Goal: Task Accomplishment & Management: Contribute content

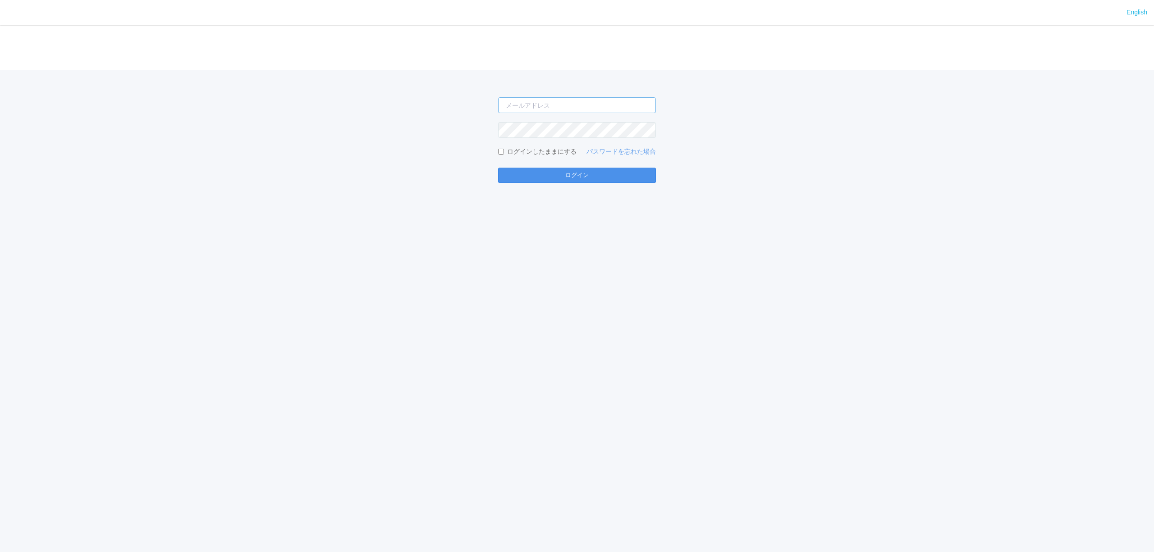
type input "keisuke.maruyama@dj.kyocera.com"
click at [618, 171] on button "ログイン" at bounding box center [577, 175] width 158 height 15
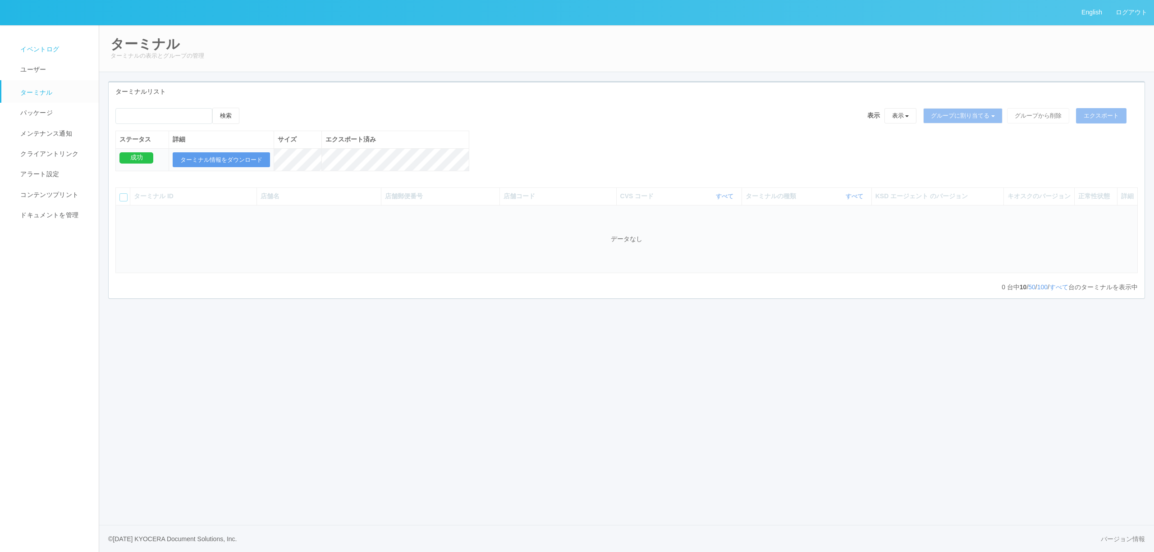
click at [69, 43] on link "イベントログ" at bounding box center [53, 49] width 105 height 20
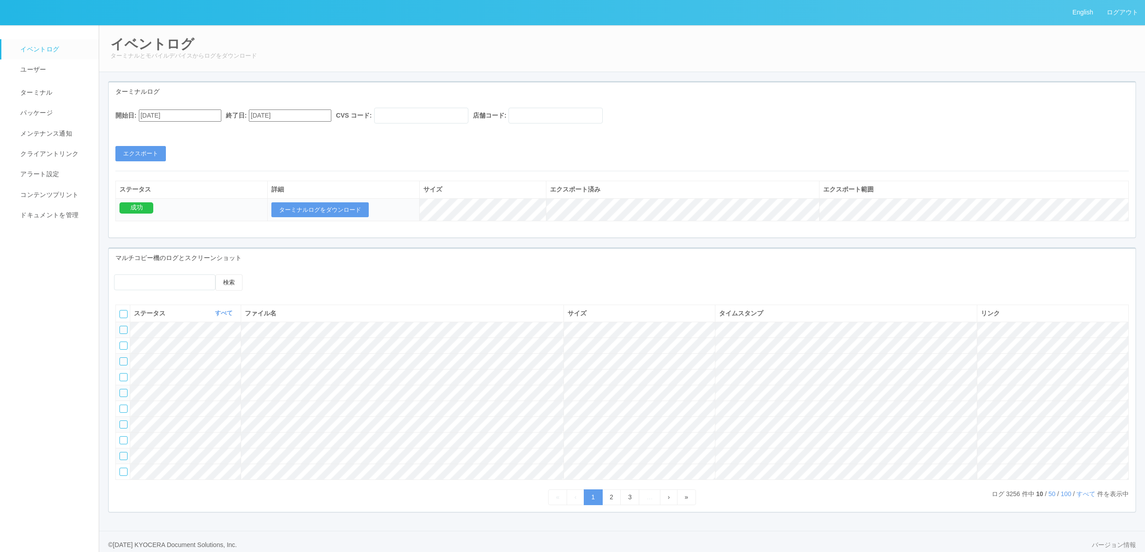
click at [215, 119] on input "[DATE]" at bounding box center [180, 116] width 82 height 12
click at [160, 134] on div "July 2025" at bounding box center [149, 138] width 21 height 10
click at [153, 129] on button "button" at bounding box center [149, 128] width 7 height 3
click at [158, 348] on div "7" at bounding box center [149, 352] width 17 height 9
type input "08/07/2025"
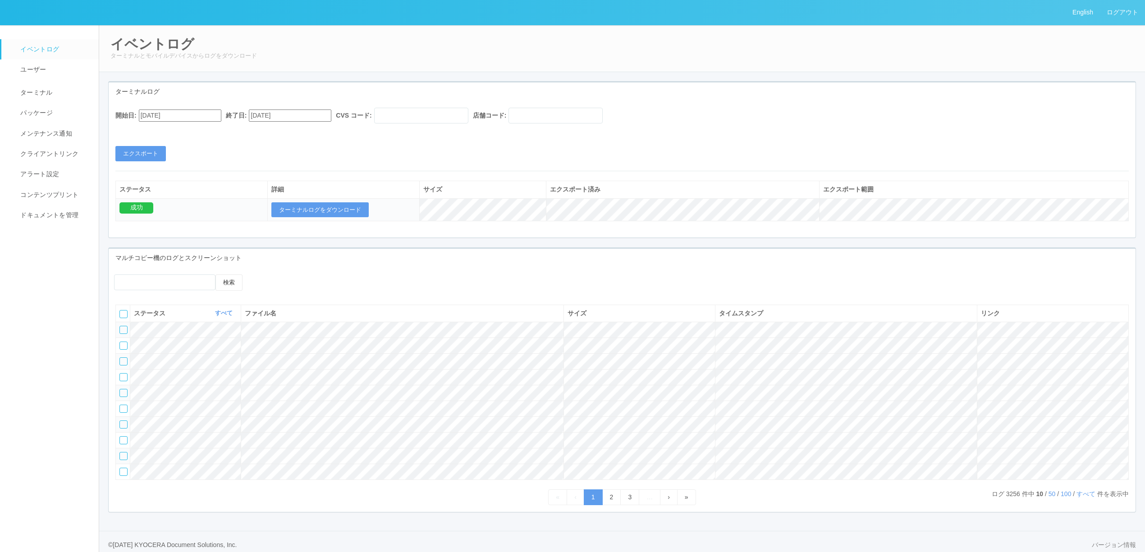
click at [307, 119] on input "[DATE]" at bounding box center [290, 116] width 82 height 12
click at [260, 372] on div "10" at bounding box center [266, 376] width 17 height 9
type input "08/10/2025"
click at [151, 154] on button "エクスポート" at bounding box center [140, 153] width 50 height 15
drag, startPoint x: 316, startPoint y: 212, endPoint x: 309, endPoint y: 212, distance: 6.8
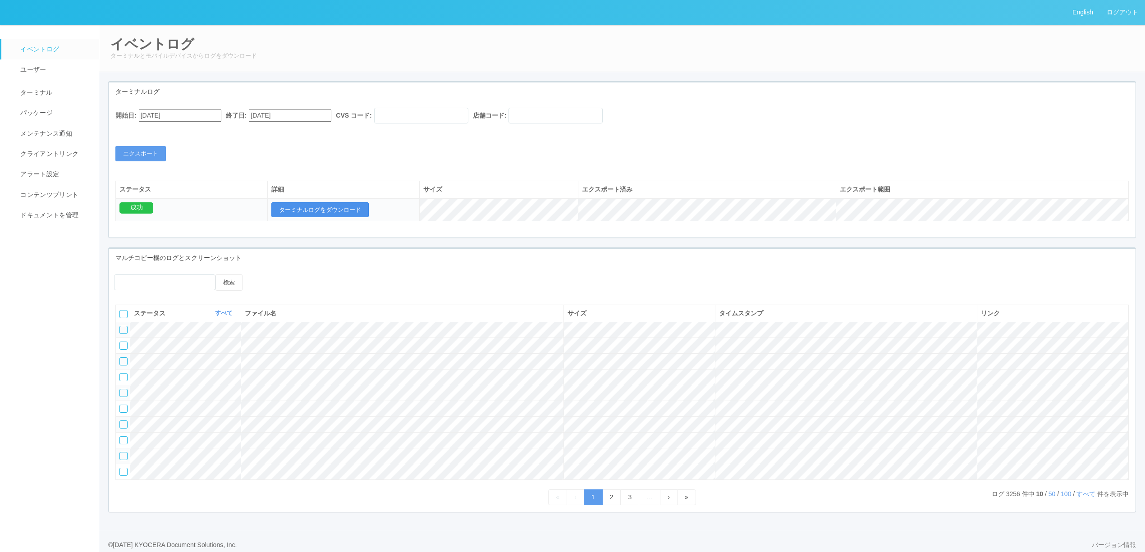
click at [309, 212] on button "ターミナルログをダウンロード" at bounding box center [319, 209] width 97 height 15
click at [206, 112] on input "08/07/2025" at bounding box center [180, 116] width 82 height 12
click at [149, 381] on div "10" at bounding box center [149, 385] width 17 height 9
type input "08/10/2025"
drag, startPoint x: 297, startPoint y: 119, endPoint x: 280, endPoint y: 128, distance: 19.2
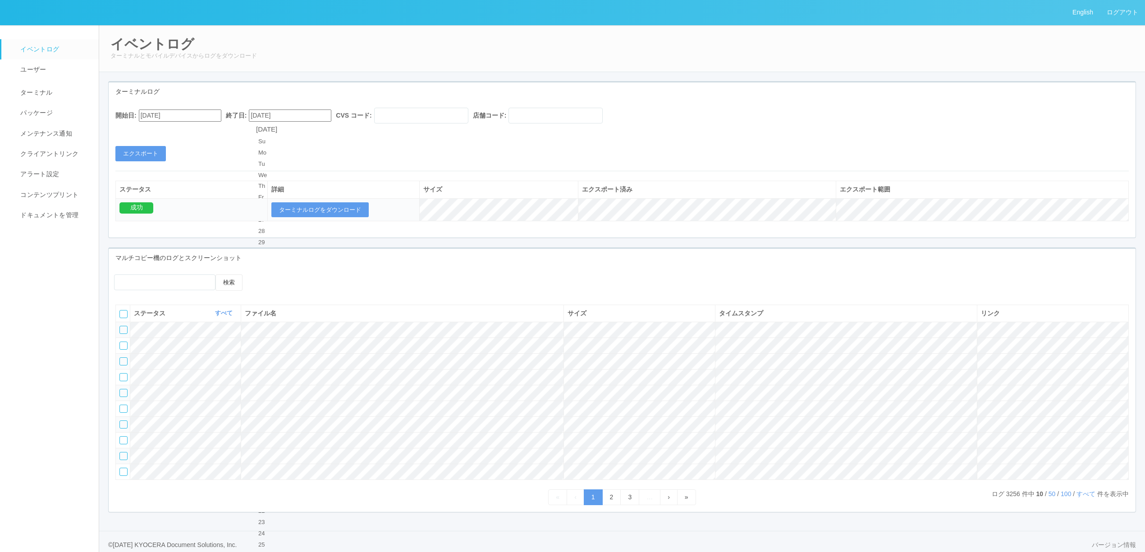
click at [297, 118] on input "08/10/2025" at bounding box center [290, 116] width 82 height 12
click at [275, 406] on div "13" at bounding box center [266, 410] width 17 height 9
type input "[DATE]"
click at [155, 143] on div "開始日: 08/10/2025 終了日: 08/13/2025 CVS コード: 店舗コード: エクスポート" at bounding box center [622, 135] width 1027 height 54
click at [154, 145] on div "開始日: 08/10/2025 終了日: 08/13/2025 CVS コード: 店舗コード: エクスポート" at bounding box center [622, 135] width 1027 height 54
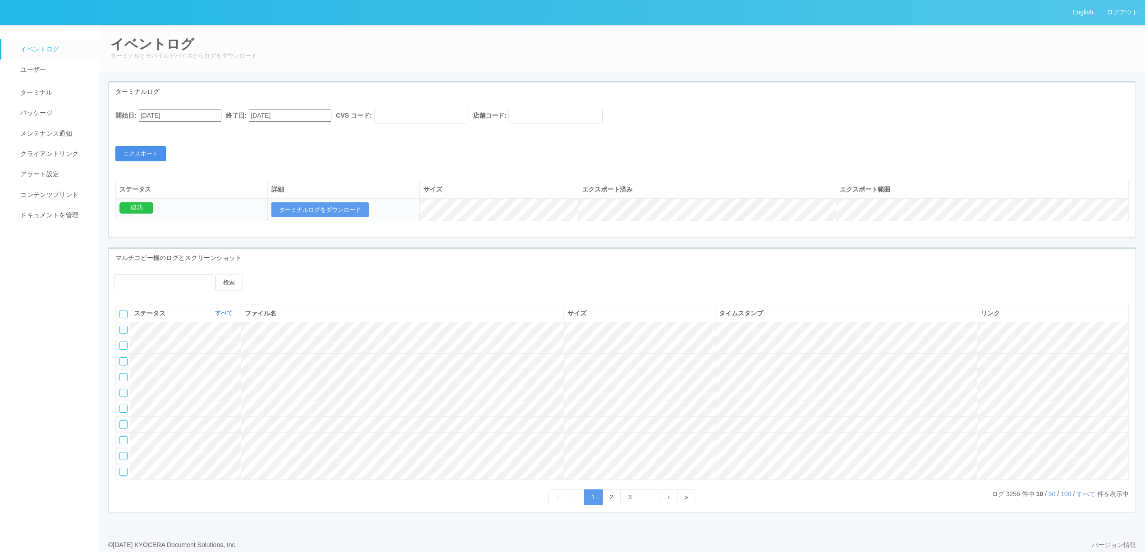
click at [154, 152] on button "エクスポート" at bounding box center [140, 153] width 50 height 15
click at [297, 215] on button "ターミナルログをダウンロード" at bounding box center [319, 209] width 97 height 15
click at [77, 210] on link "ドキュメントを管理" at bounding box center [53, 215] width 105 height 20
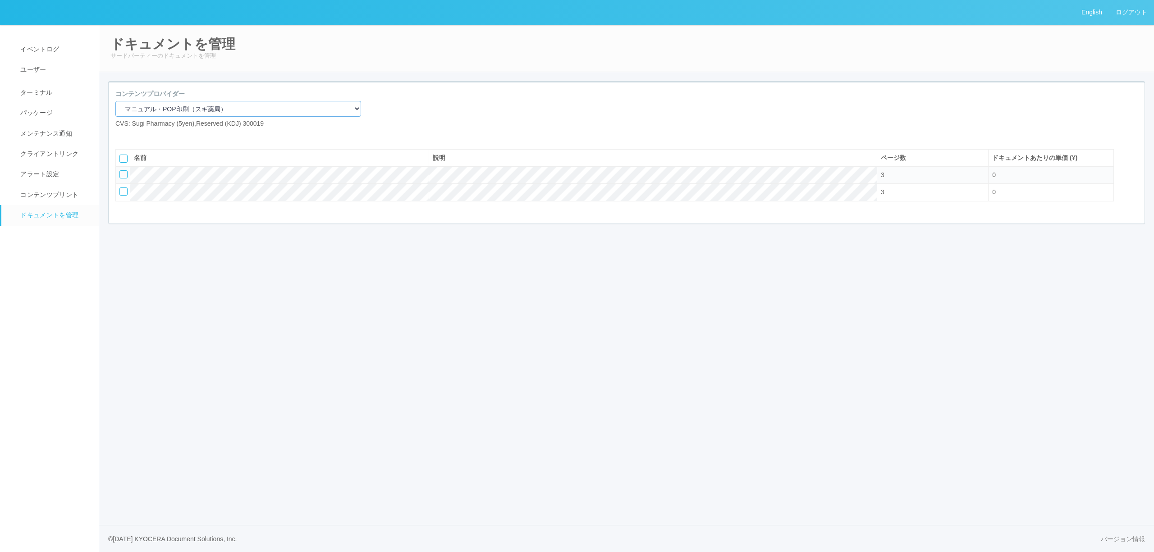
drag, startPoint x: 206, startPoint y: 110, endPoint x: 204, endPoint y: 116, distance: 5.9
click at [205, 111] on select "マニュアル・POP印刷（スギ薬局） マニュアル・POP印刷（DY） マニュアル・POP印刷（共通） マニュアル・POP印刷（セコマ） マニュアル・POP印刷（…" at bounding box center [238, 109] width 246 height 16
select select "92e33cfa-a397-43d0-aeaa-8a96cbdf4d79"
click at [115, 101] on select "マニュアル・POP印刷（スギ薬局） マニュアル・POP印刷（DY） マニュアル・POP印刷（共通） マニュアル・POP印刷（セコマ） マニュアル・POP印刷（…" at bounding box center [238, 109] width 246 height 16
click at [122, 136] on icon at bounding box center [122, 136] width 0 height 0
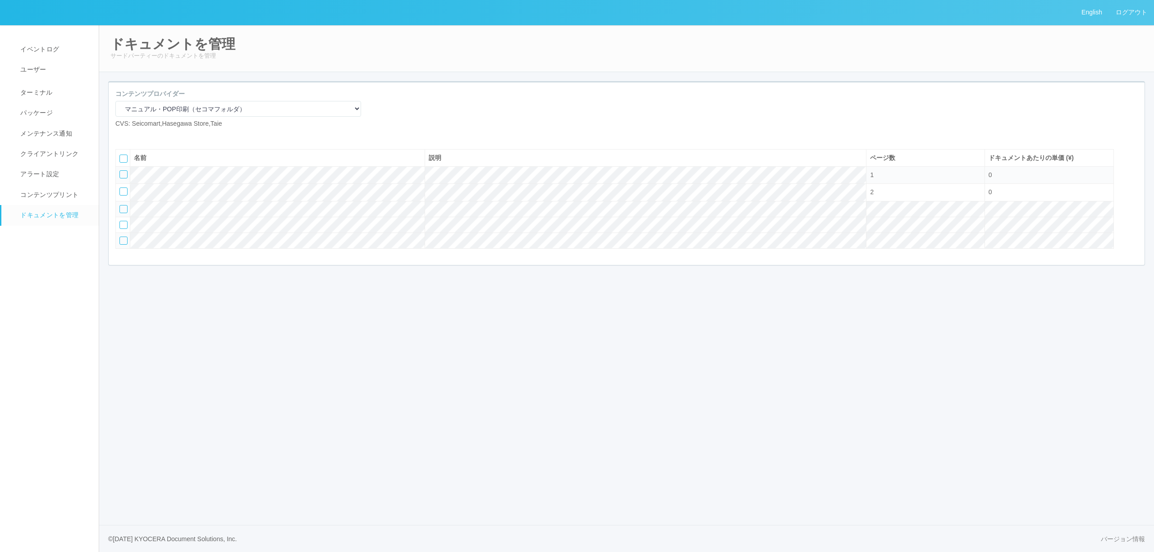
select select "A4"
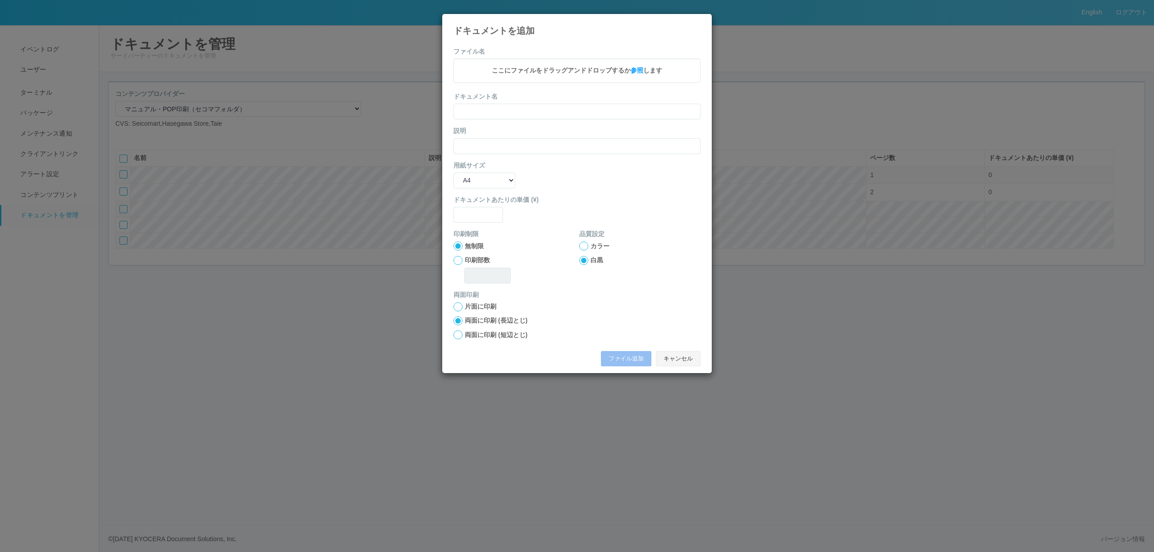
click at [691, 359] on button "キャンセル" at bounding box center [678, 358] width 45 height 15
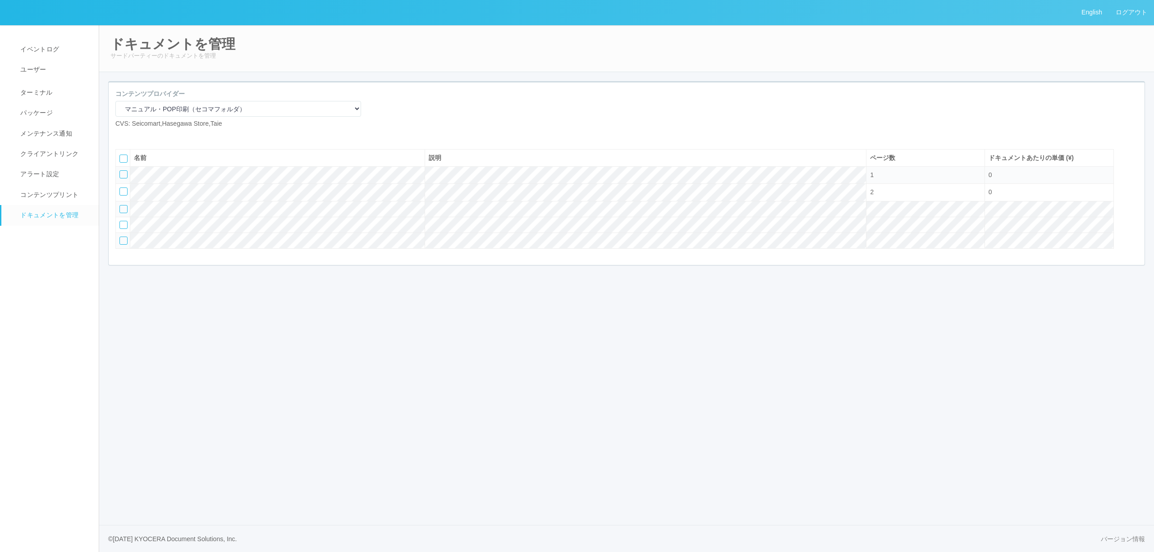
click at [122, 136] on icon at bounding box center [122, 136] width 0 height 0
select select "A4"
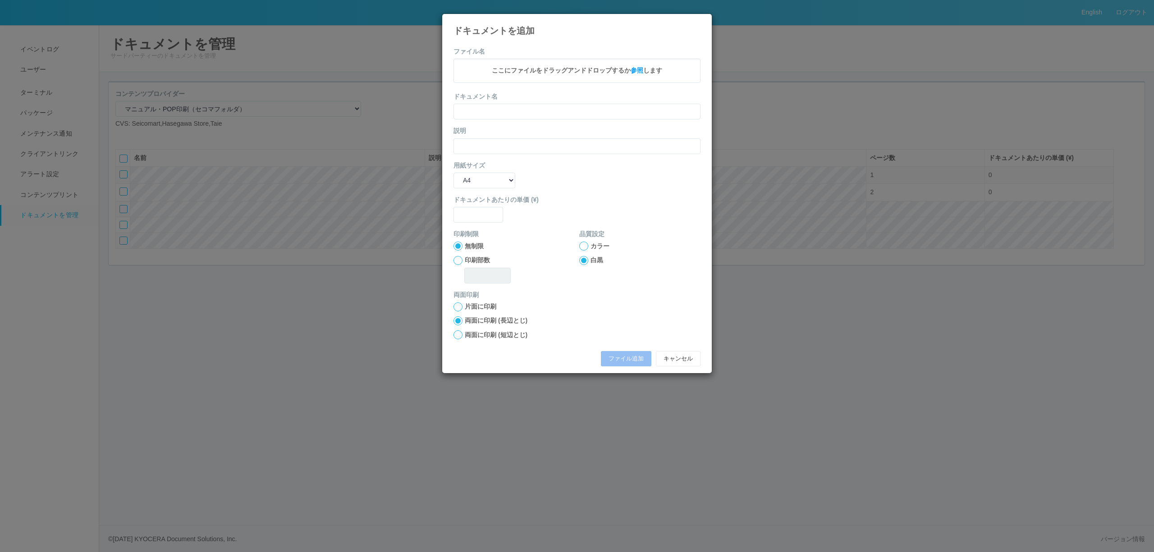
click at [540, 74] on span "ここにファイルをドラッグアンドドロップするか 参照 します" at bounding box center [577, 70] width 170 height 7
click at [548, 111] on input "text" at bounding box center [576, 113] width 247 height 16
drag, startPoint x: 516, startPoint y: 69, endPoint x: 563, endPoint y: 69, distance: 47.3
click at [563, 69] on p "★更新確認★.pdf - 0.29 MB x" at bounding box center [577, 71] width 233 height 11
copy p "★更新確認★"
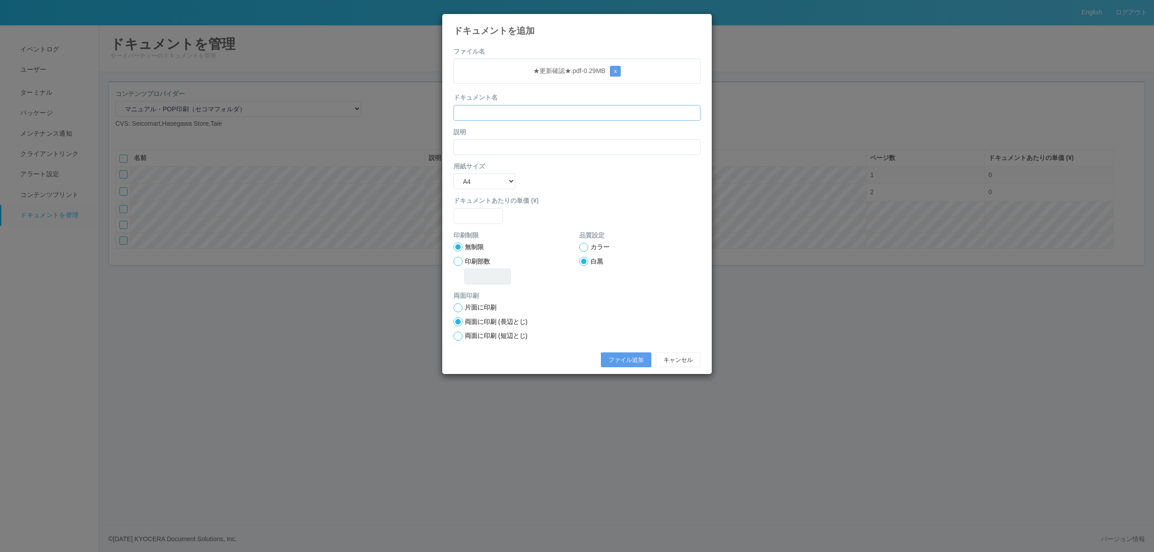
click at [535, 116] on input "text" at bounding box center [576, 113] width 247 height 16
paste input "★更新確認★"
click at [608, 110] on input "★更新確認★0818週" at bounding box center [576, 113] width 247 height 16
type input "★更新確認★0818週"
click at [576, 155] on input "text" at bounding box center [576, 147] width 247 height 16
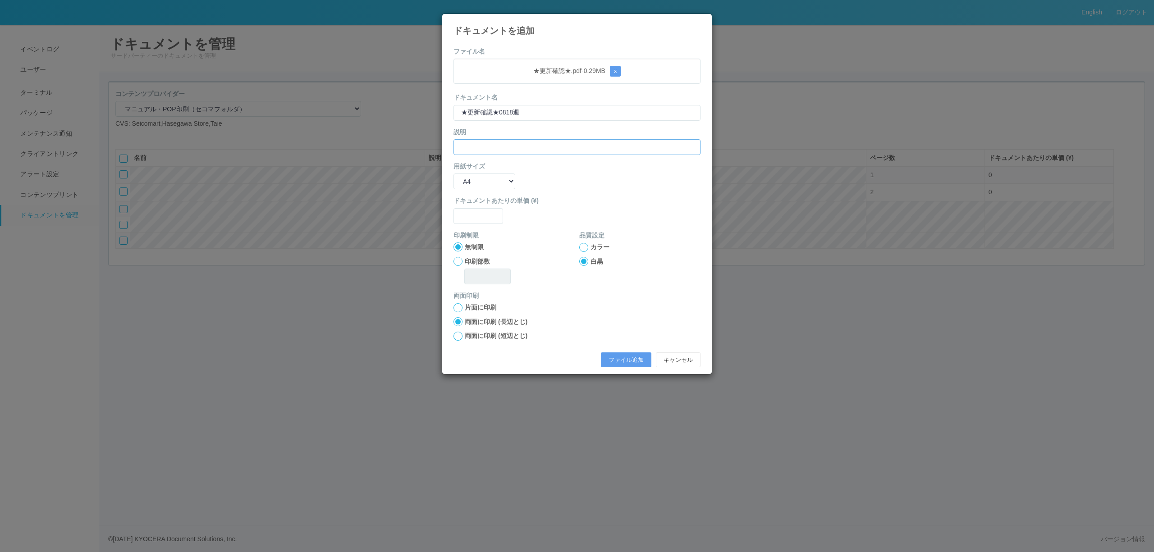
paste input "★更新確認★0818週"
type input "★更新確認★0818週"
click at [480, 217] on input "text" at bounding box center [478, 216] width 50 height 16
type input "0"
click at [576, 213] on div "ドキュメントあたりの単価 (¥) 0" at bounding box center [576, 209] width 247 height 27
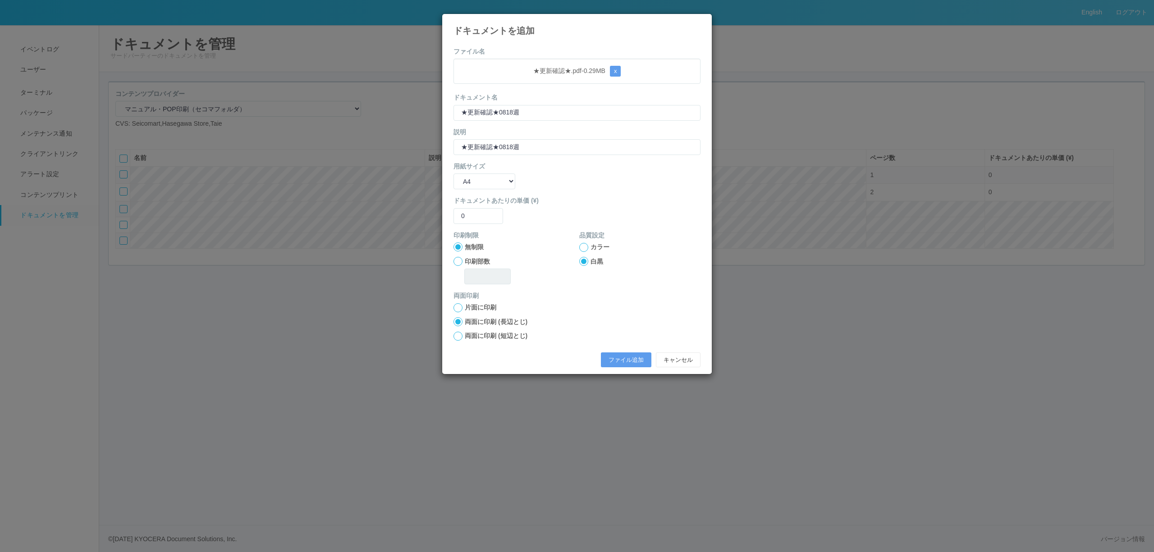
click at [585, 249] on div at bounding box center [583, 247] width 9 height 9
click at [613, 354] on button "ファイル追加" at bounding box center [626, 359] width 50 height 15
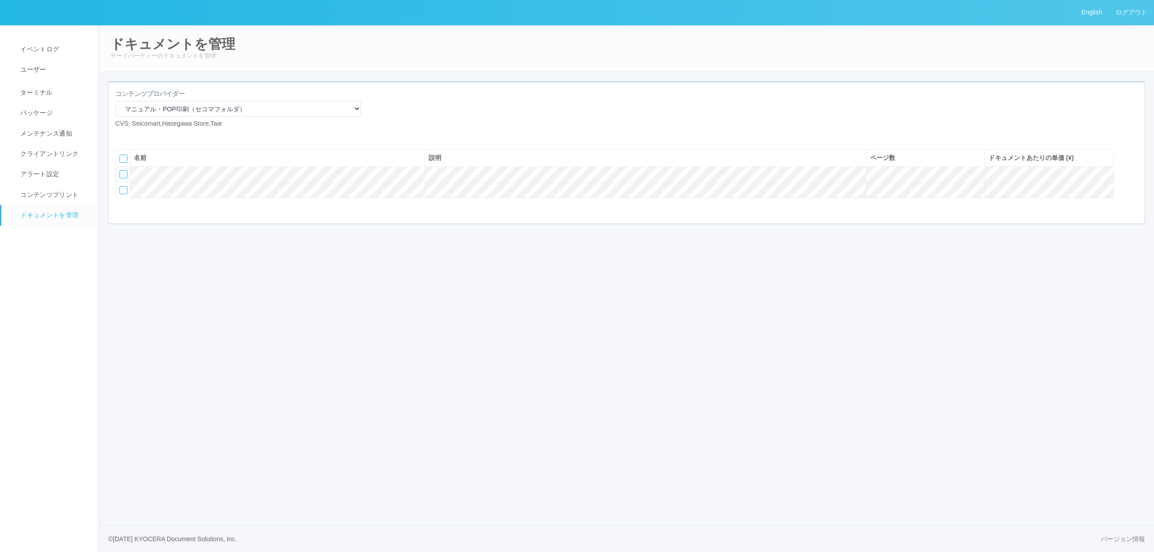
click at [136, 136] on icon at bounding box center [136, 136] width 0 height 0
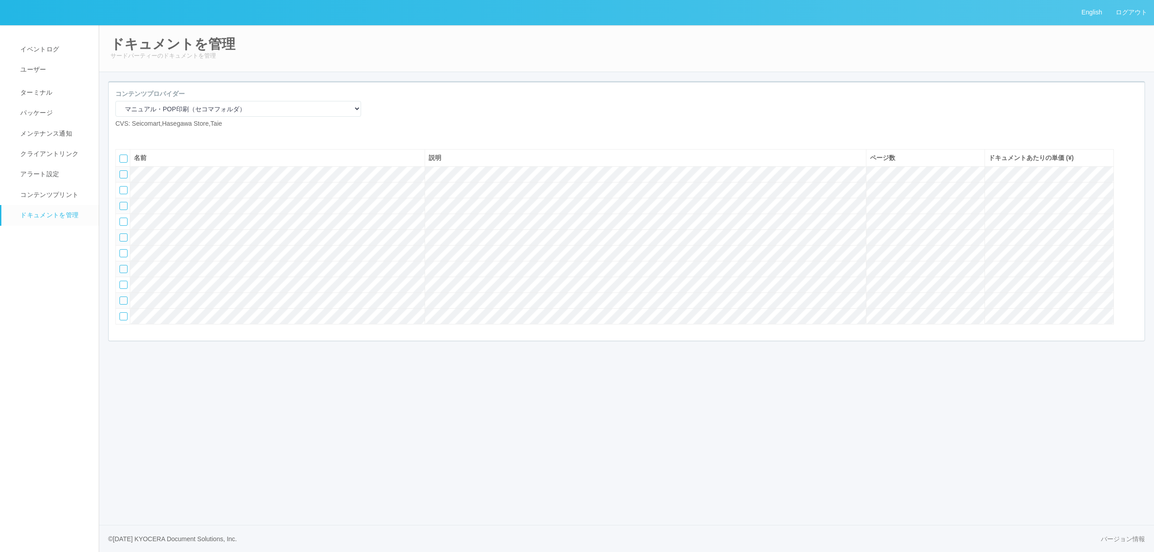
click at [122, 136] on icon at bounding box center [122, 136] width 0 height 0
select select "A4"
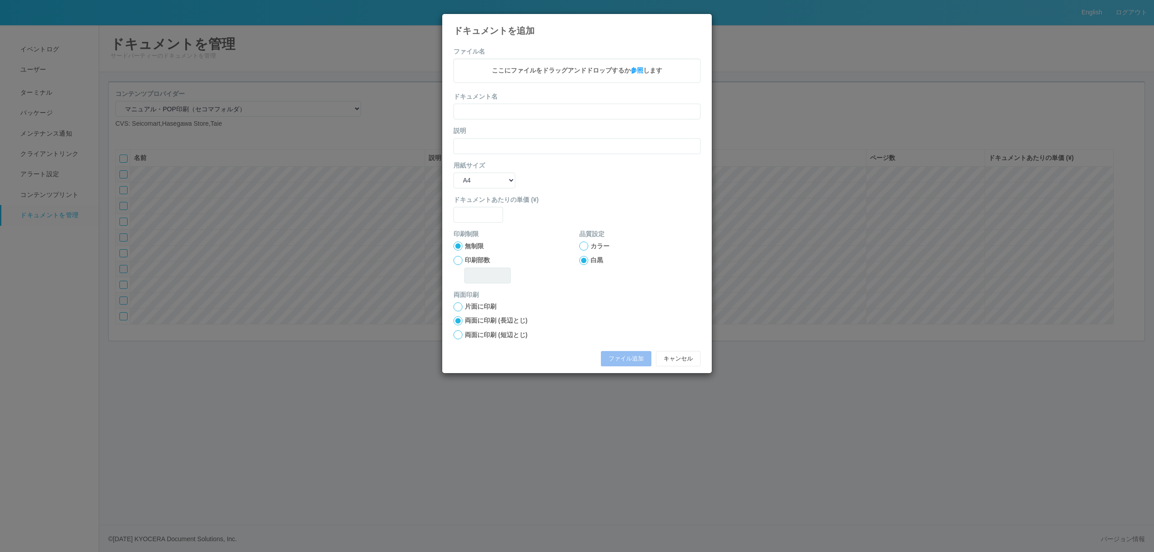
click at [581, 79] on div "ここにファイルをドラッグアンドドロップするか 参照 します" at bounding box center [576, 71] width 247 height 24
drag, startPoint x: 522, startPoint y: 67, endPoint x: 566, endPoint y: 69, distance: 44.2
click at [566, 69] on p "0818週扉3枚.pdf - 1.58 MB x" at bounding box center [577, 71] width 233 height 11
copy p "0818週扉3枚"
click at [542, 108] on input "text" at bounding box center [576, 113] width 247 height 16
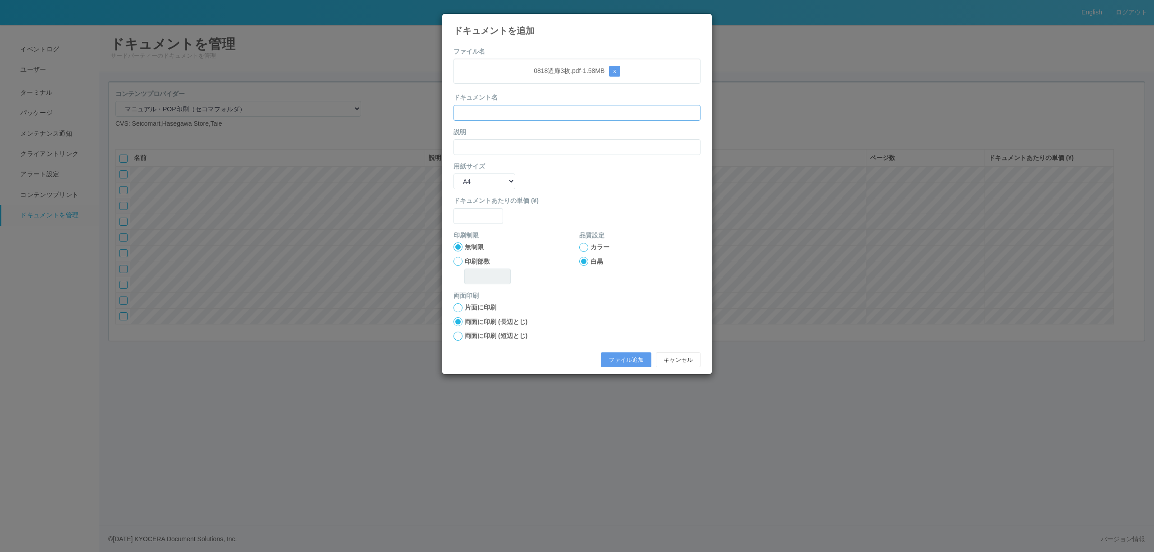
paste input "0818週扉3枚"
type input "0818週扉3枚"
click at [489, 145] on input "text" at bounding box center [576, 147] width 247 height 16
paste input "0818週扉3枚"
type input "0818週扉3枚"
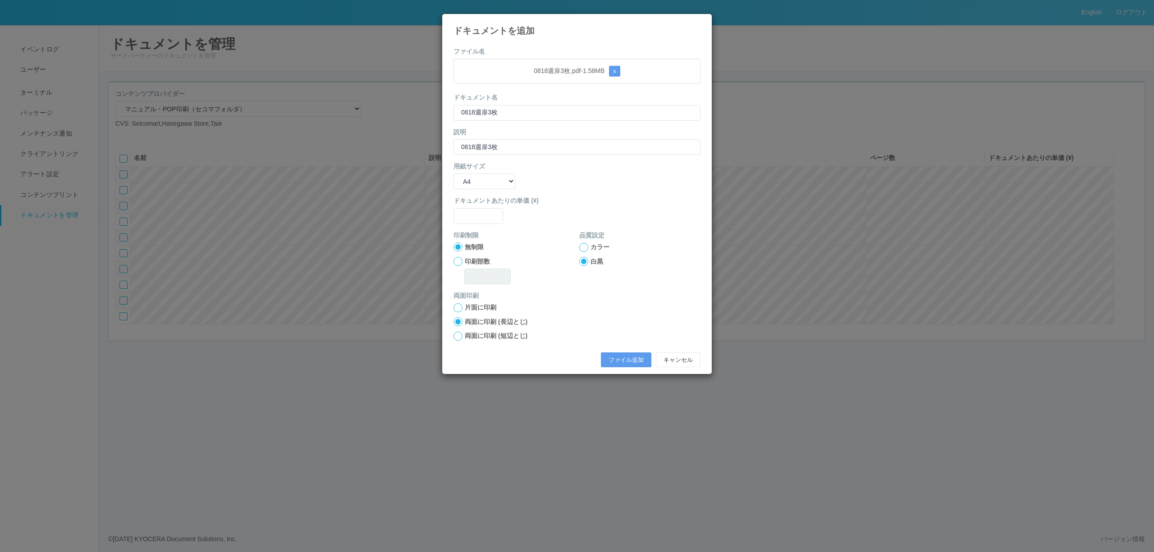
click at [480, 174] on div "用紙サイズ B5 A4 B4 A3" at bounding box center [576, 175] width 247 height 27
click at [489, 187] on select "B5 A4 B4 A3" at bounding box center [484, 182] width 62 height 16
select select "A3"
click at [453, 174] on select "B5 A4 B4 A3" at bounding box center [484, 182] width 62 height 16
click at [482, 214] on input "text" at bounding box center [478, 216] width 50 height 16
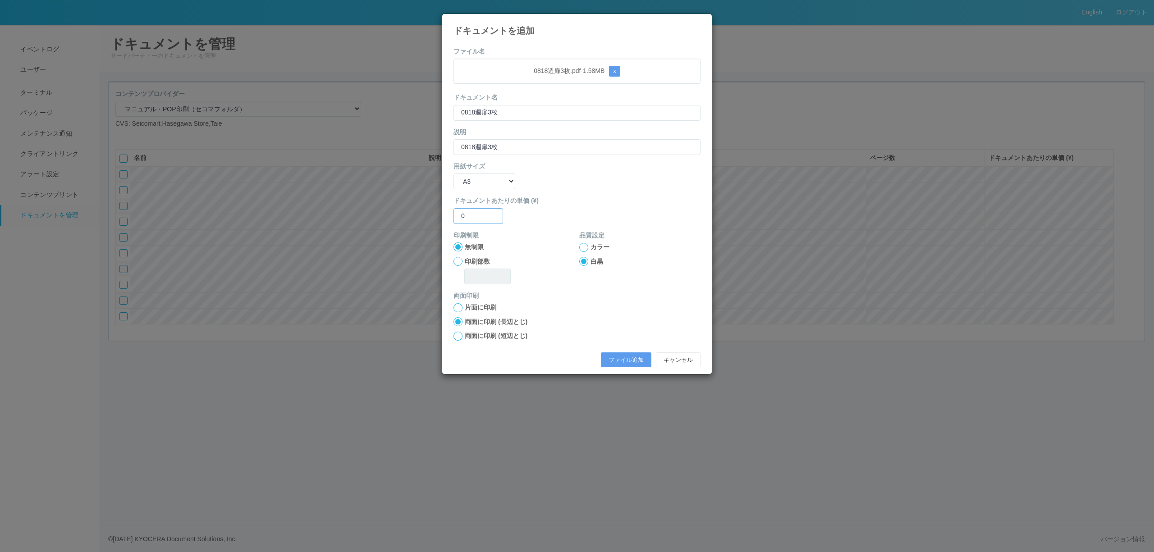
type input "0"
click at [585, 192] on form "ファイル名 0818週扉3枚.pdf - 1.58 MB x ドキュメント名 0818週扉3枚 説明 0818週扉3枚 用紙サイズ B5 A4 B4 A3 ド…" at bounding box center [576, 209] width 247 height 325
click at [588, 244] on div "カラー" at bounding box center [639, 246] width 121 height 9
click at [581, 248] on div at bounding box center [583, 247] width 9 height 9
drag, startPoint x: 502, startPoint y: 217, endPoint x: 400, endPoint y: 215, distance: 101.9
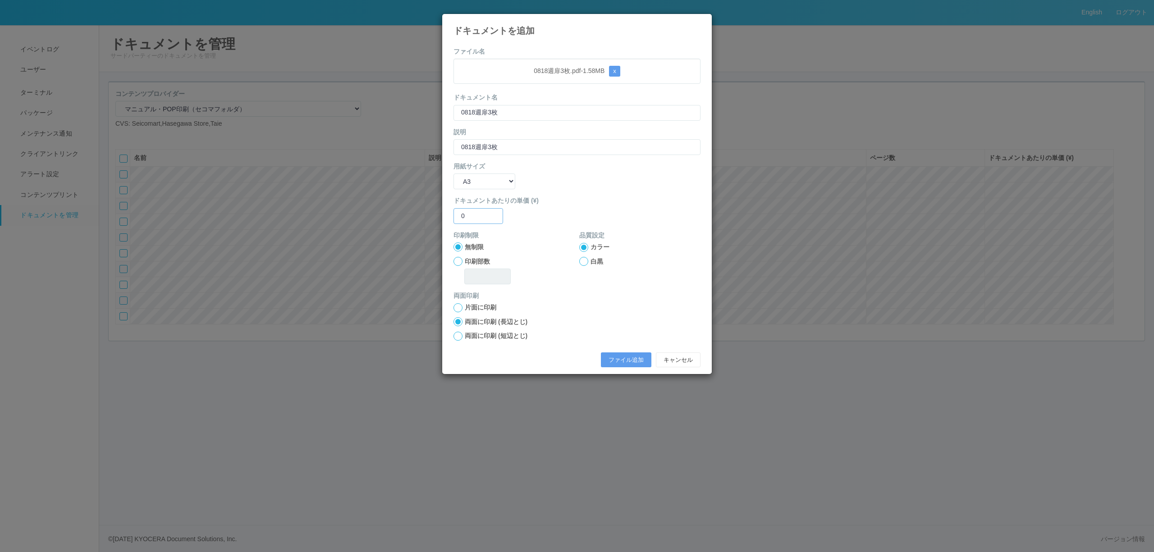
click at [401, 215] on div "ドキュメントを追加 ファイル名 0818週扉3枚.pdf - 1.58 MB x ドキュメント名 0818週扉3枚 説明 0818週扉3枚 用紙サイズ B5 …" at bounding box center [577, 276] width 1154 height 552
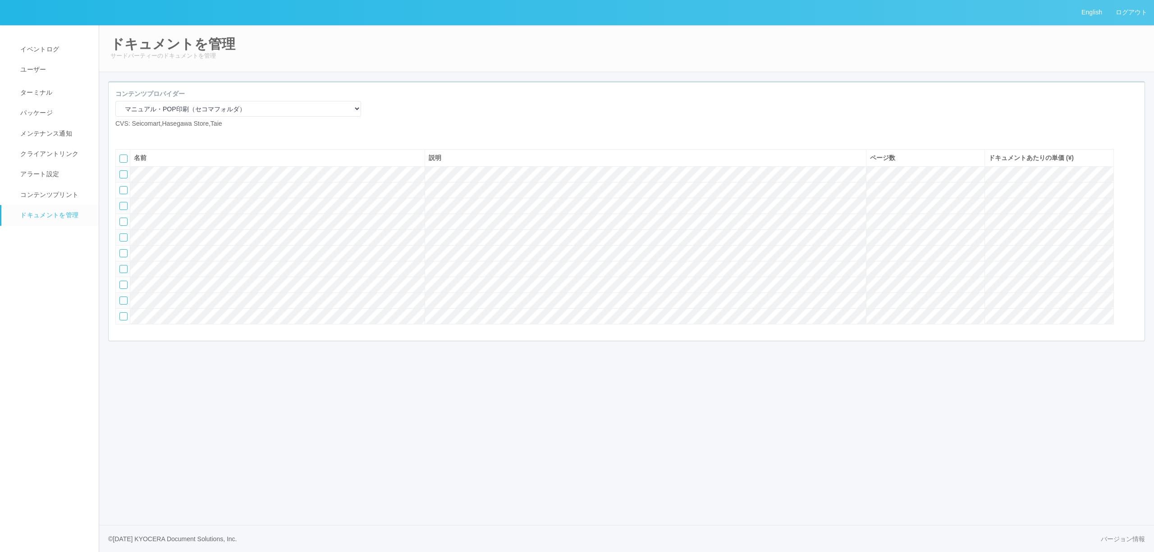
click at [122, 136] on icon at bounding box center [122, 136] width 0 height 0
select select "A4"
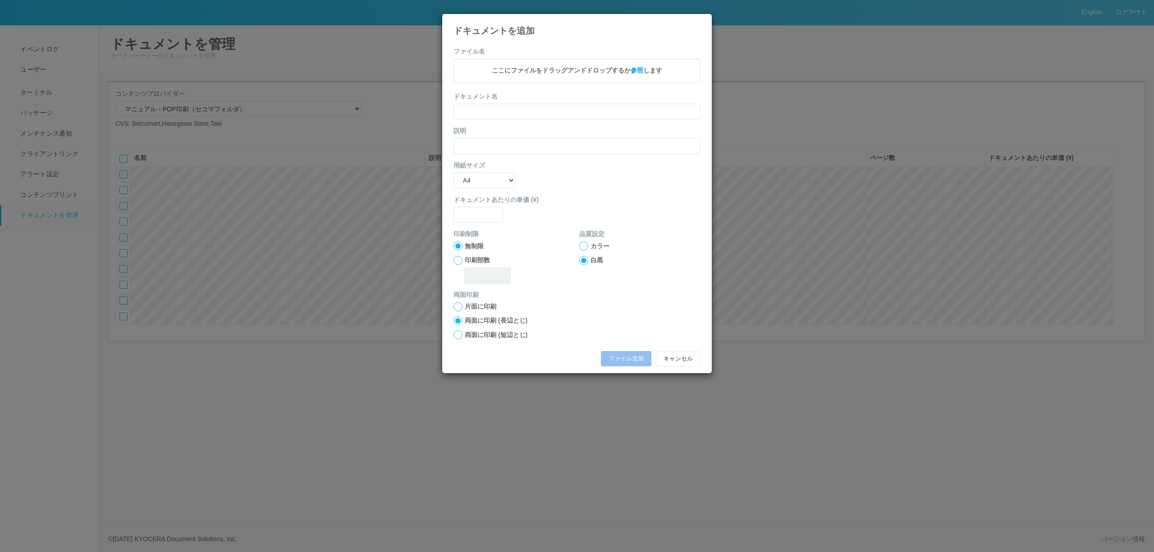
click at [566, 74] on span "ここにファイルをドラッグアンドドロップするか 参照 します" at bounding box center [577, 70] width 170 height 7
click at [486, 112] on input "text" at bounding box center [576, 113] width 247 height 16
paste input "0818週扉3枚"
type input "0818週扉3枚"
click at [490, 143] on input "text" at bounding box center [576, 147] width 247 height 16
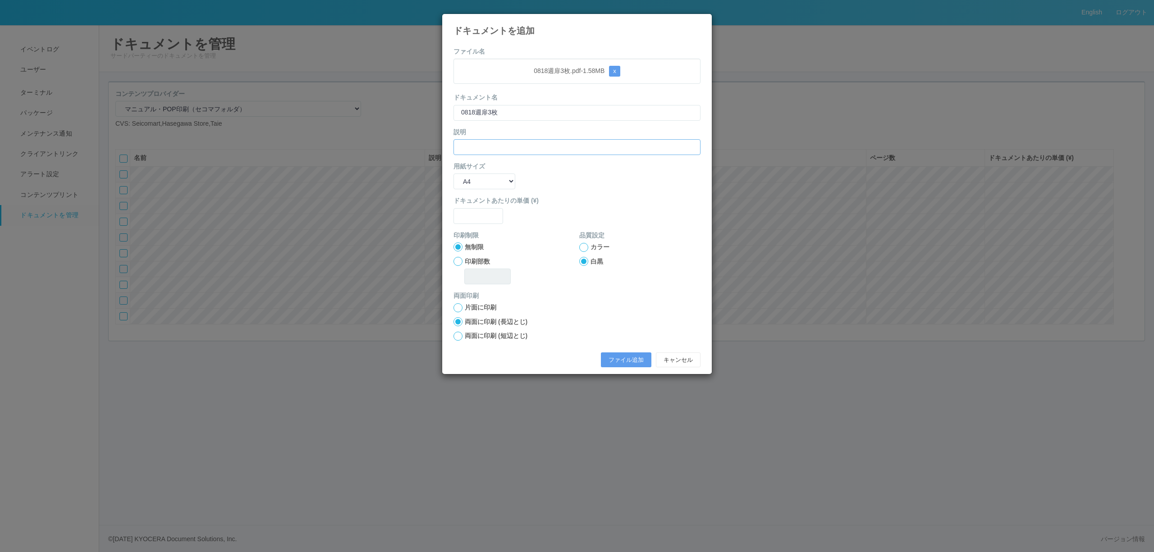
paste input "0818週扉3枚"
type input "0818週扉3枚"
click at [489, 183] on select "B5 A4 B4 A3" at bounding box center [484, 182] width 62 height 16
select select "A3"
click at [453, 174] on select "B5 A4 B4 A3" at bounding box center [484, 182] width 62 height 16
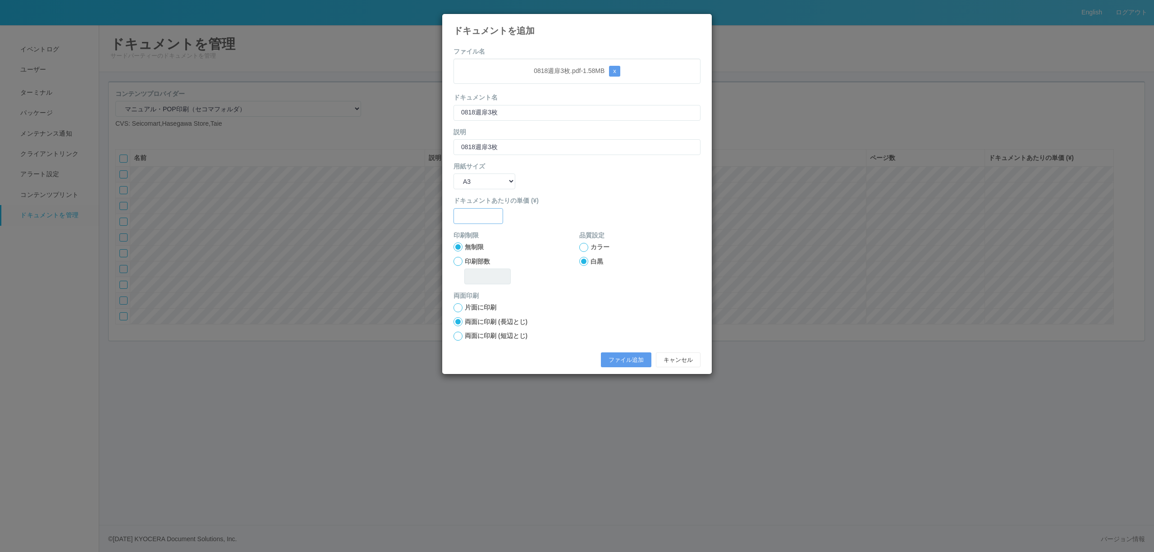
click at [487, 220] on input "text" at bounding box center [478, 216] width 50 height 16
type input "0"
click at [586, 246] on div at bounding box center [583, 247] width 9 height 9
click at [630, 360] on button "ファイル追加" at bounding box center [626, 359] width 50 height 15
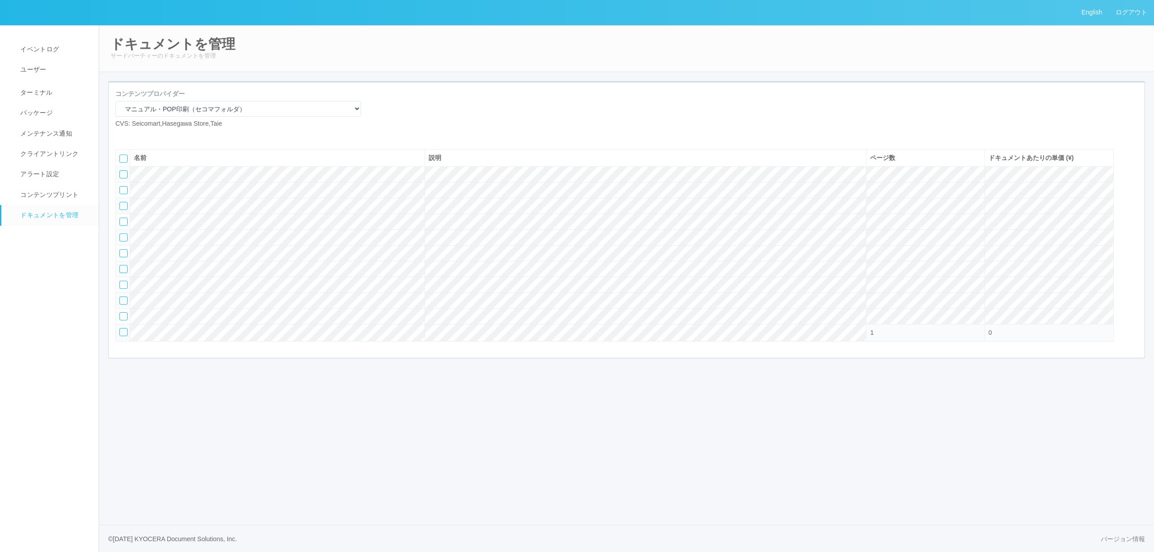
click at [122, 136] on icon at bounding box center [122, 136] width 0 height 0
select select "A4"
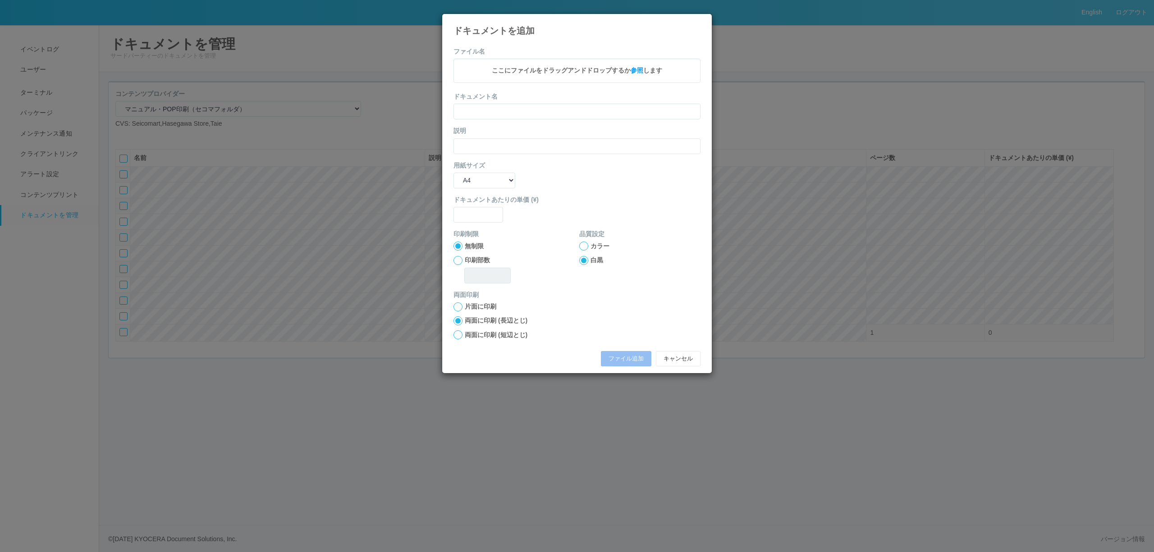
click at [535, 73] on span "ここにファイルをドラッグアンドドロップするか 参照 します" at bounding box center [577, 70] width 170 height 7
click at [498, 119] on input "text" at bounding box center [576, 113] width 247 height 16
click at [518, 76] on p "0818週扉4枚.pdf - 2.24 MB x" at bounding box center [577, 71] width 233 height 11
drag, startPoint x: 520, startPoint y: 71, endPoint x: 566, endPoint y: 69, distance: 46.4
click at [566, 69] on p "0818週扉4枚.pdf - 2.24 MB x" at bounding box center [577, 71] width 233 height 11
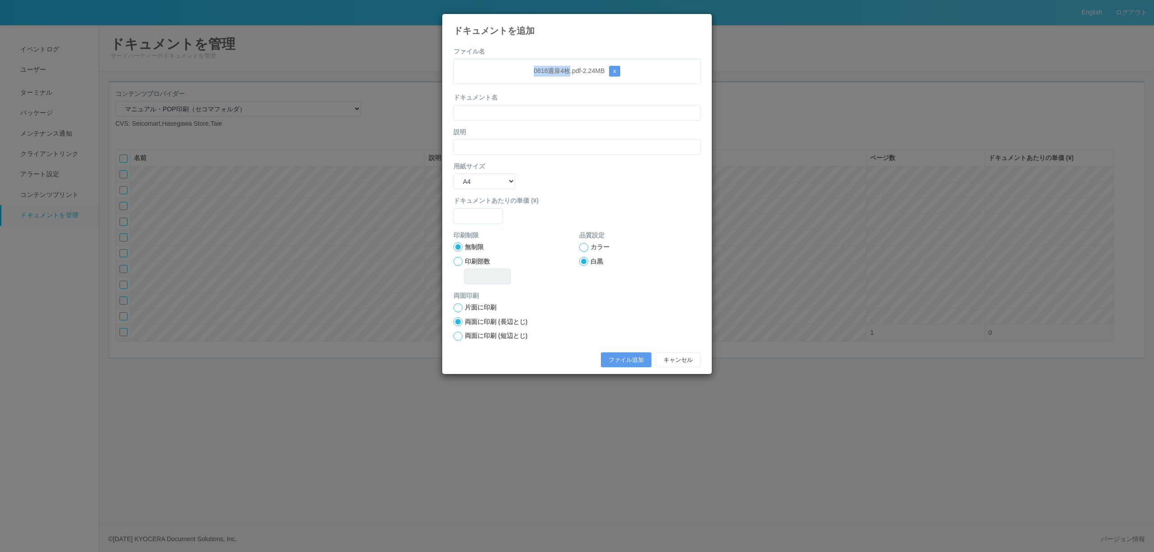
copy p "0818週扉4枚"
click at [544, 113] on input "text" at bounding box center [576, 113] width 247 height 16
paste input "0818週扉4枚"
type input "0818週扉4枚"
click at [506, 152] on input "text" at bounding box center [576, 147] width 247 height 16
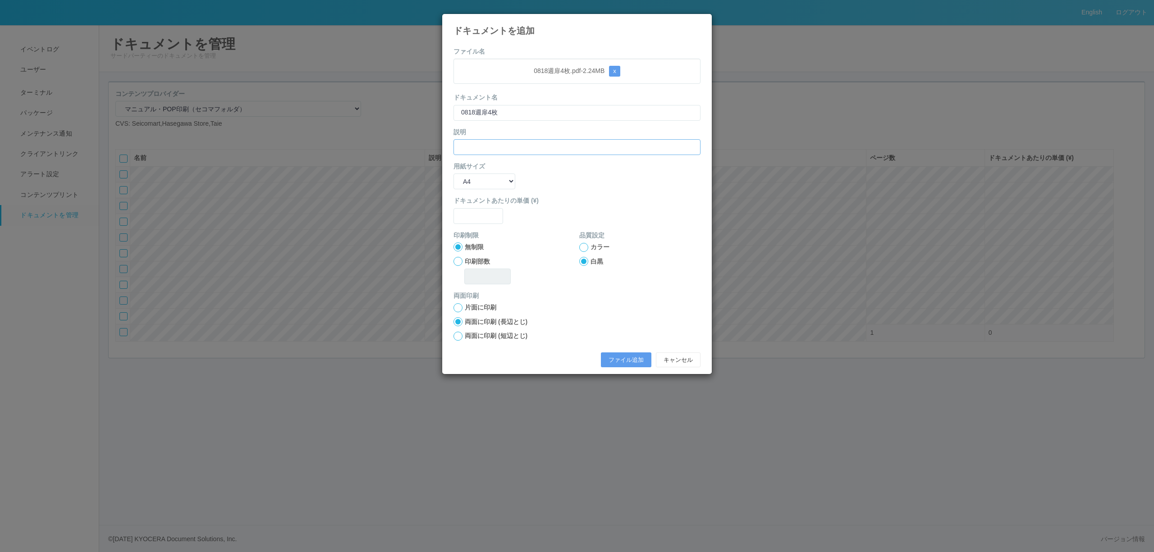
paste input "0818週扉4枚"
type input "0818週扉4枚"
click at [477, 184] on select "B5 A4 B4 A3" at bounding box center [484, 182] width 62 height 16
select select "A3"
click at [453, 174] on select "B5 A4 B4 A3" at bounding box center [484, 182] width 62 height 16
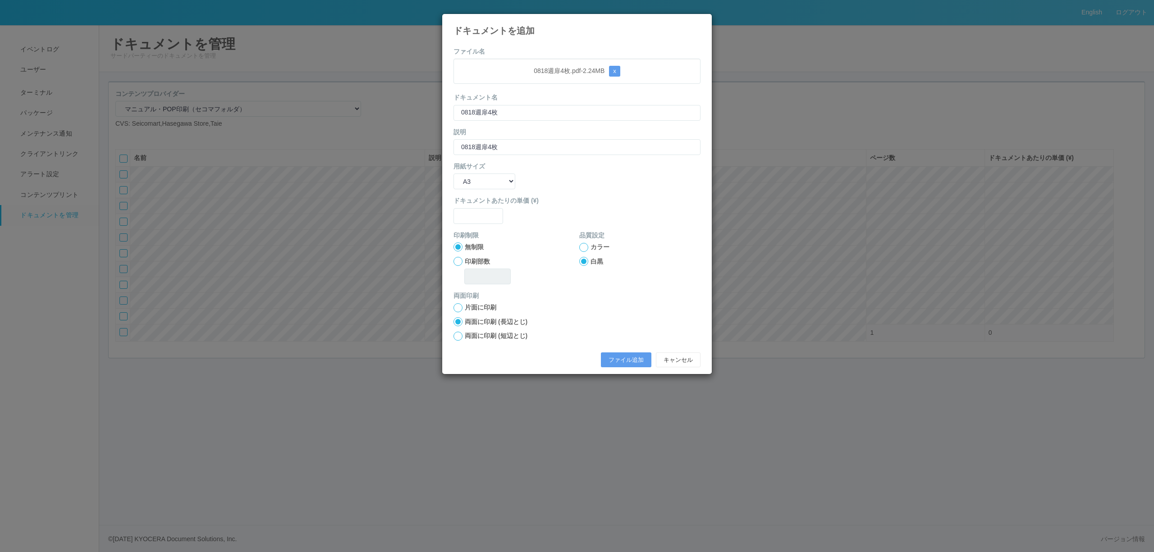
click at [479, 208] on div "ドキュメントあたりの単価 (¥)" at bounding box center [576, 209] width 247 height 27
click at [480, 209] on input "text" at bounding box center [478, 216] width 50 height 16
type input "0"
click at [585, 248] on div at bounding box center [583, 247] width 9 height 9
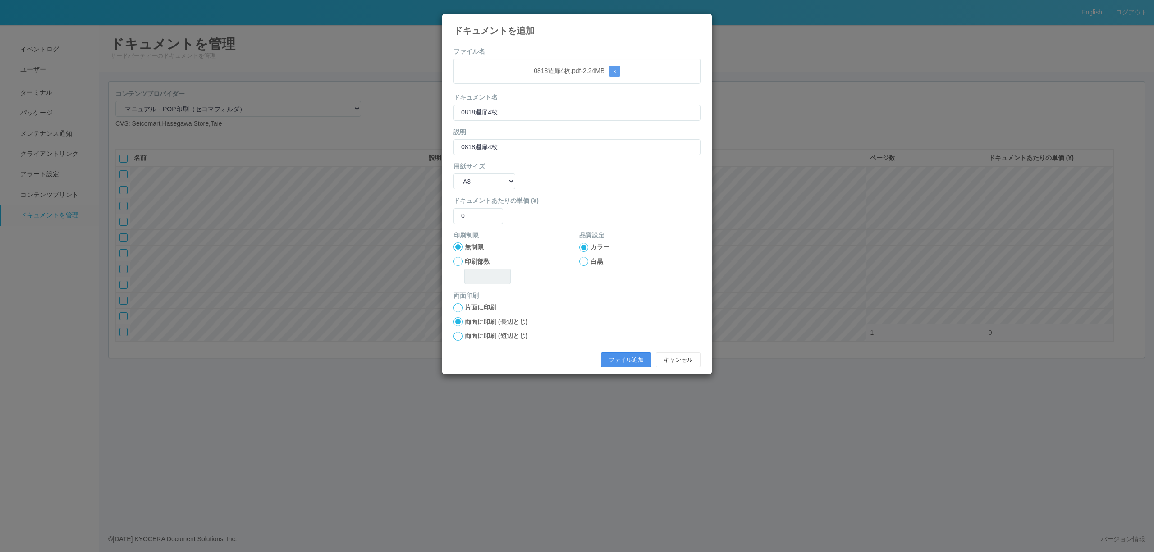
click at [635, 359] on button "ファイル追加" at bounding box center [626, 359] width 50 height 15
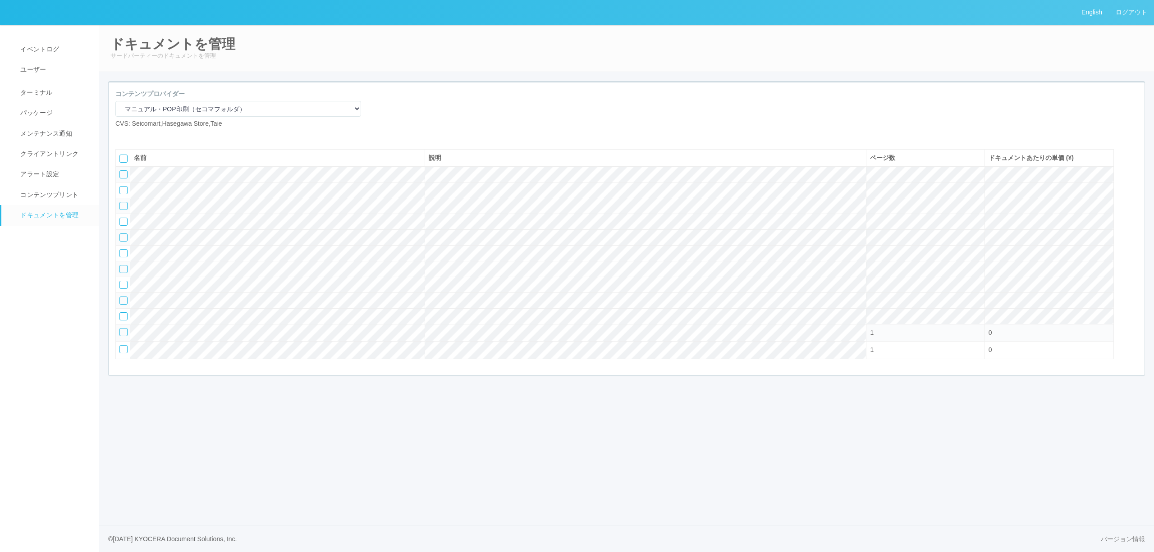
click at [122, 136] on icon at bounding box center [122, 136] width 0 height 0
select select "A4"
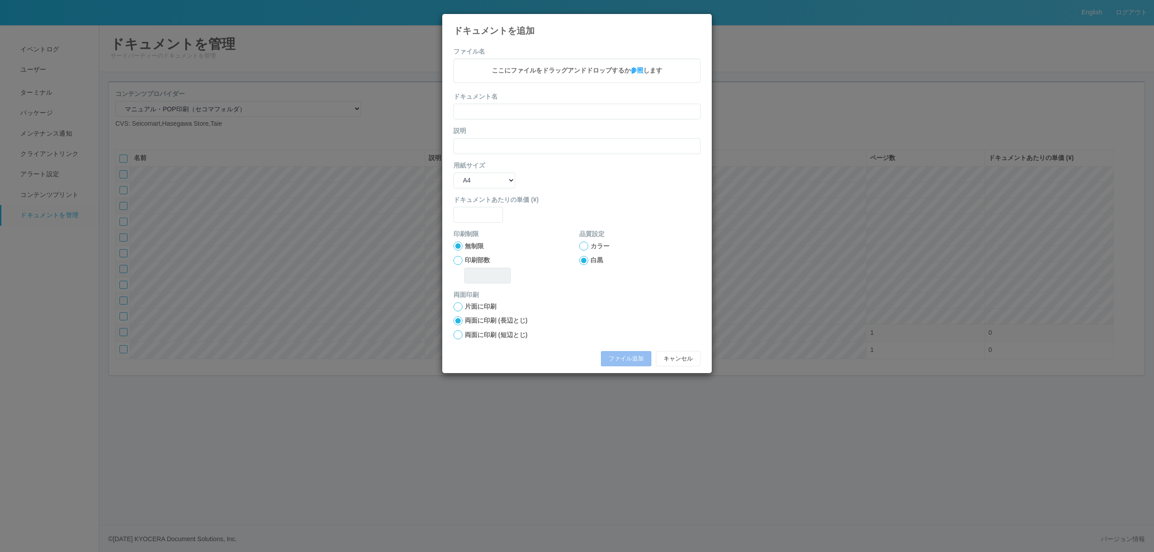
click at [548, 69] on span "ここにファイルをドラッグアンドドロップするか 参照 します" at bounding box center [577, 70] width 170 height 7
drag, startPoint x: 516, startPoint y: 76, endPoint x: 565, endPoint y: 72, distance: 48.8
click at [565, 72] on p "0818週扉5枚.pdf - 3.44 MB x" at bounding box center [577, 71] width 233 height 11
copy p "0818週扉5枚"
click at [544, 110] on input "text" at bounding box center [576, 113] width 247 height 16
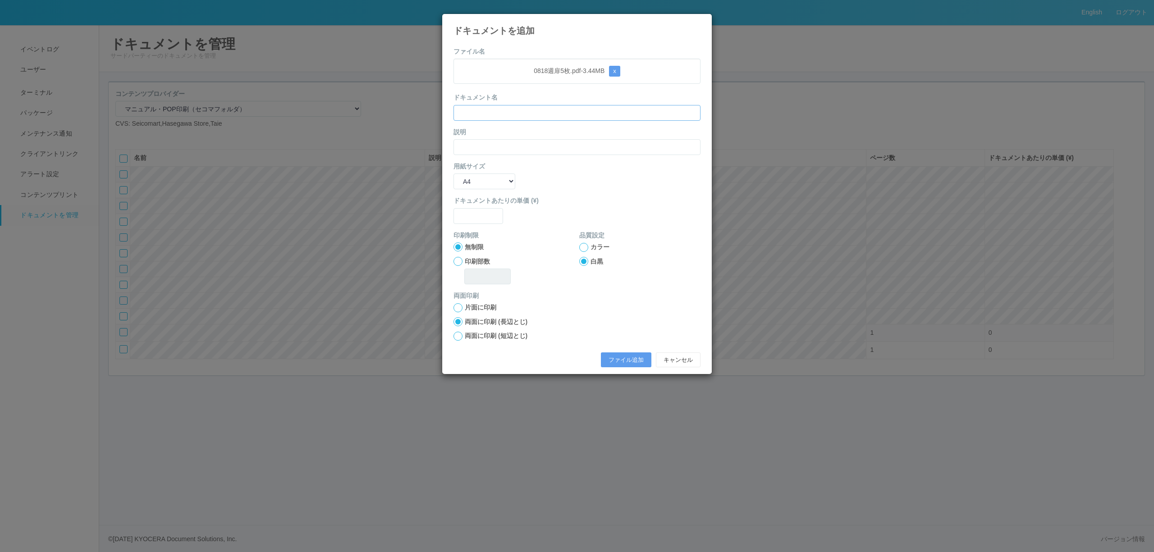
paste input "0818週扉5枚"
type input "0818週扉5枚"
click at [491, 146] on input "text" at bounding box center [576, 147] width 247 height 16
paste input "0818週扉5枚"
type input "0818週扉5枚"
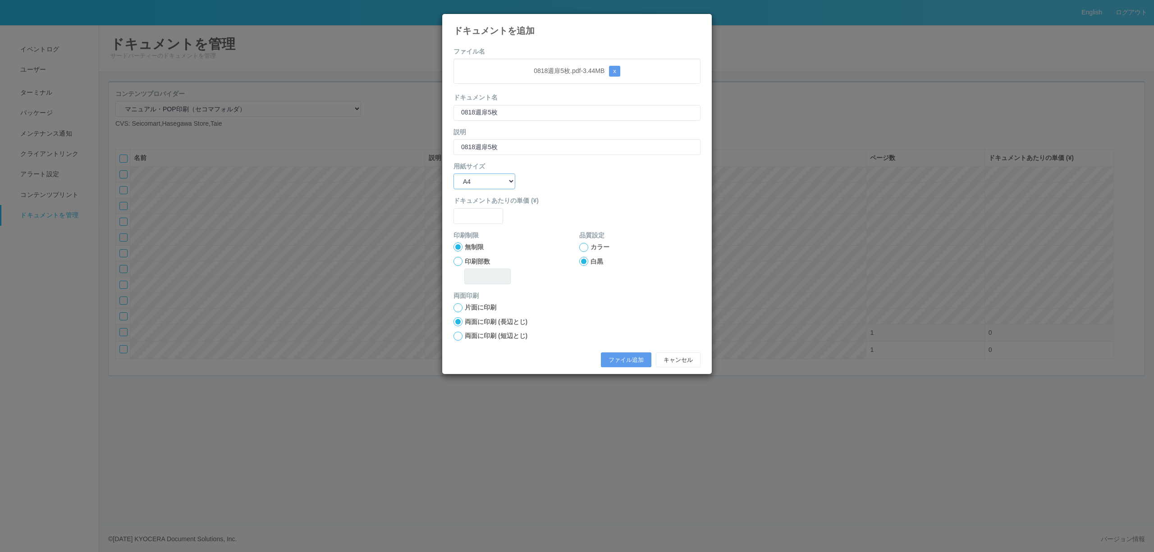
click at [470, 182] on select "B5 A4 B4 A3" at bounding box center [484, 182] width 62 height 16
select select "A3"
click at [453, 174] on select "B5 A4 B4 A3" at bounding box center [484, 182] width 62 height 16
click at [479, 217] on input "text" at bounding box center [478, 216] width 50 height 16
type input "0"
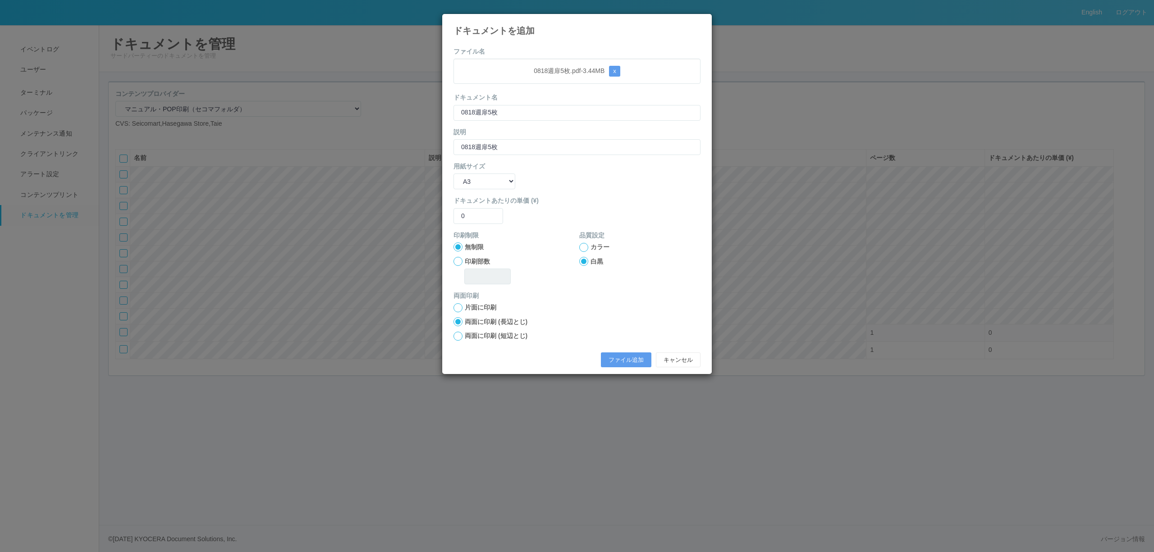
click at [587, 249] on div at bounding box center [583, 247] width 9 height 9
click at [631, 359] on button "ファイル追加" at bounding box center [626, 359] width 50 height 15
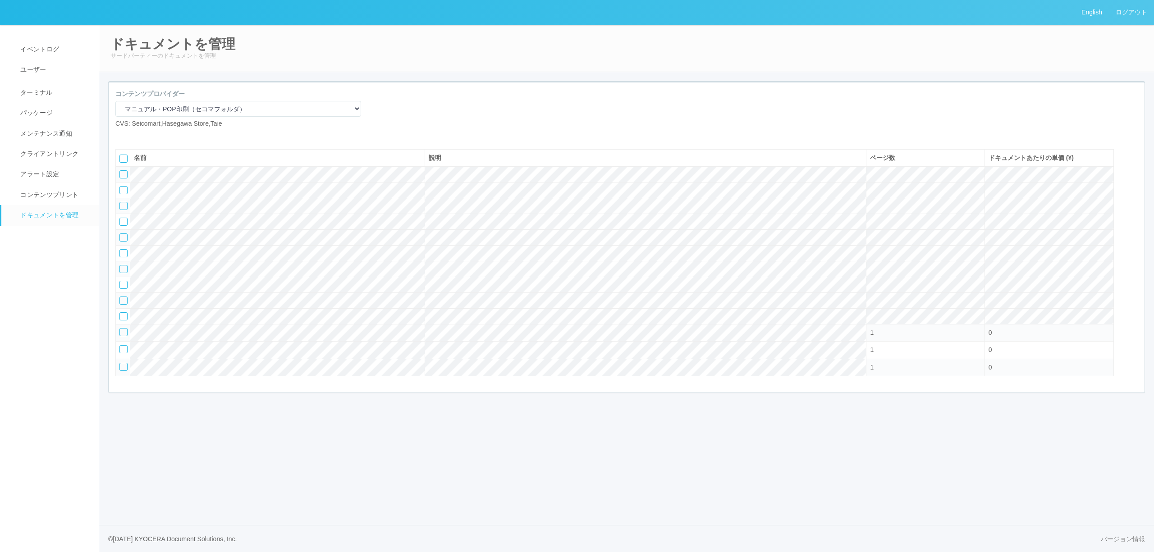
click at [122, 136] on icon at bounding box center [122, 136] width 0 height 0
select select "A4"
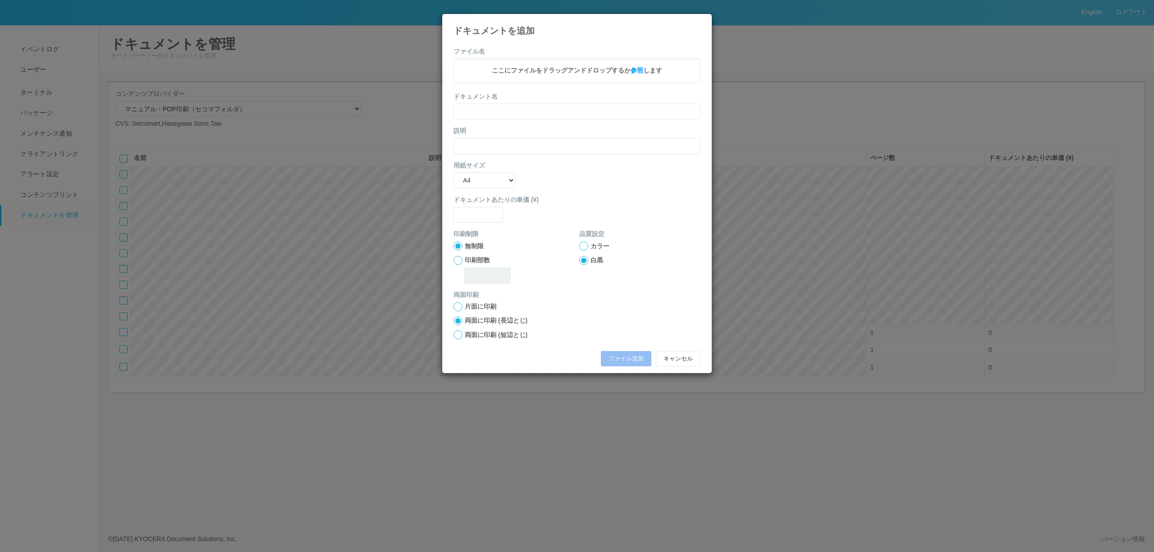
click at [553, 70] on span "ここにファイルをドラッグアンドドロップするか 参照 します" at bounding box center [577, 70] width 170 height 7
drag, startPoint x: 498, startPoint y: 77, endPoint x: 577, endPoint y: 77, distance: 78.9
click at [577, 77] on p "0818週3枚扉実験店用.pdf - 1.93 MB x" at bounding box center [577, 71] width 233 height 11
copy p "0818週3枚扉実験店用"
click at [548, 118] on input "text" at bounding box center [576, 113] width 247 height 16
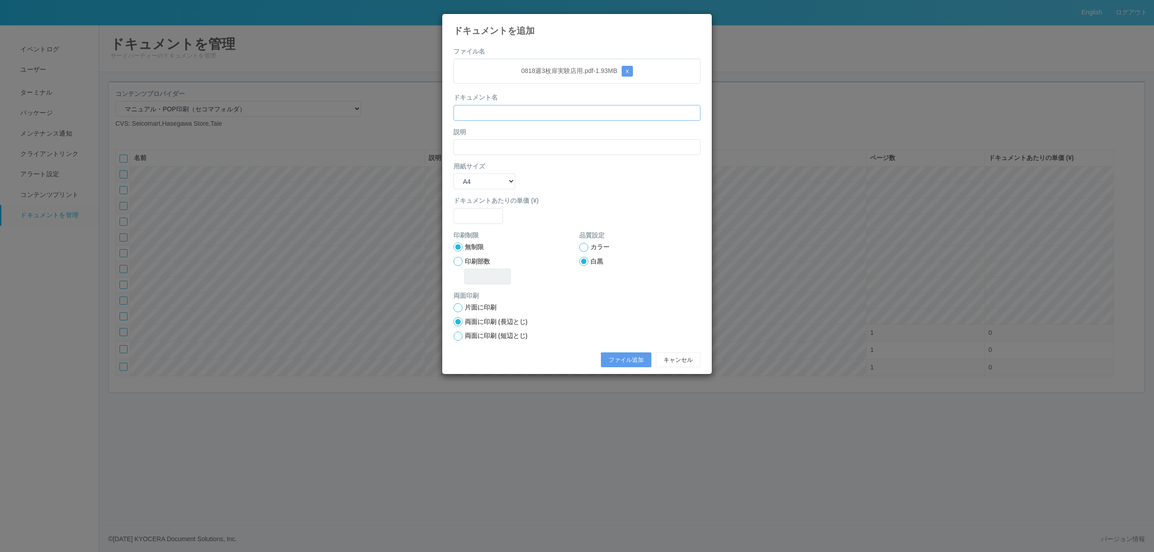
paste input "0818週3枚扉実験店用"
type input "0818週3枚扉実験店用"
click at [496, 144] on input "text" at bounding box center [576, 147] width 247 height 16
paste input "0818週3枚扉実験店用"
type input "0818週3枚扉実験店用"
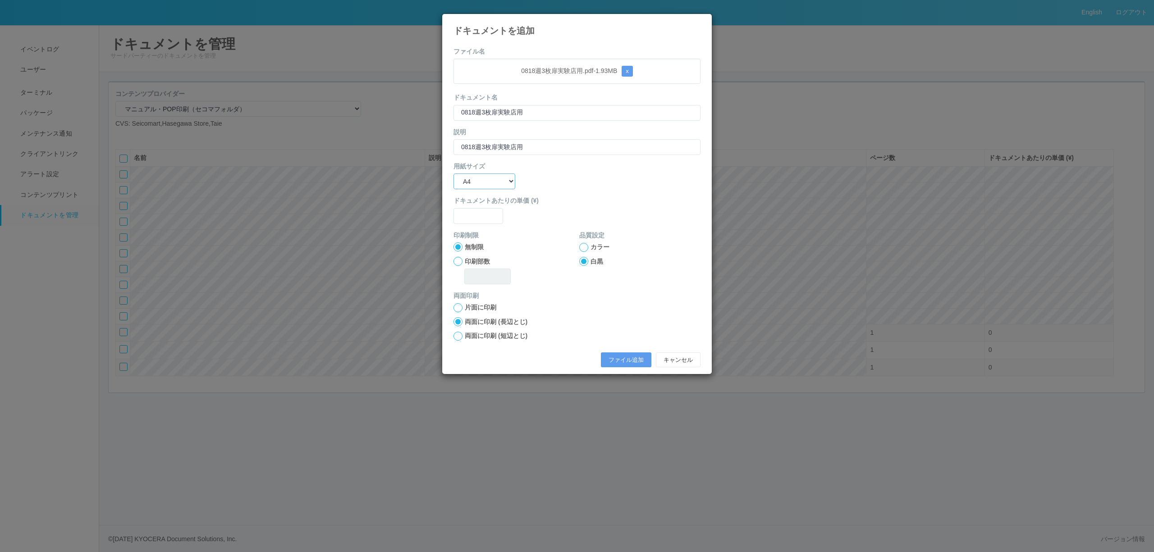
click at [473, 182] on select "B5 A4 B4 A3" at bounding box center [484, 182] width 62 height 16
select select "A3"
click at [453, 174] on select "B5 A4 B4 A3" at bounding box center [484, 182] width 62 height 16
click at [480, 219] on input "text" at bounding box center [478, 216] width 50 height 16
type input "0"
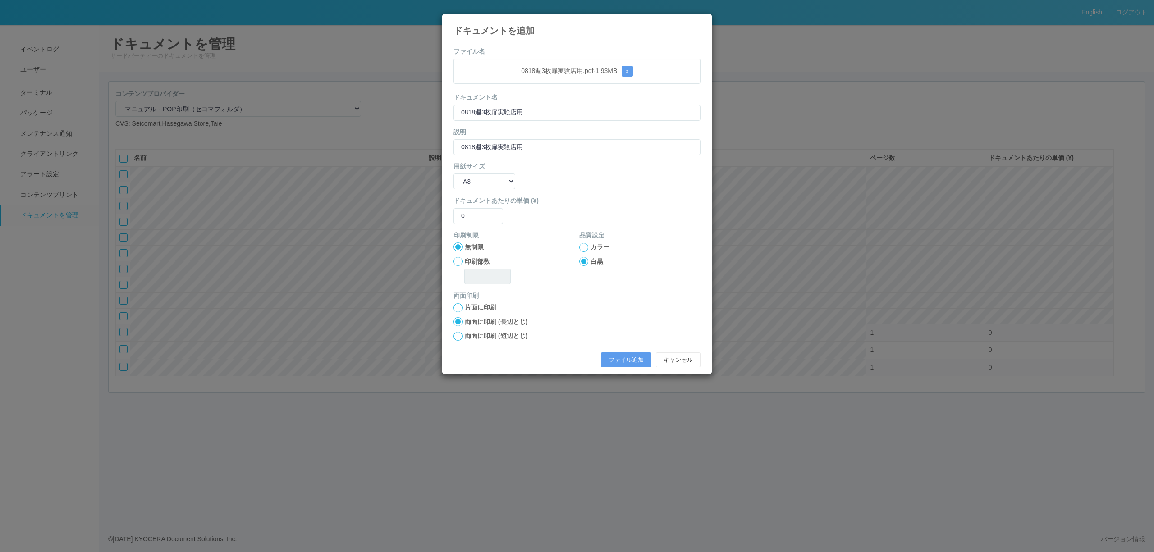
click at [585, 243] on div at bounding box center [583, 247] width 9 height 9
click at [622, 359] on button "ファイル追加" at bounding box center [626, 359] width 50 height 15
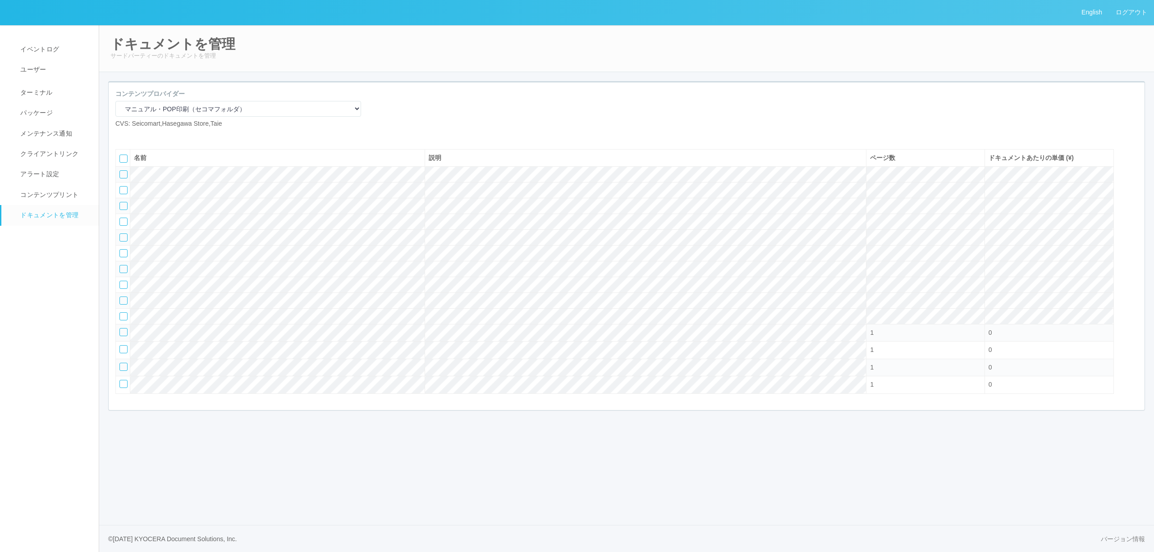
click at [122, 136] on icon at bounding box center [122, 136] width 0 height 0
select select "A4"
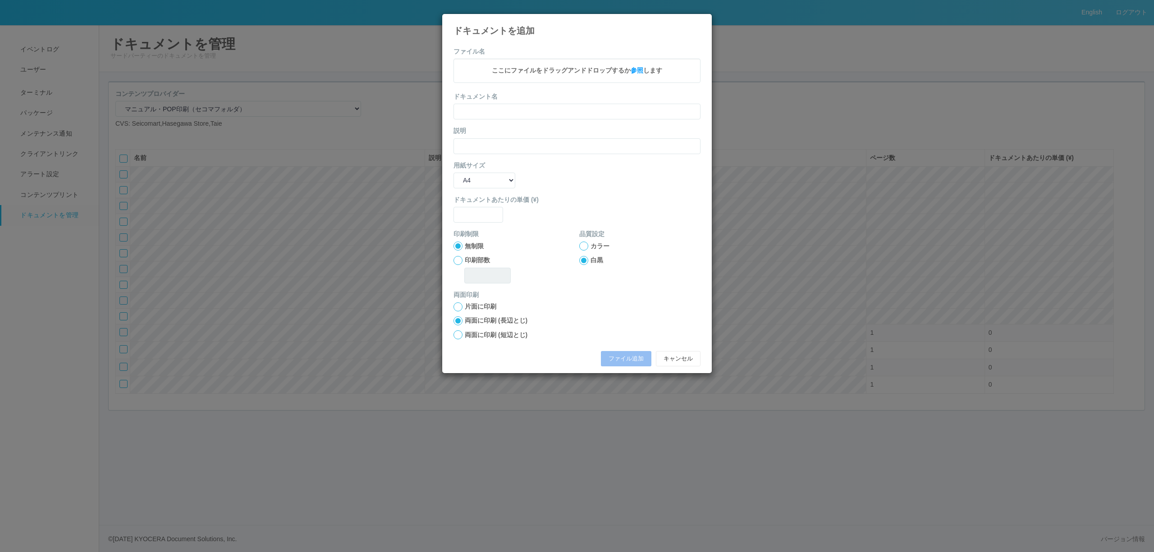
click at [503, 60] on div "ここにファイルをドラッグアンドドロップするか 参照 します" at bounding box center [576, 71] width 247 height 24
drag, startPoint x: 485, startPoint y: 71, endPoint x: 601, endPoint y: 69, distance: 115.4
click at [601, 69] on p "0818週4枚扉実験店用（多フェイス化）.pdf - 2.30 MB x" at bounding box center [577, 71] width 233 height 11
copy p "0818週4枚扉実験店用（多フェイス化）"
click at [594, 112] on input "text" at bounding box center [576, 113] width 247 height 16
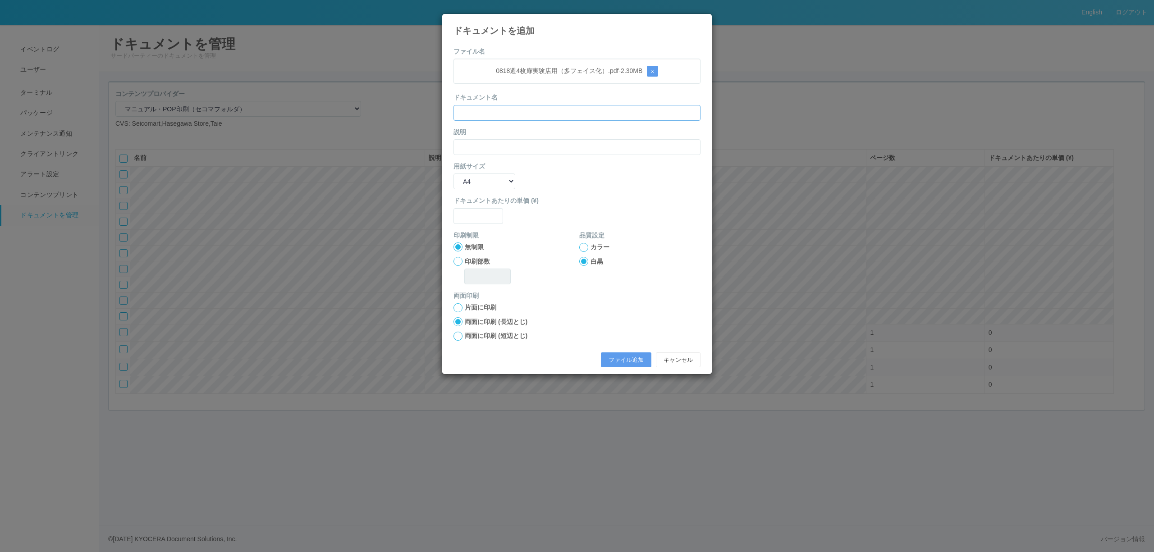
paste input "0818週4枚扉実験店用（多フェイス化）"
type input "0818週4枚扉実験店用（多フェイス化）"
click at [509, 157] on form "ファイル名 0818週4枚扉実験店用（多フェイス化）.pdf - 2.30 MB x ドキュメント名 0818週4枚扉実験店用（多フェイス化） 説明 用紙サイ…" at bounding box center [576, 209] width 247 height 325
click at [509, 151] on input "text" at bounding box center [576, 147] width 247 height 16
paste input "0818週4枚扉実験店用（多フェイス化）"
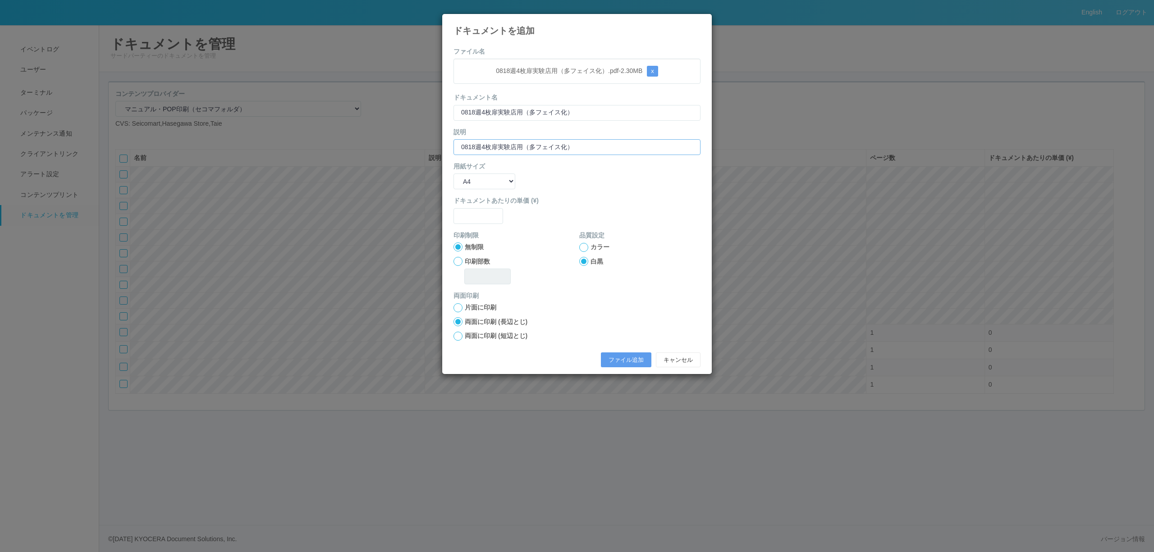
type input "0818週4枚扉実験店用（多フェイス化）"
drag, startPoint x: 493, startPoint y: 178, endPoint x: 489, endPoint y: 184, distance: 6.3
click at [489, 184] on select "B5 A4 B4 A3" at bounding box center [484, 182] width 62 height 16
select select "A3"
click at [453, 174] on select "B5 A4 B4 A3" at bounding box center [484, 182] width 62 height 16
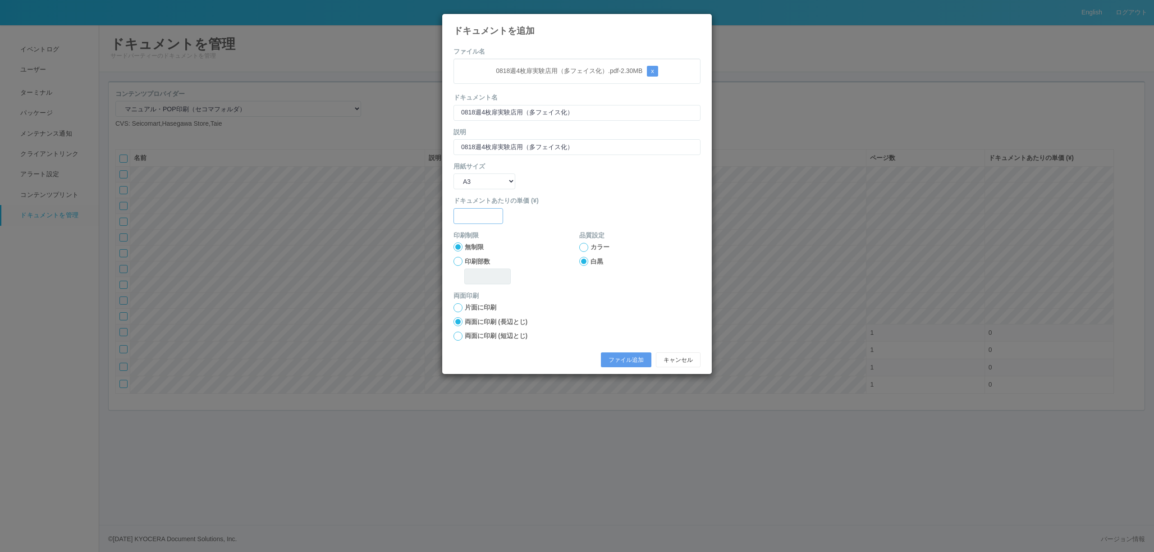
click at [475, 218] on input "text" at bounding box center [478, 216] width 50 height 16
type input "0"
click at [583, 243] on div at bounding box center [583, 247] width 9 height 9
click at [627, 224] on form "ファイル名 0818週4枚扉実験店用（多フェイス化）.pdf - 2.30 MB x ドキュメント名 0818週4枚扉実験店用（多フェイス化） 説明 0818…" at bounding box center [576, 209] width 247 height 325
click at [629, 362] on button "ファイル追加" at bounding box center [626, 359] width 50 height 15
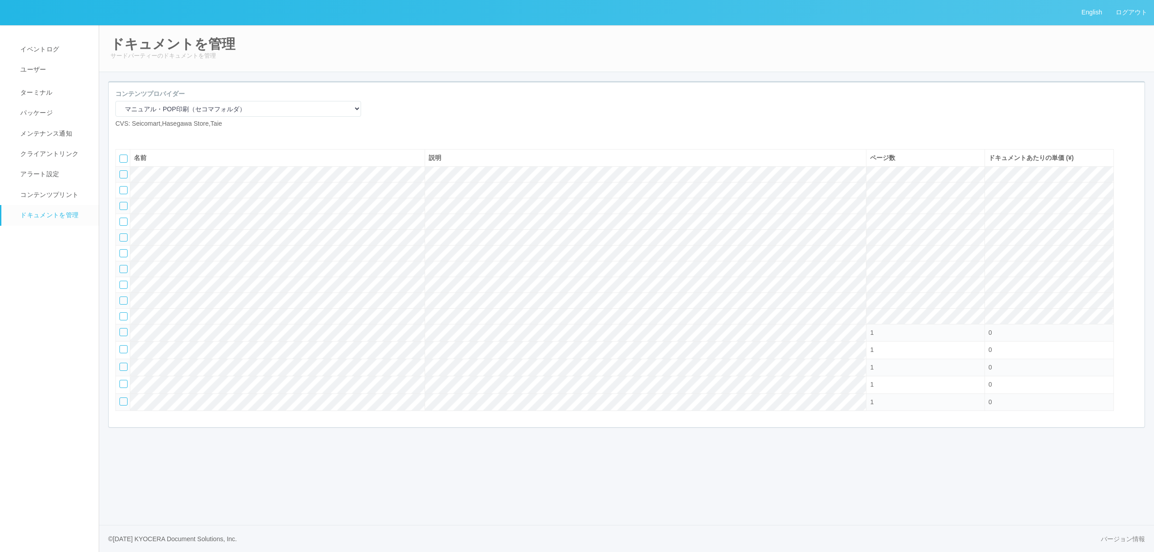
click at [122, 136] on icon at bounding box center [122, 136] width 0 height 0
select select "A4"
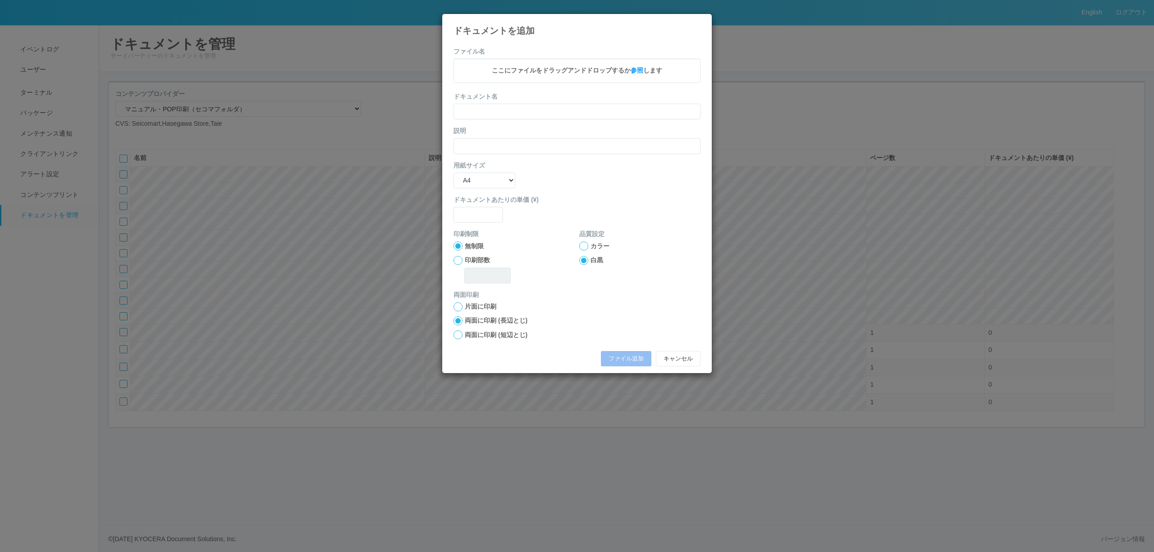
click at [612, 80] on div "ここにファイルをドラッグアンドドロップするか 参照 します" at bounding box center [576, 71] width 247 height 24
drag, startPoint x: 471, startPoint y: 72, endPoint x: 599, endPoint y: 71, distance: 128.0
click at [599, 71] on p "0818週4枚扉実験店用（新商品のみ）.pdf - 2.31 MB x" at bounding box center [577, 71] width 233 height 11
copy p "0818週4枚扉実験店用（新商品のみ）"
click at [574, 116] on input "text" at bounding box center [576, 113] width 247 height 16
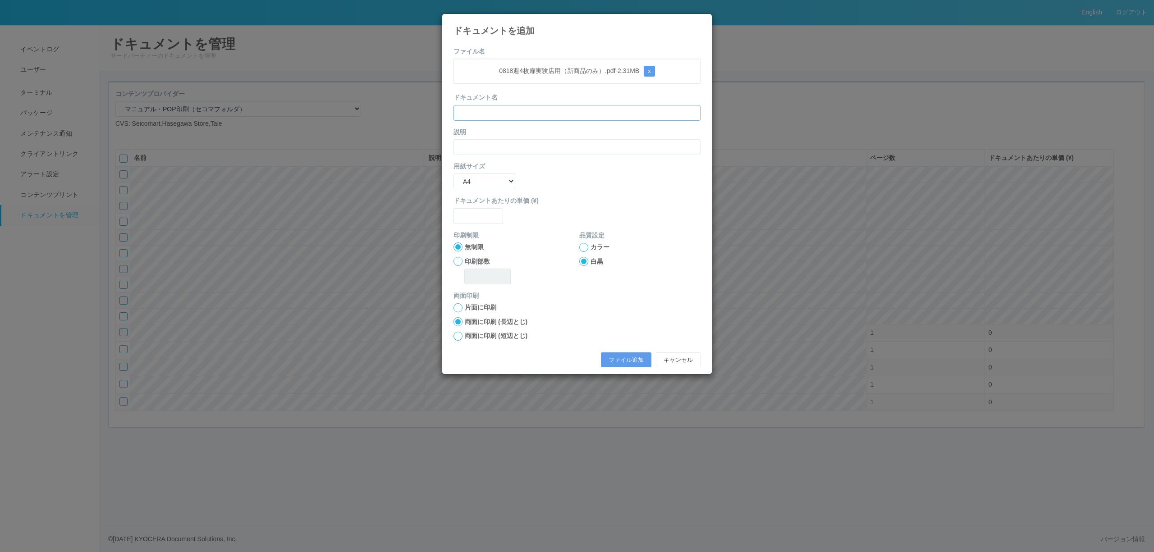
paste input "0818週4枚扉実験店用（新商品のみ）"
type input "0818週4枚扉実験店用（新商品のみ）"
click at [542, 143] on input "text" at bounding box center [576, 147] width 247 height 16
paste input "0818週4枚扉実験店用（新商品のみ）"
type input "0818週4枚扉実験店用（新商品のみ）"
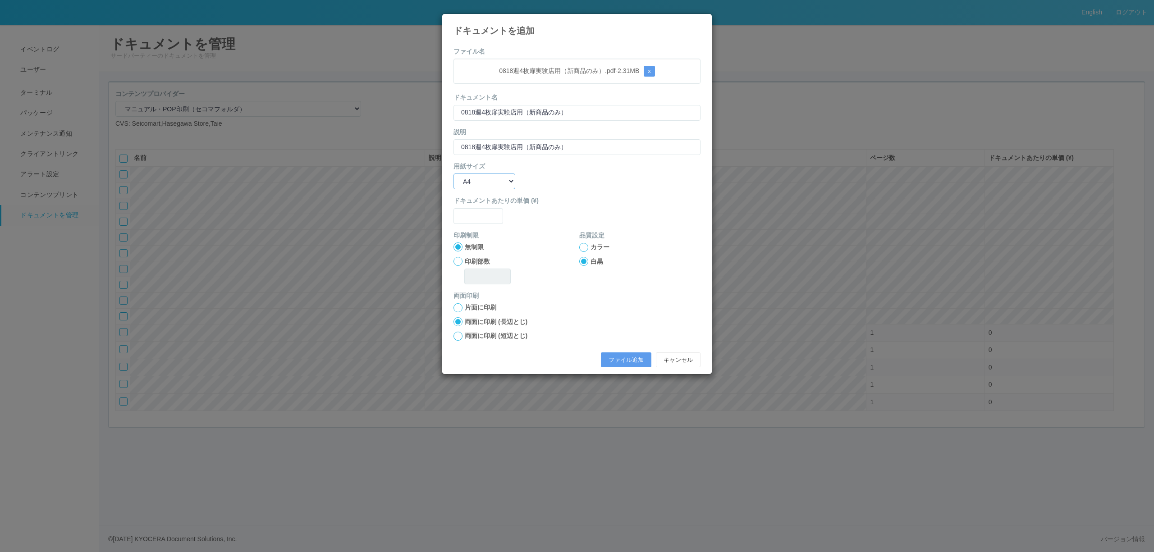
click at [488, 183] on select "B5 A4 B4 A3" at bounding box center [484, 182] width 62 height 16
select select "A3"
click at [453, 174] on select "B5 A4 B4 A3" at bounding box center [484, 182] width 62 height 16
click at [476, 219] on input "text" at bounding box center [478, 216] width 50 height 16
type input "0"
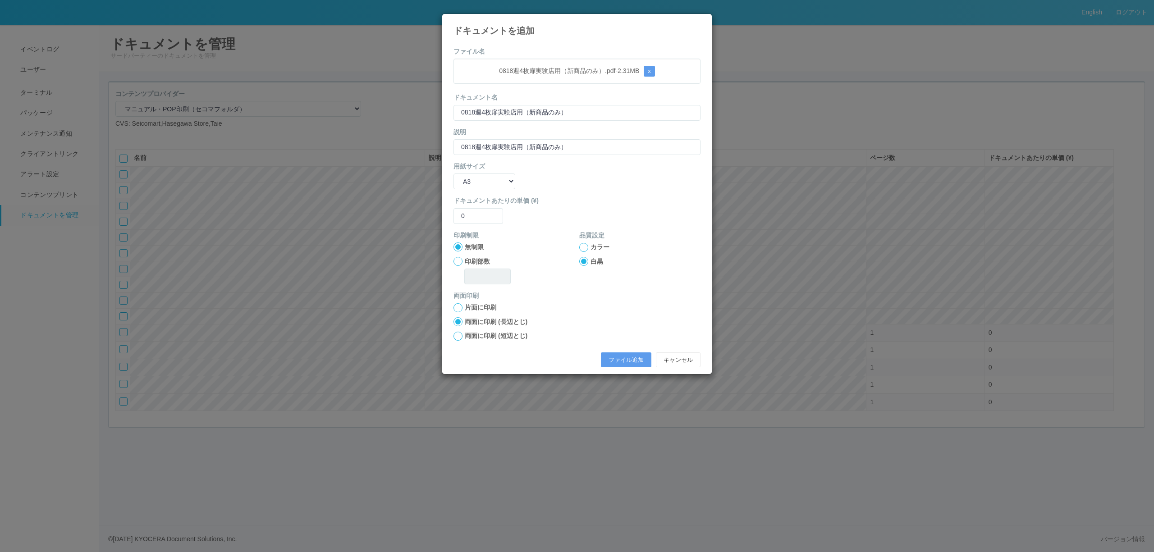
click at [586, 250] on div at bounding box center [583, 247] width 9 height 9
click at [631, 363] on button "ファイル追加" at bounding box center [626, 359] width 50 height 15
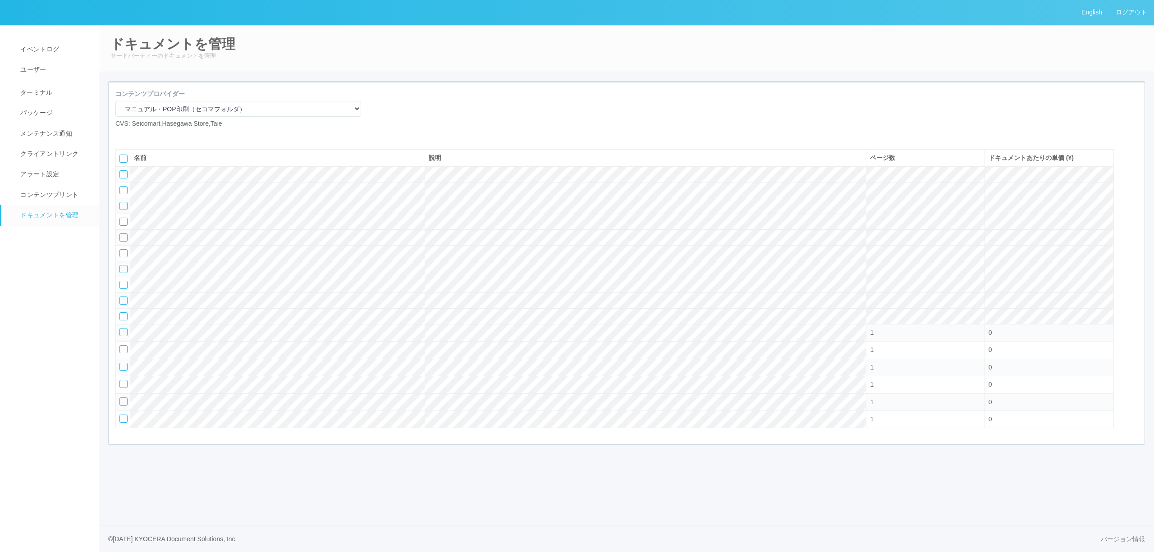
click at [122, 136] on icon at bounding box center [122, 136] width 0 height 0
select select "A4"
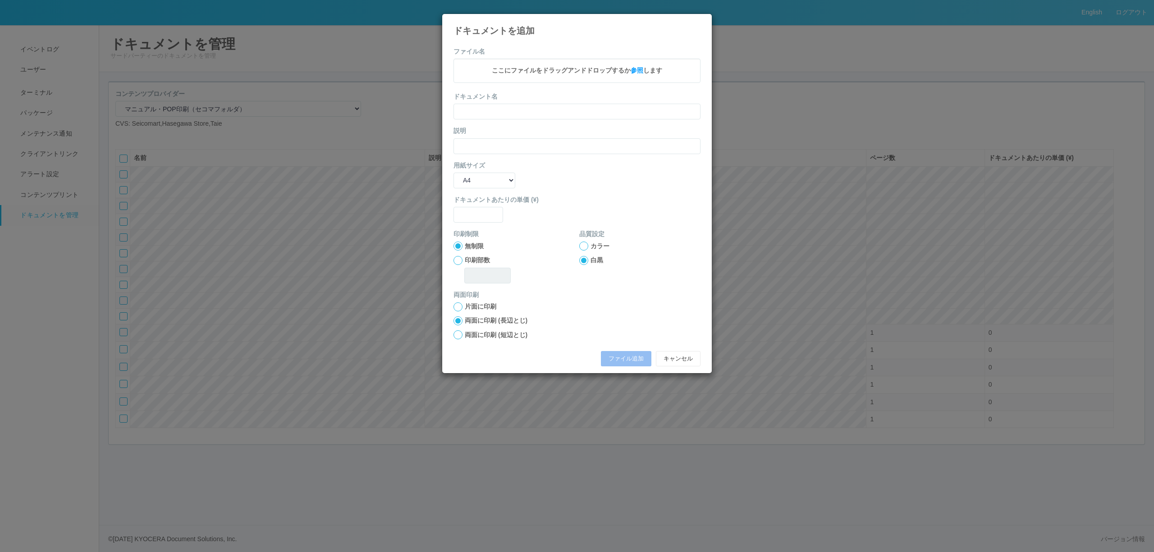
click at [492, 73] on span "ここにファイルをドラッグアンドドロップするか 参照 します" at bounding box center [577, 70] width 170 height 7
drag, startPoint x: 473, startPoint y: 74, endPoint x: 613, endPoint y: 70, distance: 140.7
click at [613, 70] on p "0818週（個店用）4枚扉実験店用（新商品のみ）.pdf - 2.31 MB x" at bounding box center [577, 71] width 233 height 11
copy p "0818週（個店用）4枚扉実験店用（新商品のみ）"
click at [592, 109] on input "text" at bounding box center [576, 113] width 247 height 16
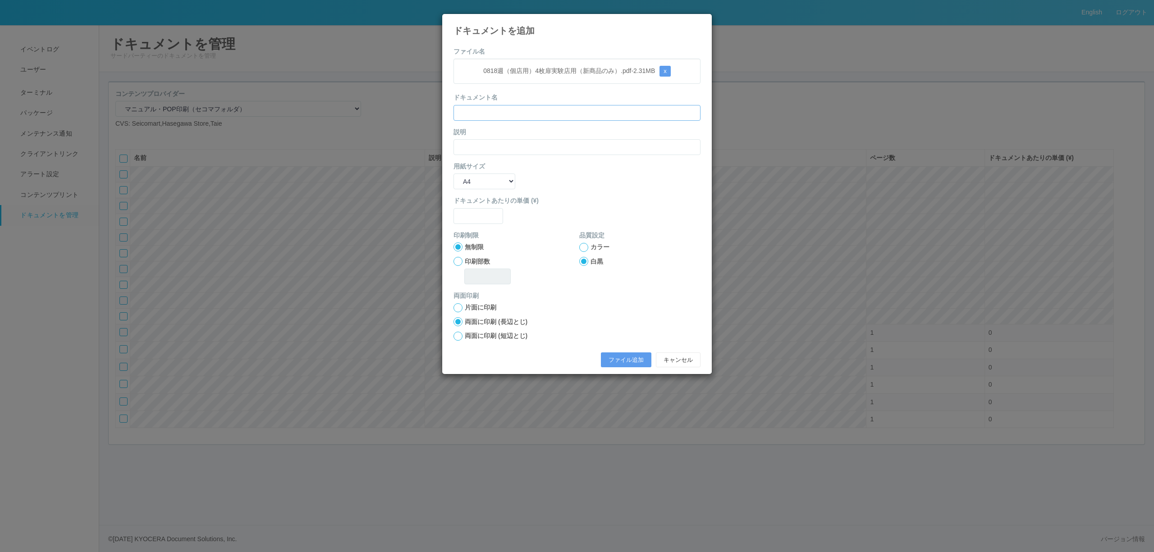
paste input "0818週（個店用）4枚扉実験店用（新商品のみ）"
type input "0818週（個店用）4枚扉実験店用（新商品のみ）"
click at [521, 139] on div "説明" at bounding box center [576, 141] width 247 height 27
click at [519, 143] on input "text" at bounding box center [576, 147] width 247 height 16
paste input "0818週（個店用）4枚扉実験店用（新商品のみ）"
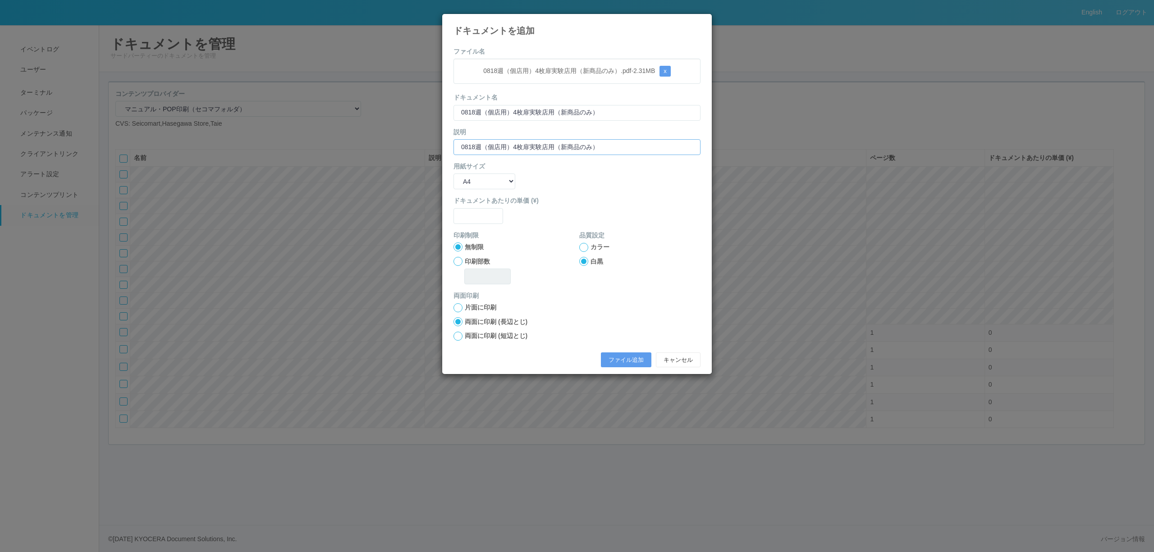
type input "0818週（個店用）4枚扉実験店用（新商品のみ）"
click at [480, 179] on select "B5 A4 B4 A3" at bounding box center [484, 182] width 62 height 16
select select "A3"
click at [453, 174] on select "B5 A4 B4 A3" at bounding box center [484, 182] width 62 height 16
click at [487, 217] on input "text" at bounding box center [478, 216] width 50 height 16
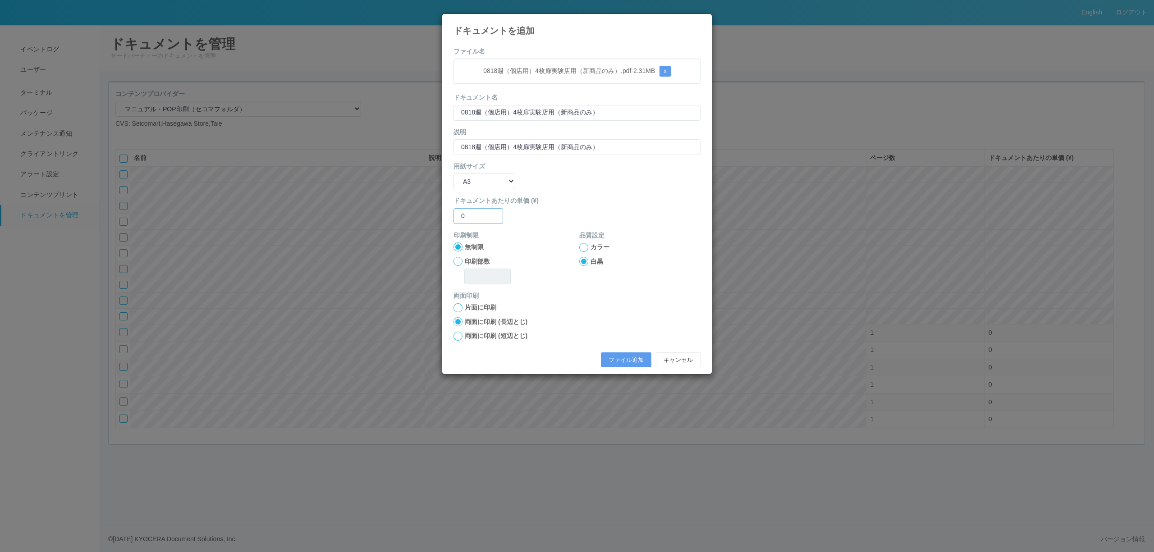
type input "0"
click at [590, 248] on label "カラー" at bounding box center [599, 246] width 19 height 9
click at [0, 0] on input "カラー" at bounding box center [0, 0] width 0 height 0
click at [619, 362] on button "ファイル追加" at bounding box center [626, 359] width 50 height 15
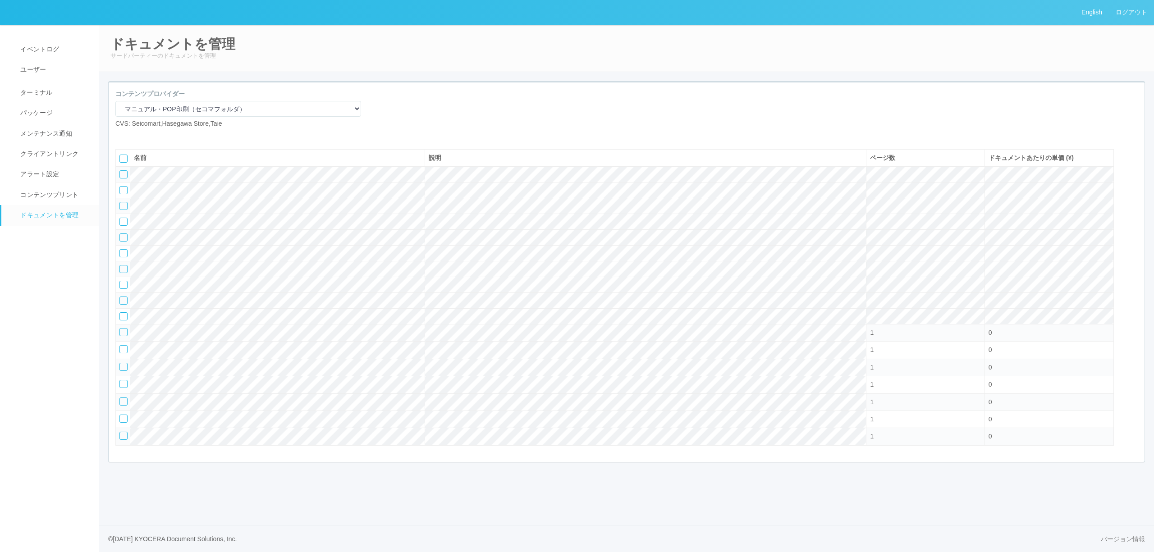
click at [136, 136] on icon at bounding box center [136, 136] width 0 height 0
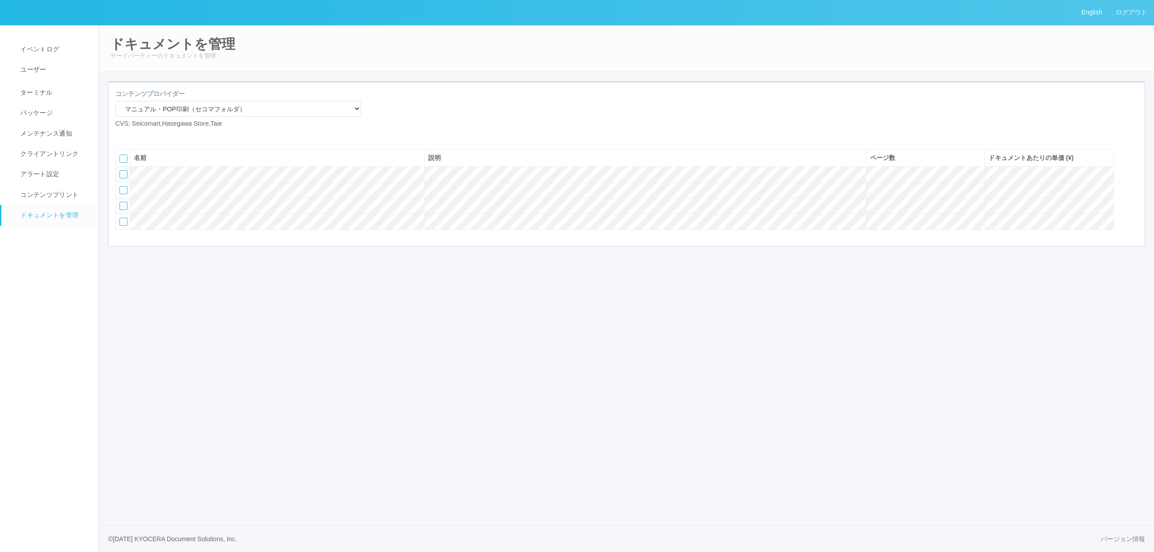
click at [122, 136] on icon at bounding box center [122, 136] width 0 height 0
select select "A4"
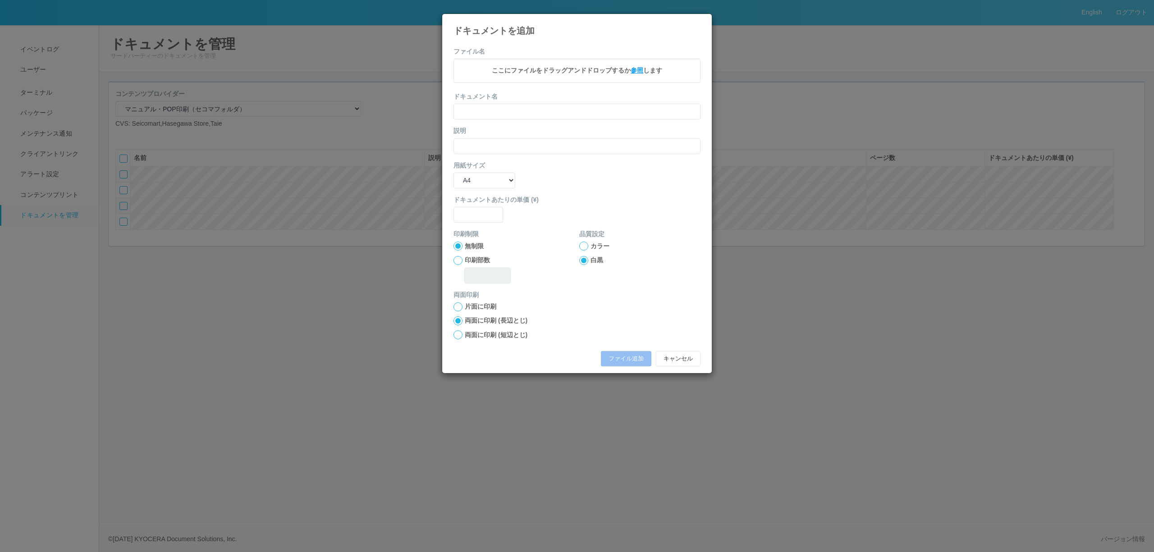
click at [639, 67] on span "参照" at bounding box center [636, 70] width 13 height 7
drag, startPoint x: 529, startPoint y: 72, endPoint x: 563, endPoint y: 74, distance: 34.8
click at [563, 74] on p "0818週11本.pdf - 5.58 MB x" at bounding box center [577, 71] width 233 height 11
copy p "0818週11本"
click at [559, 107] on input "text" at bounding box center [576, 113] width 247 height 16
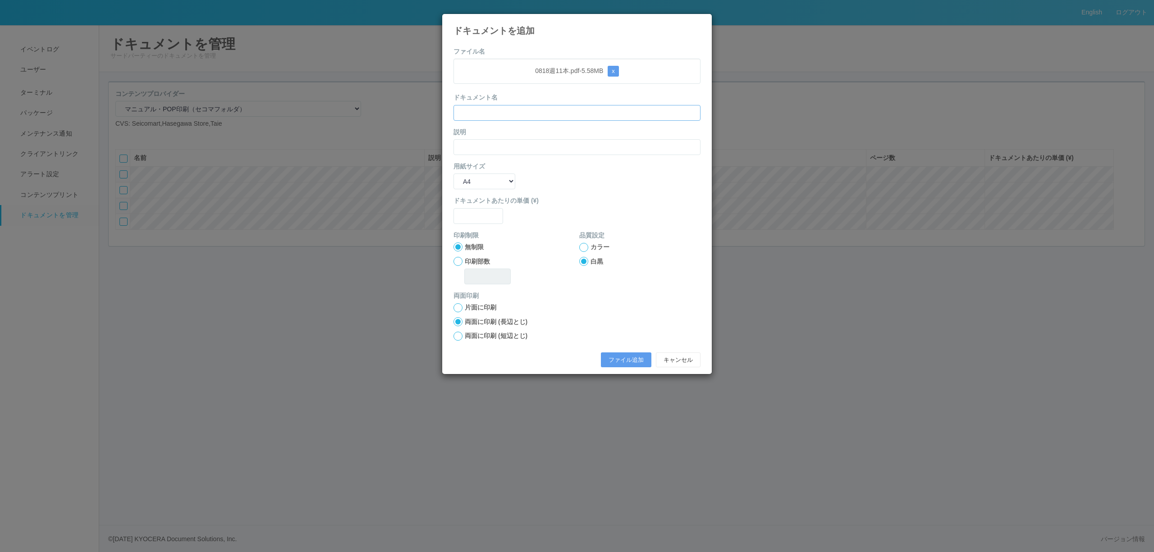
paste input "0818週11本"
type input "0818週11本"
click at [496, 141] on input "text" at bounding box center [576, 147] width 247 height 16
paste input "0818週11本"
type input "0818週11本"
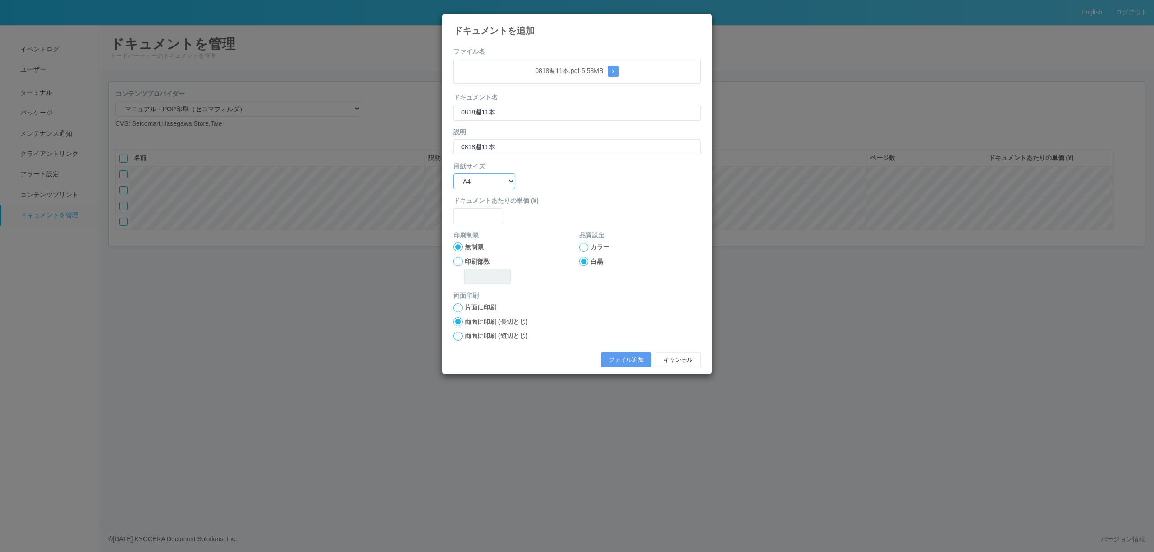
click at [482, 176] on select "B5 A4 B4 A3" at bounding box center [484, 182] width 62 height 16
select select "A3"
click at [453, 174] on select "B5 A4 B4 A3" at bounding box center [484, 182] width 62 height 16
click at [475, 218] on input "text" at bounding box center [478, 216] width 50 height 16
type input "0"
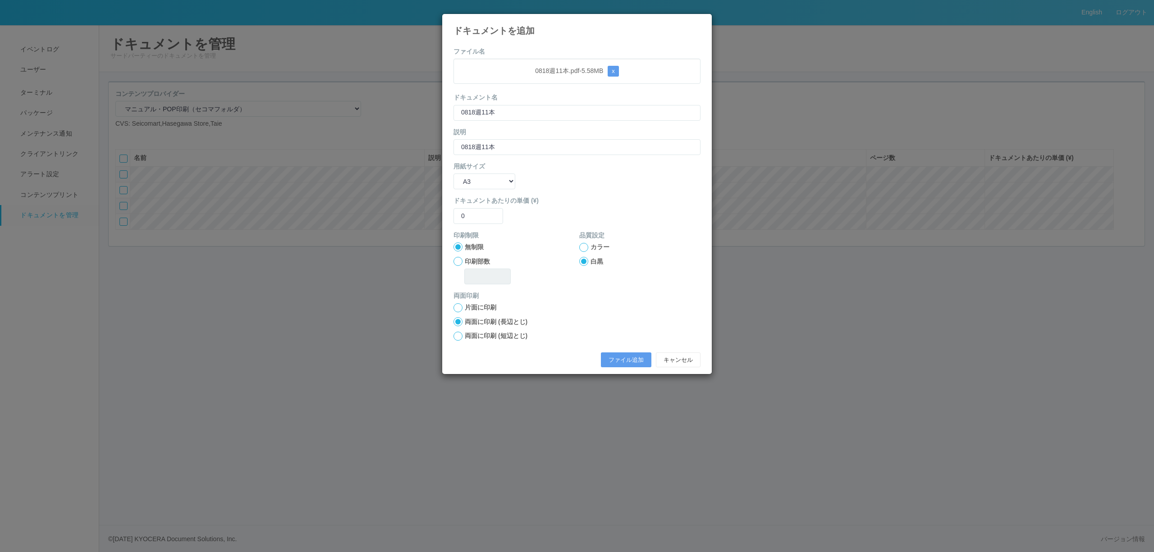
click at [584, 246] on div at bounding box center [583, 247] width 9 height 9
click at [610, 357] on button "ファイル追加" at bounding box center [626, 359] width 50 height 15
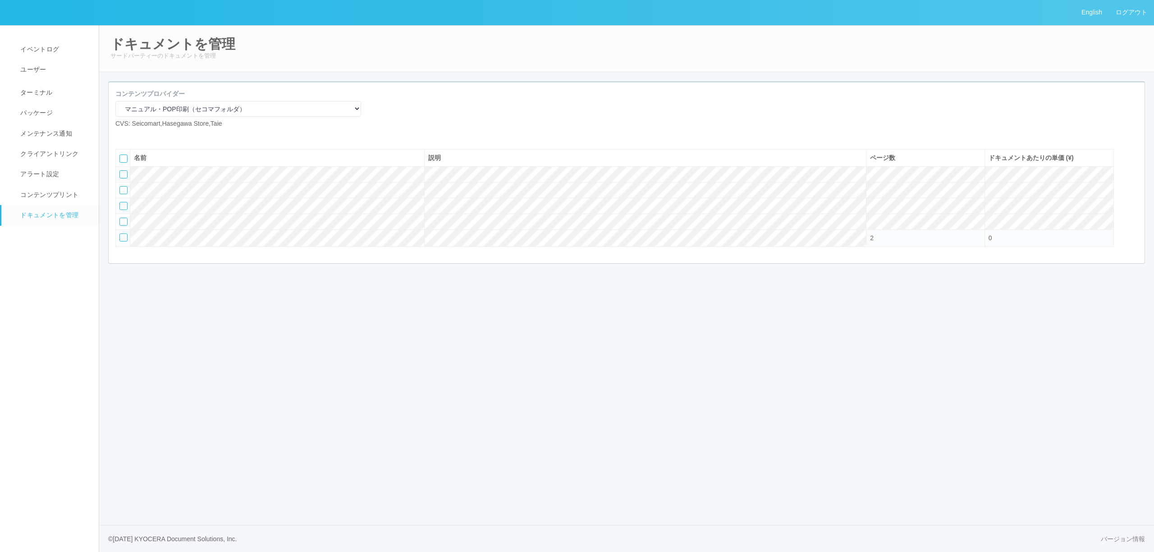
click at [122, 136] on icon at bounding box center [122, 136] width 0 height 0
select select "A4"
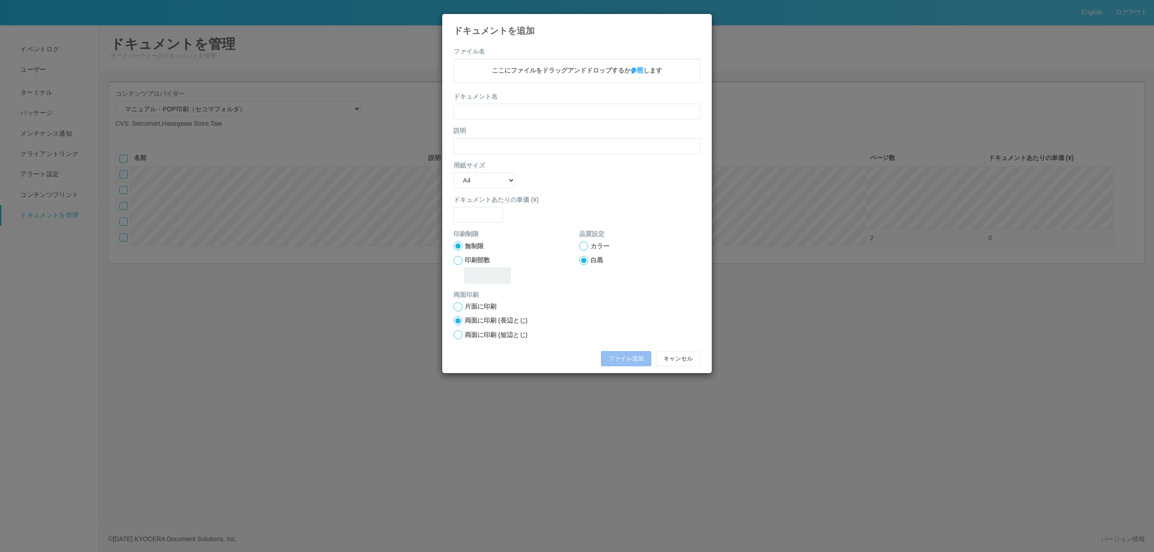
click at [559, 78] on div "ここにファイルをドラッグアンドドロップするか 参照 します" at bounding box center [576, 71] width 247 height 24
drag, startPoint x: 500, startPoint y: 75, endPoint x: 564, endPoint y: 74, distance: 64.4
click at [564, 74] on p "0818週12本.pdf - 5.18 MB x" at bounding box center [577, 71] width 233 height 11
copy p "0818週12本"
click at [547, 115] on input "text" at bounding box center [576, 113] width 247 height 16
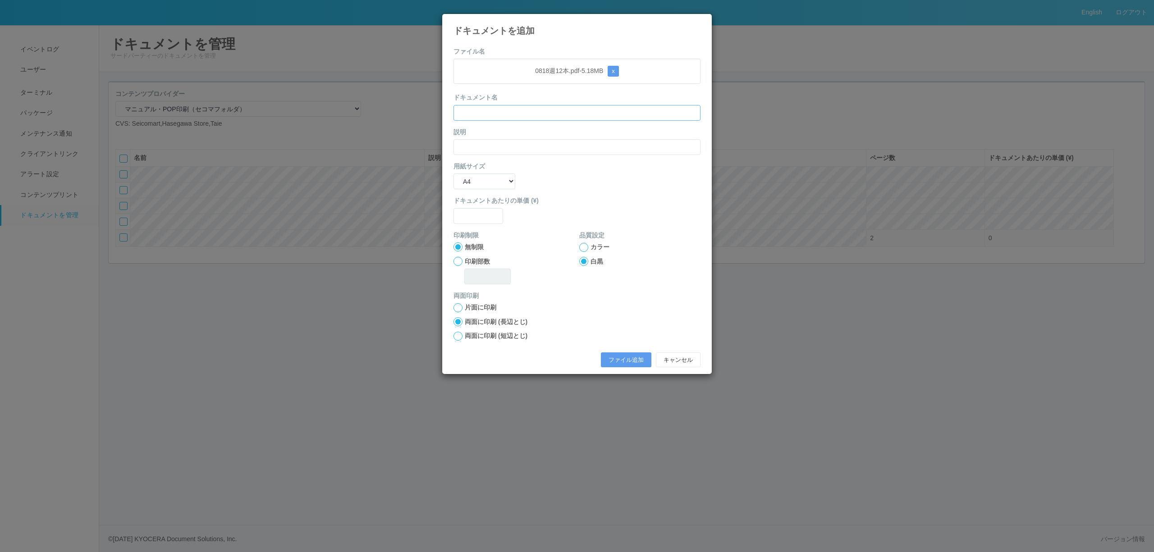
paste input "0818週12本"
type input "0818週12本"
click at [515, 151] on input "text" at bounding box center [576, 147] width 247 height 16
paste input "0818週12本"
type input "0818週12本"
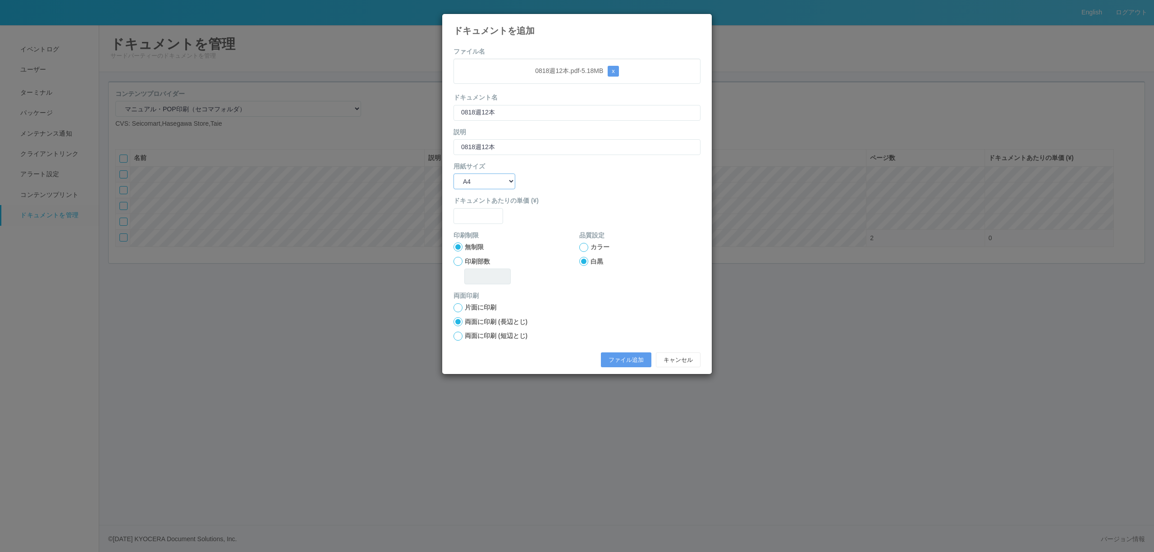
click at [480, 176] on select "B5 A4 B4 A3" at bounding box center [484, 182] width 62 height 16
select select "A3"
click at [453, 174] on select "B5 A4 B4 A3" at bounding box center [484, 182] width 62 height 16
click at [485, 219] on input "text" at bounding box center [478, 216] width 50 height 16
type input "0"
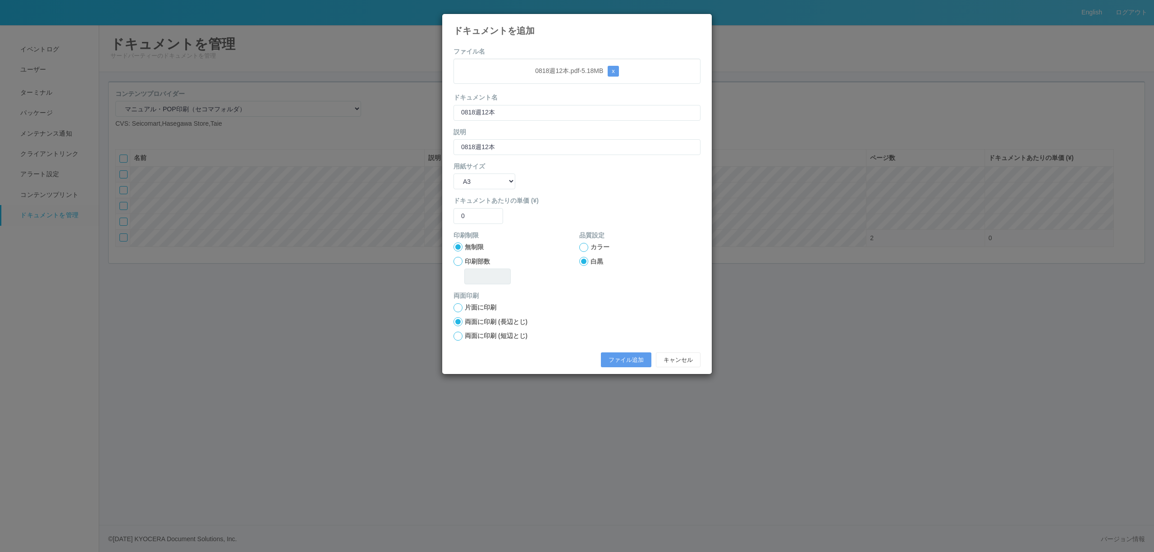
click at [589, 246] on div "カラー" at bounding box center [639, 246] width 121 height 9
click at [588, 251] on div "カラー" at bounding box center [639, 246] width 121 height 9
click at [586, 246] on div at bounding box center [583, 247] width 9 height 9
click at [631, 357] on button "ファイル追加" at bounding box center [626, 359] width 50 height 15
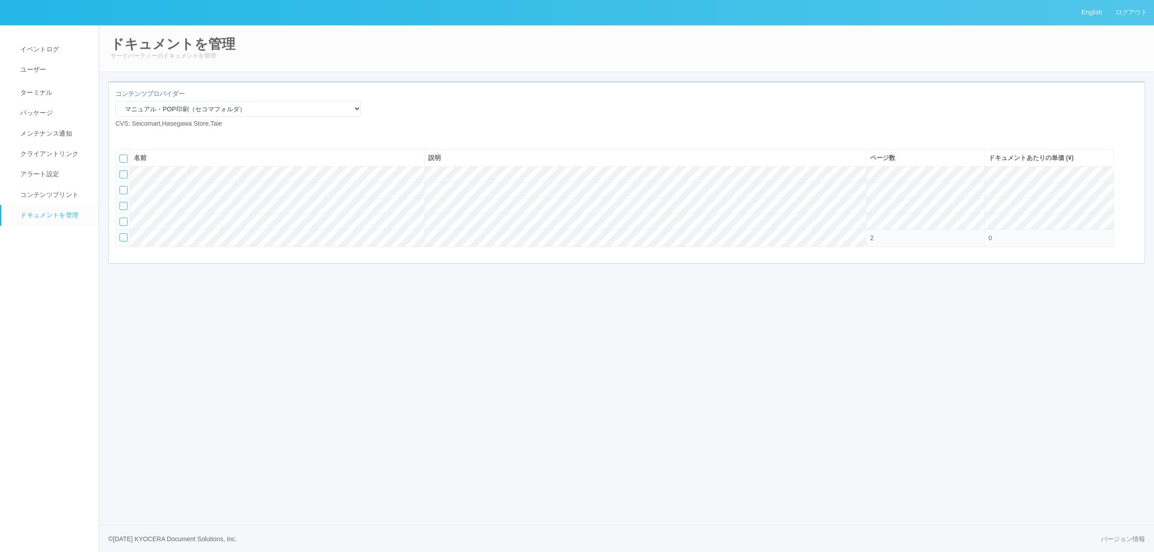
click at [122, 136] on icon at bounding box center [122, 136] width 0 height 0
select select "A4"
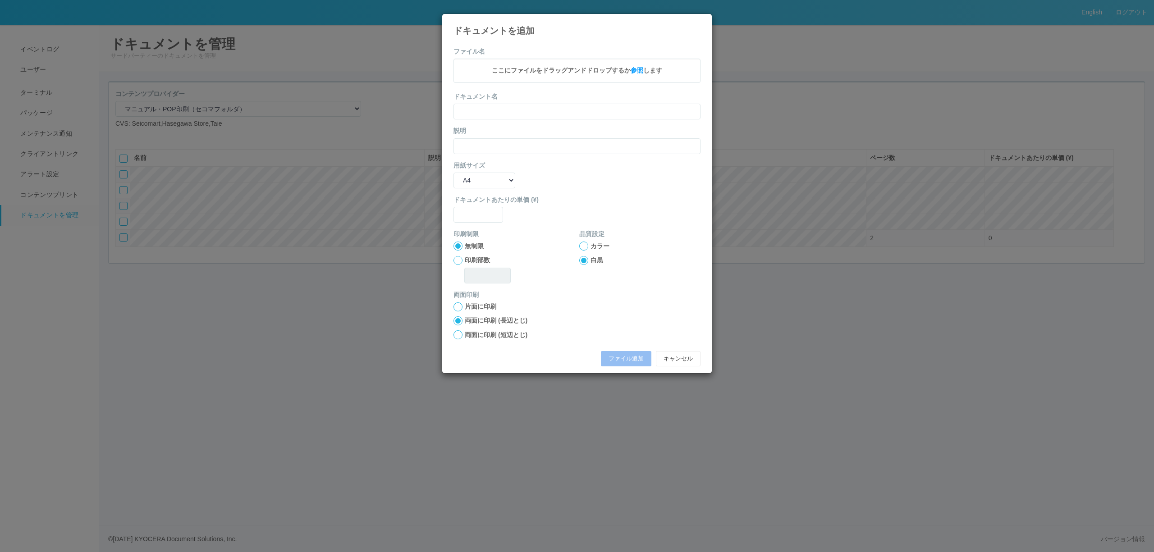
click at [520, 71] on span "ここにファイルをドラッグアンドドロップするか 参照 します" at bounding box center [577, 70] width 170 height 7
drag, startPoint x: 506, startPoint y: 76, endPoint x: 565, endPoint y: 73, distance: 59.6
click at [565, 73] on p "0818週12本.pdf - 5.18 MB x" at bounding box center [577, 71] width 233 height 11
click at [554, 108] on input "text" at bounding box center [576, 113] width 247 height 16
paste input "0818週12本"
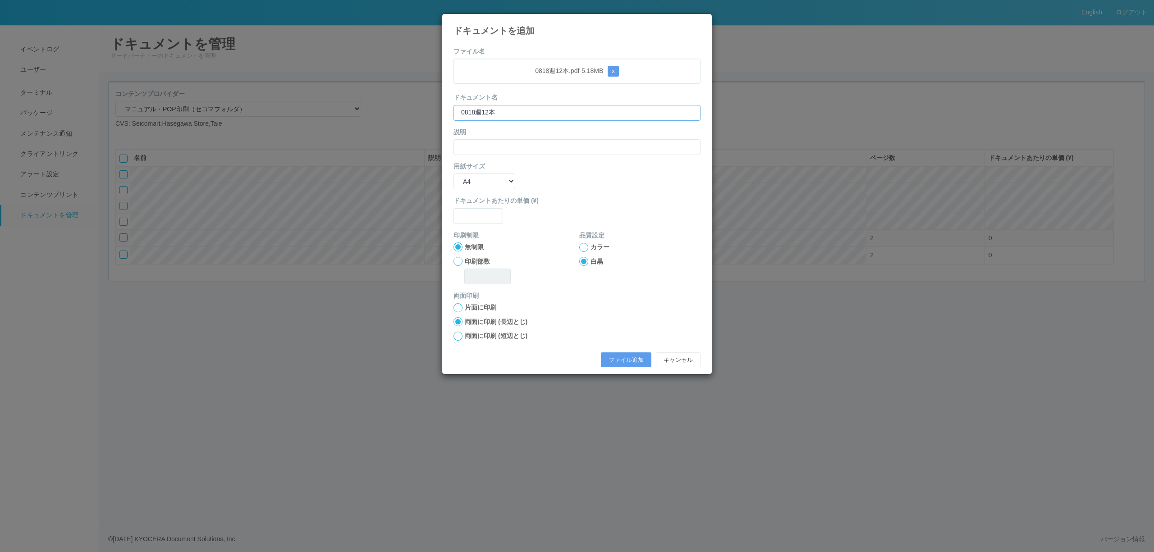
type input "0818週12本"
click at [488, 147] on input "text" at bounding box center [576, 147] width 247 height 16
paste input "0818週12本"
type input "0818週12本"
click at [478, 186] on select "B5 A4 B4 A3" at bounding box center [484, 182] width 62 height 16
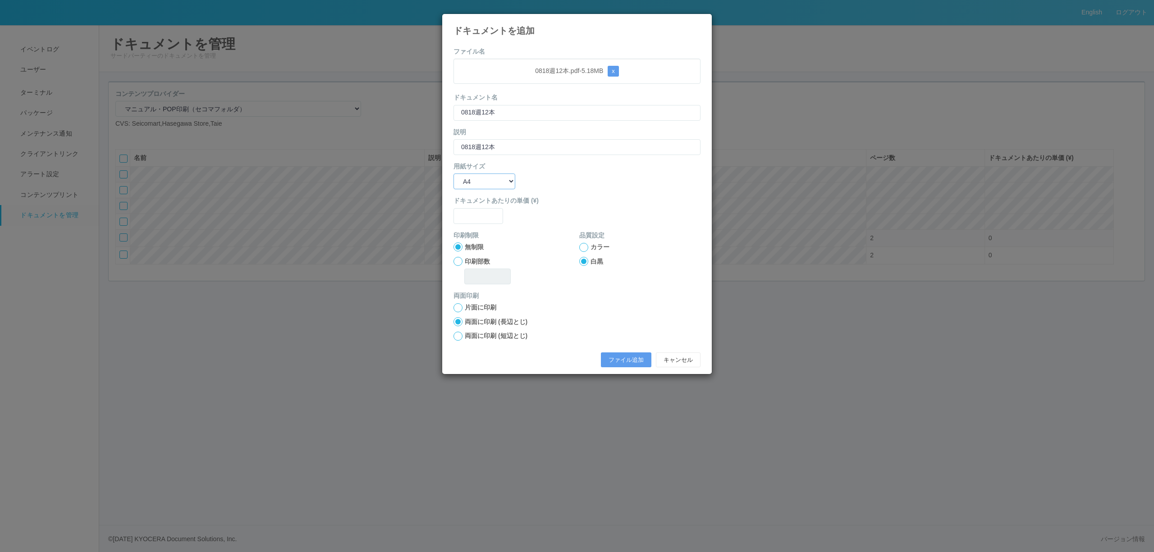
select select "A3"
click at [453, 174] on select "B5 A4 B4 A3" at bounding box center [484, 182] width 62 height 16
click at [488, 211] on input "text" at bounding box center [478, 216] width 50 height 16
type input "0"
click at [582, 244] on div at bounding box center [583, 247] width 9 height 9
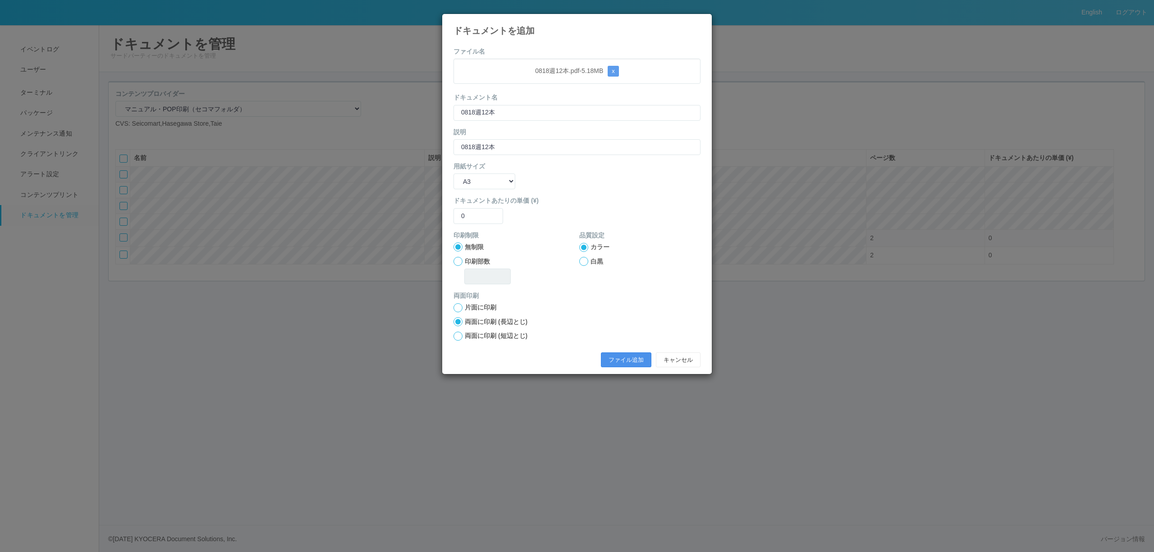
click at [628, 356] on button "ファイル追加" at bounding box center [626, 359] width 50 height 15
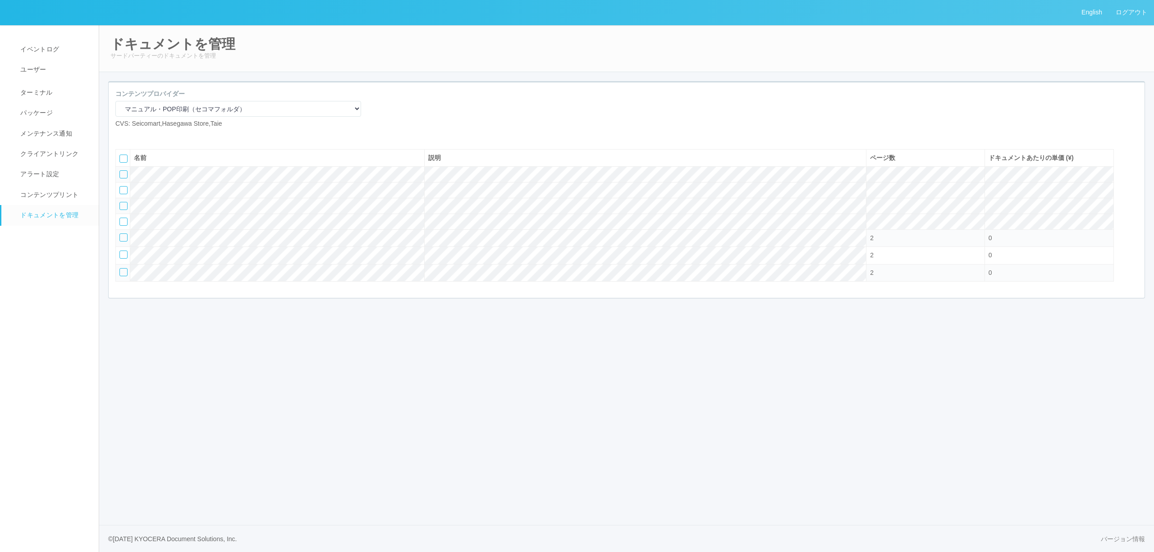
click at [123, 276] on div at bounding box center [123, 272] width 8 height 8
click at [149, 136] on icon at bounding box center [149, 136] width 0 height 0
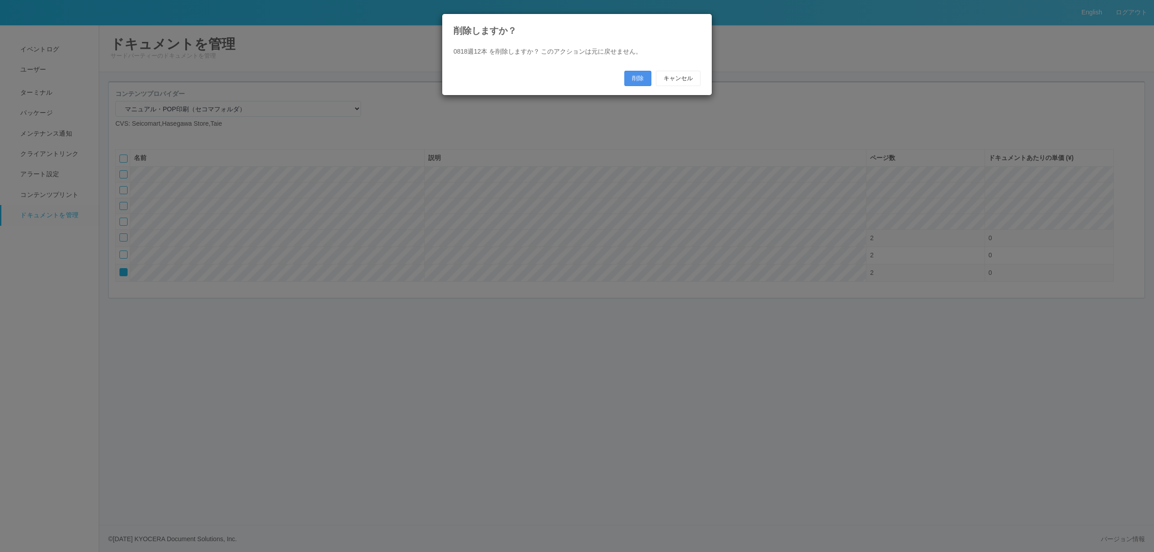
click at [631, 74] on button "削除" at bounding box center [637, 78] width 27 height 15
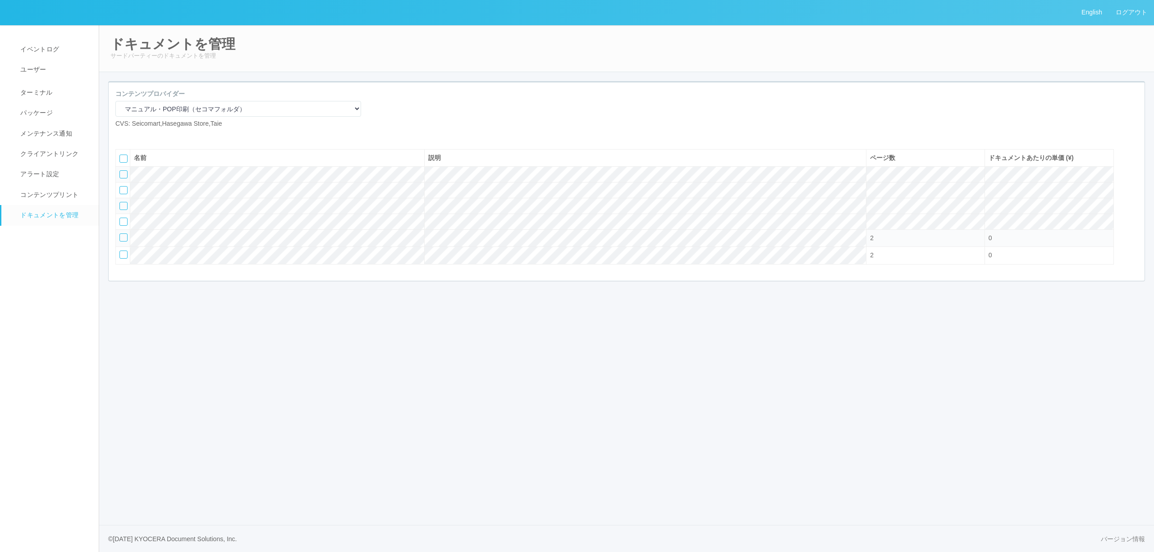
click at [122, 136] on icon at bounding box center [122, 136] width 0 height 0
select select "A4"
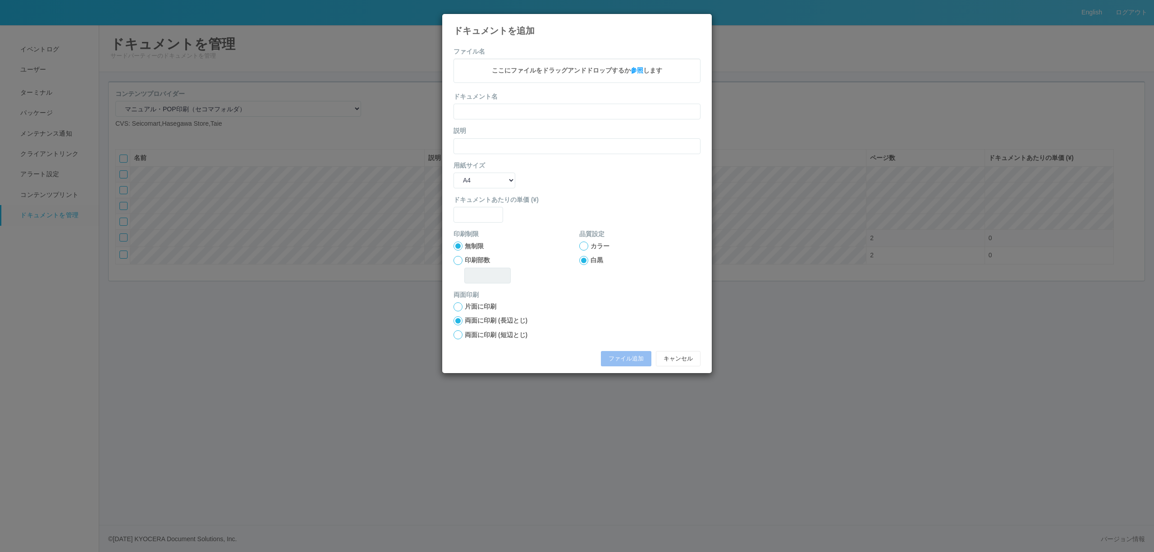
click at [586, 71] on span "ここにファイルをドラッグアンドドロップするか 参照 します" at bounding box center [577, 70] width 170 height 7
drag, startPoint x: 508, startPoint y: 77, endPoint x: 563, endPoint y: 74, distance: 55.0
click at [563, 74] on p "0818週13本.pdf - 5.09 MB x" at bounding box center [577, 71] width 233 height 11
click at [536, 117] on input "text" at bounding box center [576, 113] width 247 height 16
paste input "0818週13本"
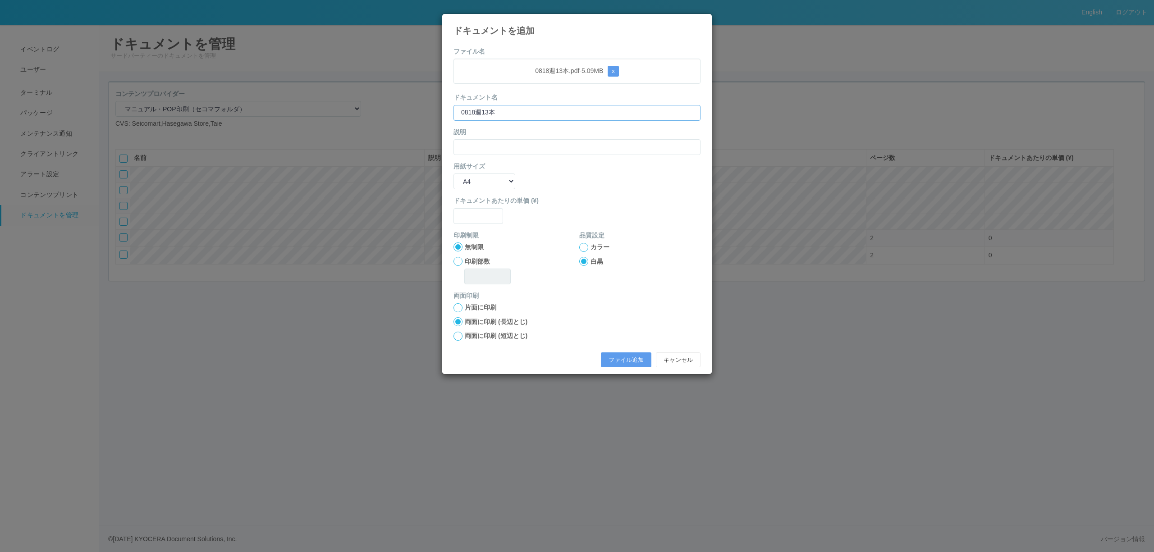
type input "0818週13本"
click at [466, 159] on form "ファイル名 0818週13本.pdf - 5.09 MB x ドキュメント名 0818週13本 説明 用紙サイズ B5 A4 B4 A3 ドキュメントあたりの…" at bounding box center [576, 209] width 247 height 325
click at [467, 154] on input "text" at bounding box center [576, 147] width 247 height 16
paste input "0818週13本"
type input "0818週13本"
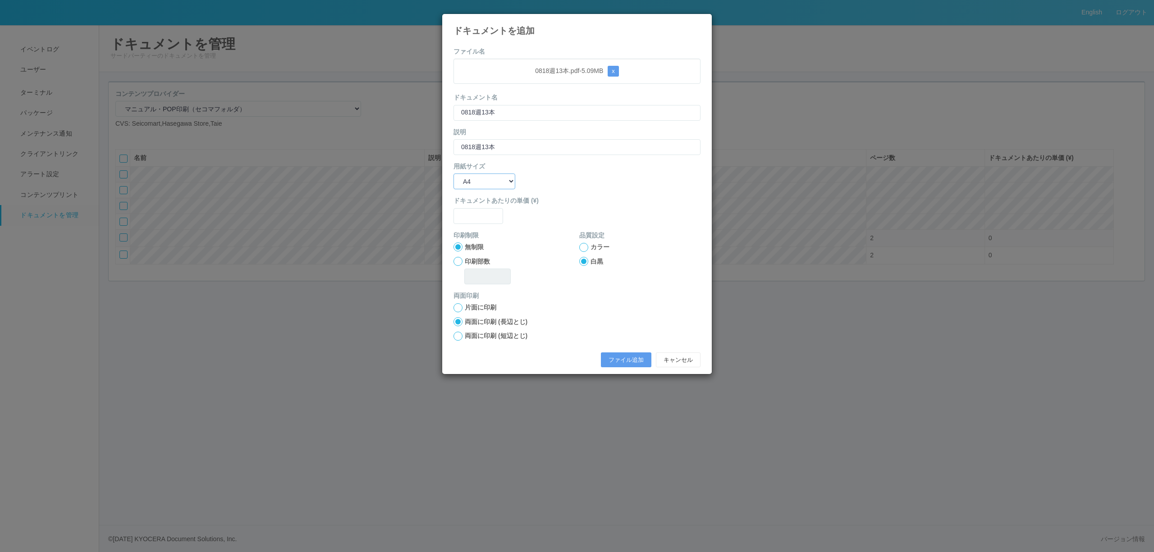
click at [460, 186] on select "B5 A4 B4 A3" at bounding box center [484, 182] width 62 height 16
select select "A3"
click at [453, 174] on select "B5 A4 B4 A3" at bounding box center [484, 182] width 62 height 16
click at [482, 220] on input "text" at bounding box center [478, 216] width 50 height 16
type input "0"
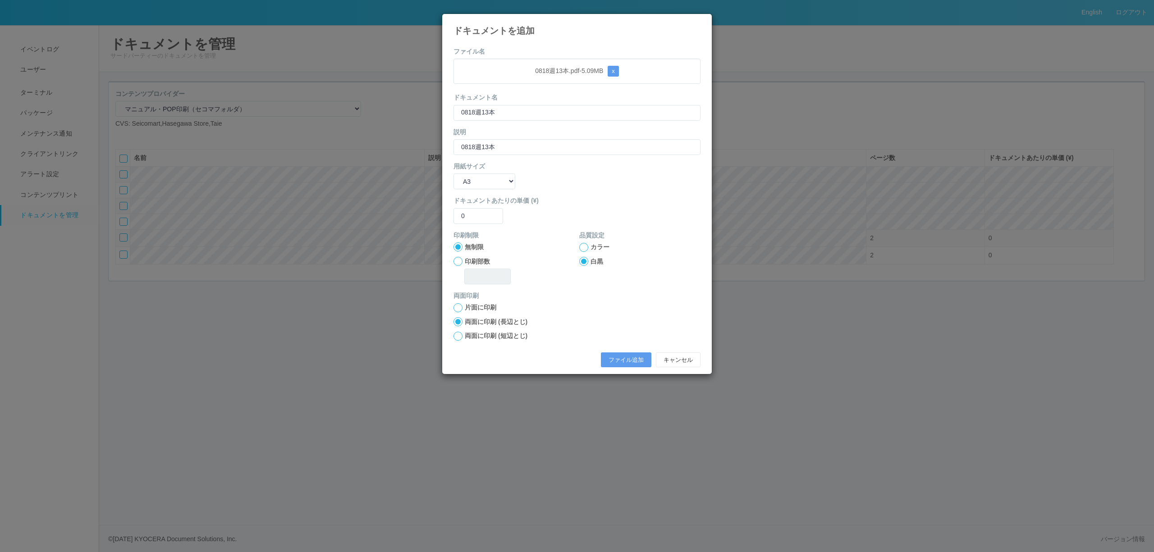
click at [585, 246] on div at bounding box center [583, 247] width 9 height 9
click at [621, 356] on button "ファイル追加" at bounding box center [626, 359] width 50 height 15
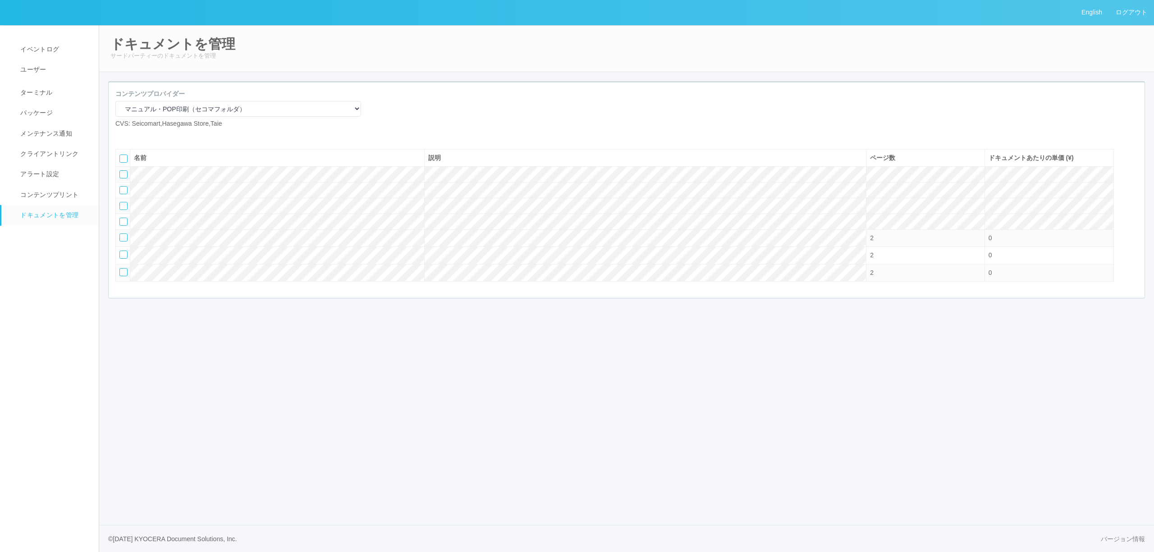
click at [122, 136] on icon at bounding box center [122, 136] width 0 height 0
select select "A4"
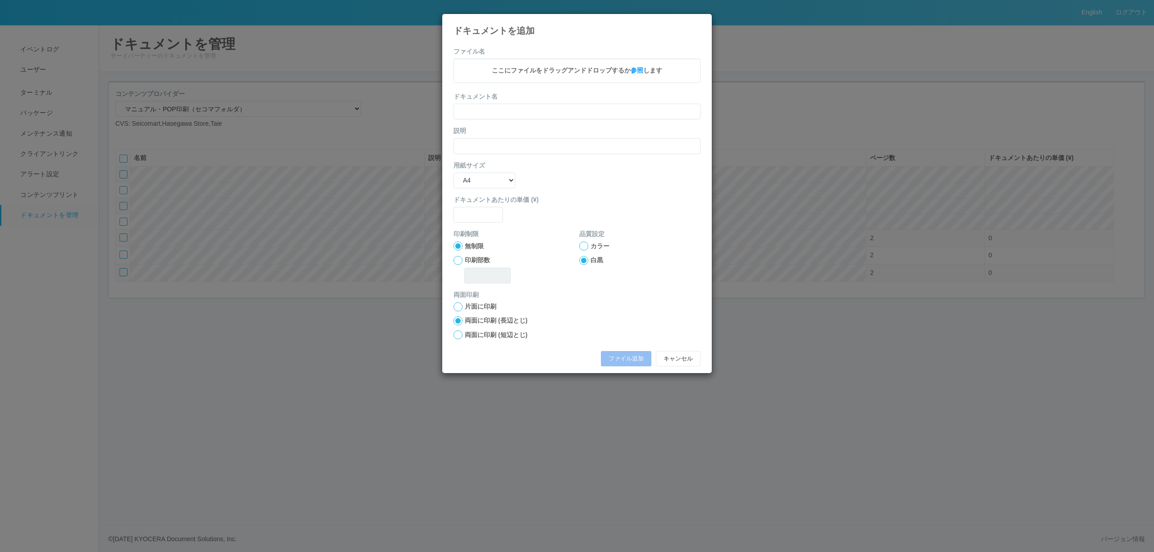
click at [539, 79] on div "ここにファイルをドラッグアンドドロップするか 参照 します" at bounding box center [576, 71] width 247 height 24
drag, startPoint x: 526, startPoint y: 74, endPoint x: 563, endPoint y: 74, distance: 36.5
click at [563, 74] on p "0818週14本.pdf - 4.66 MB x" at bounding box center [577, 71] width 233 height 11
click at [547, 118] on input "text" at bounding box center [576, 113] width 247 height 16
paste input "0818週14本"
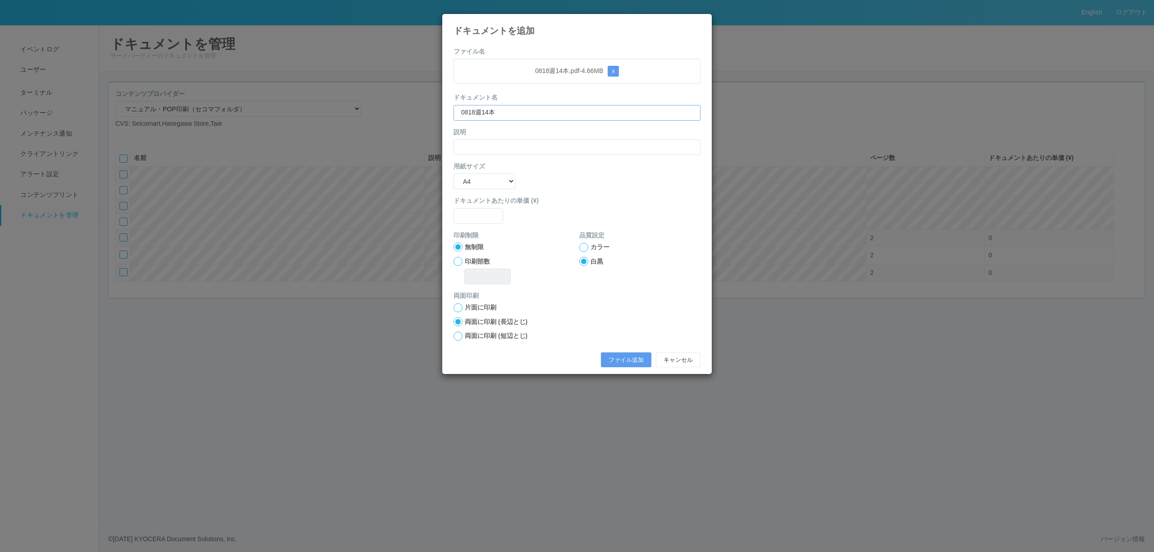
type input "0818週14本"
click at [504, 148] on input "text" at bounding box center [576, 147] width 247 height 16
paste input "0818週14本"
type input "0818週14本"
click at [492, 180] on select "B5 A4 B4 A3" at bounding box center [484, 182] width 62 height 16
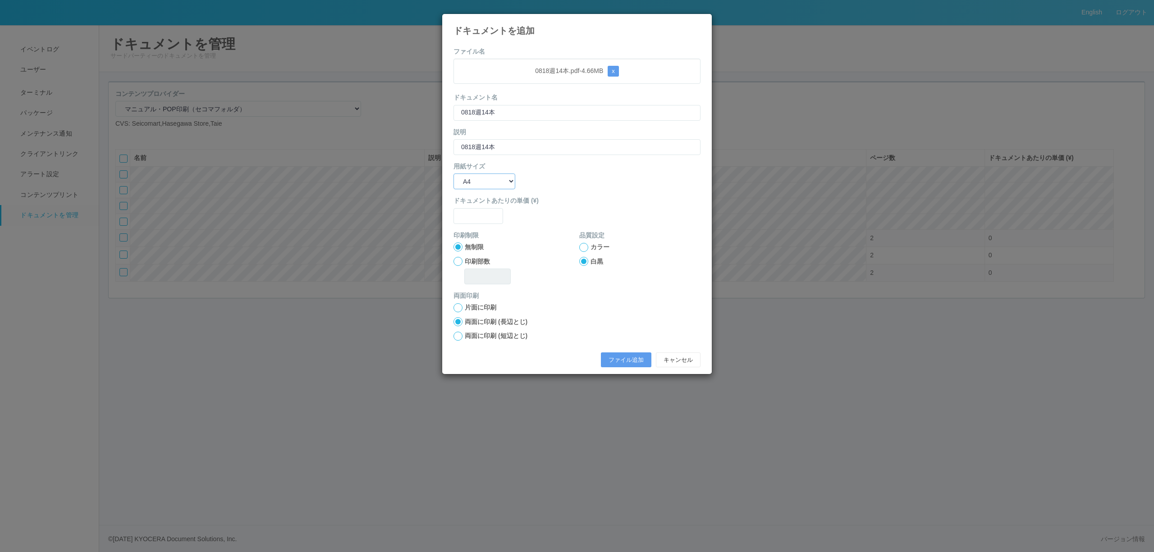
select select "A3"
click at [453, 174] on select "B5 A4 B4 A3" at bounding box center [484, 182] width 62 height 16
click at [482, 220] on input "text" at bounding box center [478, 216] width 50 height 16
type input "0"
click at [585, 248] on div at bounding box center [583, 247] width 9 height 9
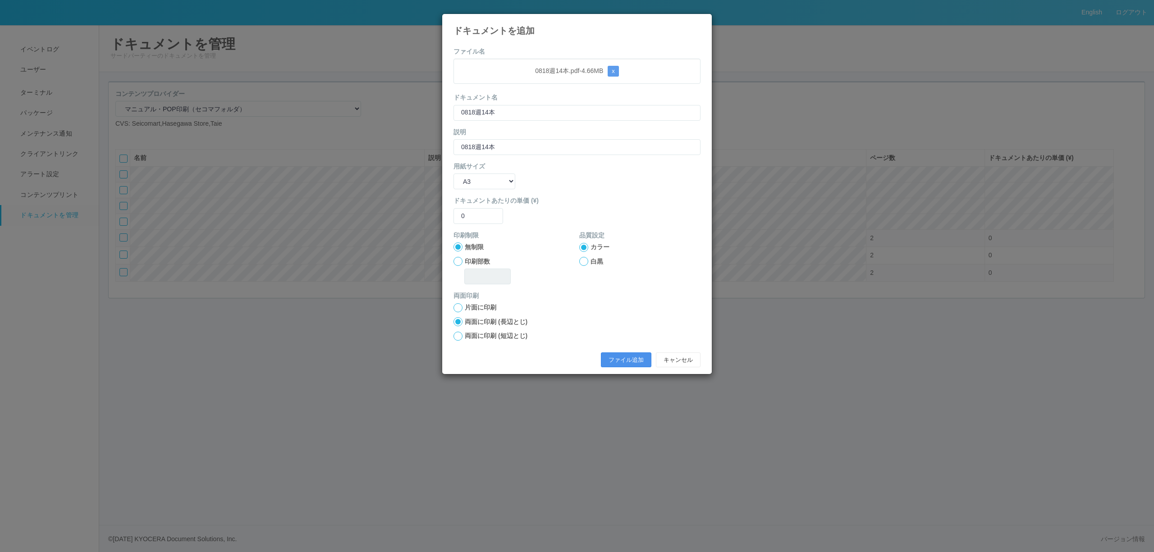
click at [619, 361] on button "ファイル追加" at bounding box center [626, 359] width 50 height 15
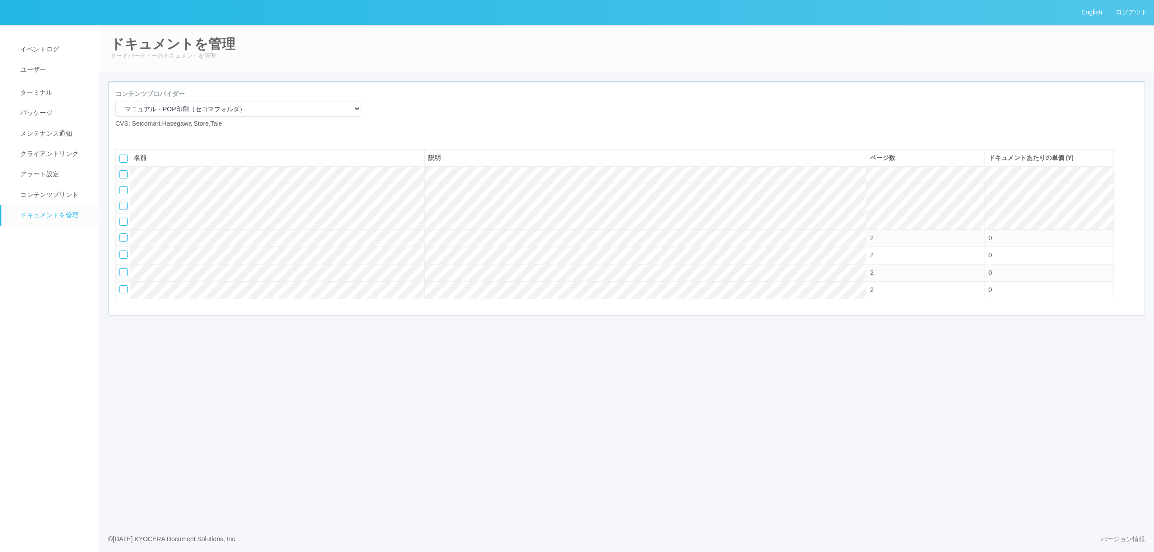
click at [136, 136] on icon at bounding box center [136, 136] width 0 height 0
click at [140, 136] on div at bounding box center [171, 136] width 99 height 0
click at [122, 136] on icon at bounding box center [122, 136] width 0 height 0
select select "A4"
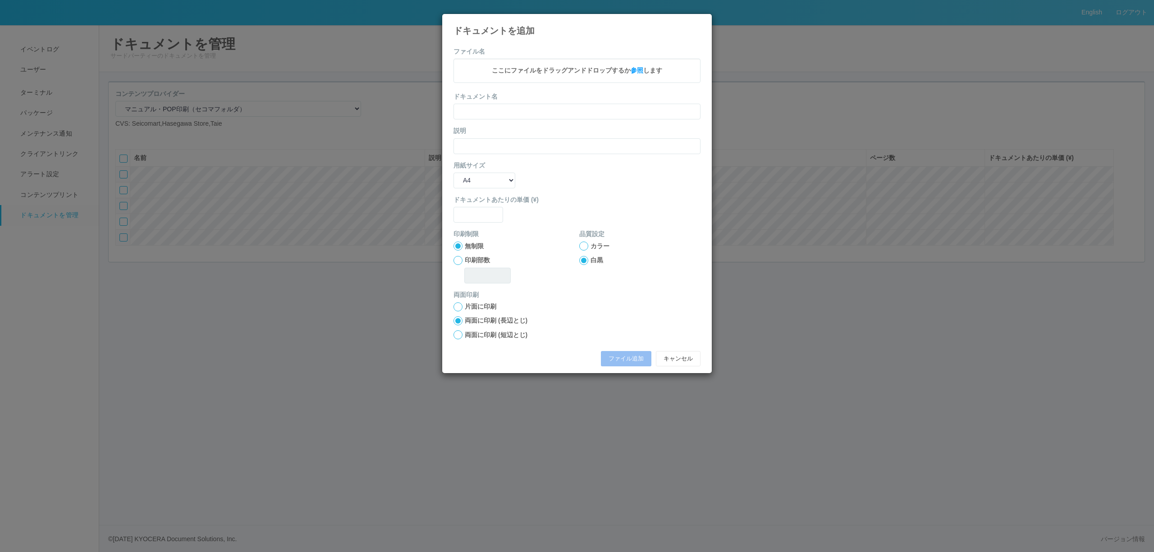
click at [547, 64] on div "ここにファイルをドラッグアンドドロップするか 参照 します" at bounding box center [576, 71] width 247 height 24
drag, startPoint x: 509, startPoint y: 74, endPoint x: 564, endPoint y: 69, distance: 55.7
click at [564, 69] on p "0818週11本.pdf - 5.60 MB x" at bounding box center [577, 71] width 233 height 11
click at [565, 113] on input "text" at bounding box center [576, 113] width 247 height 16
paste input "0818週11本"
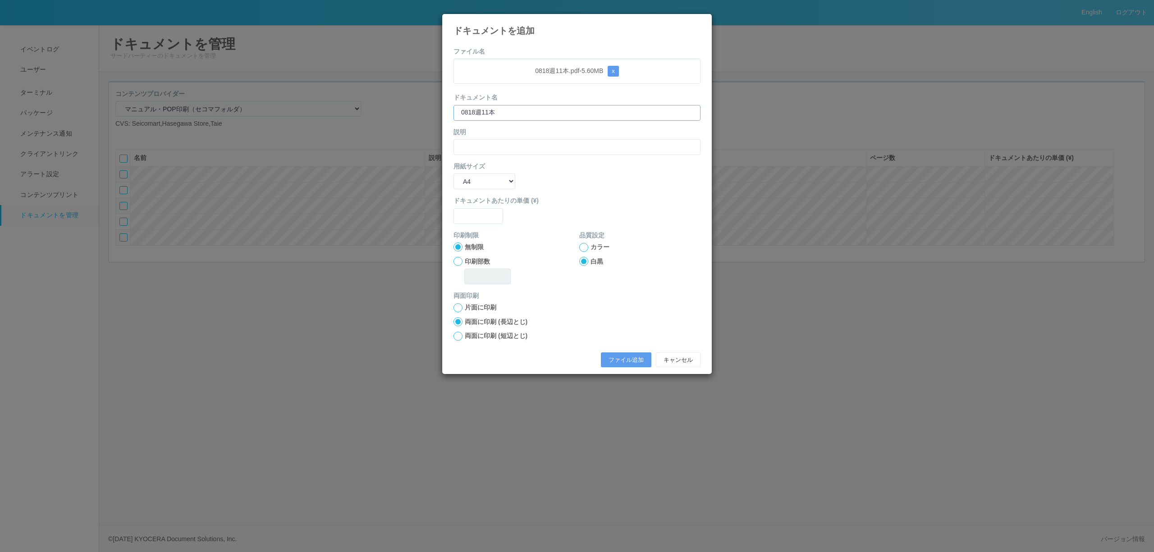
type input "0818週11本"
click at [498, 149] on input "text" at bounding box center [576, 147] width 247 height 16
paste input "0818週11本"
type input "0818週11本"
click at [478, 181] on select "B5 A4 B4 A3" at bounding box center [484, 182] width 62 height 16
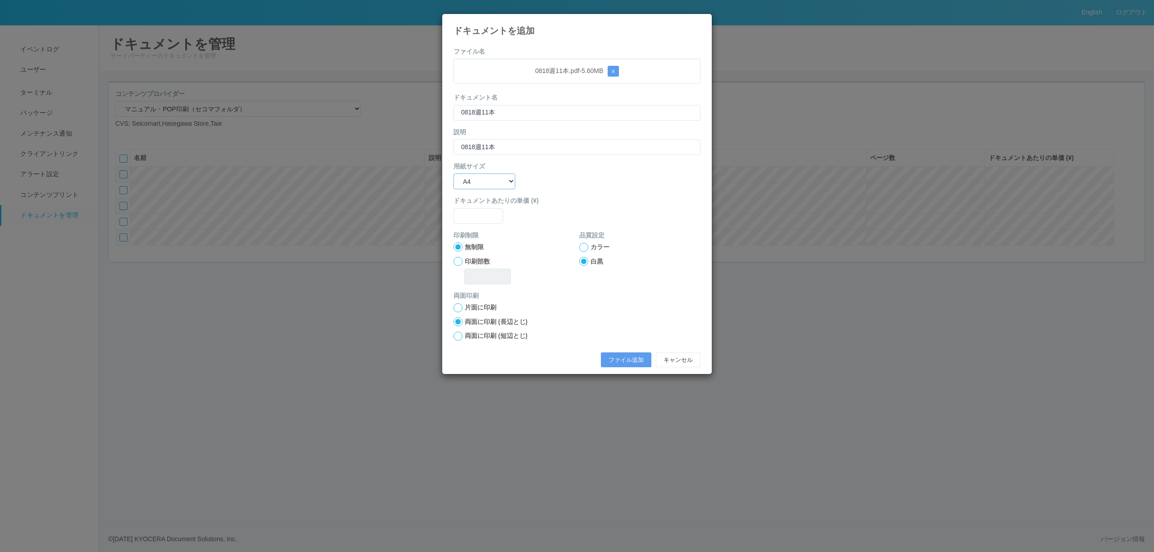
select select "A3"
click at [453, 174] on select "B5 A4 B4 A3" at bounding box center [484, 182] width 62 height 16
click at [484, 222] on input "text" at bounding box center [478, 216] width 50 height 16
type input "0"
click at [581, 247] on div at bounding box center [583, 247] width 9 height 9
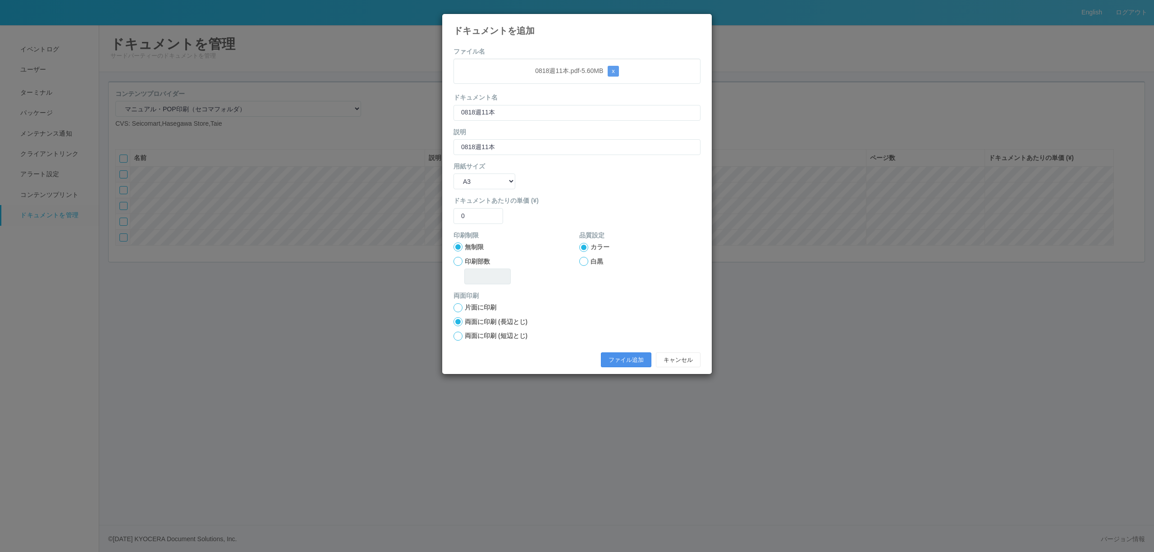
click at [628, 361] on button "ファイル追加" at bounding box center [626, 359] width 50 height 15
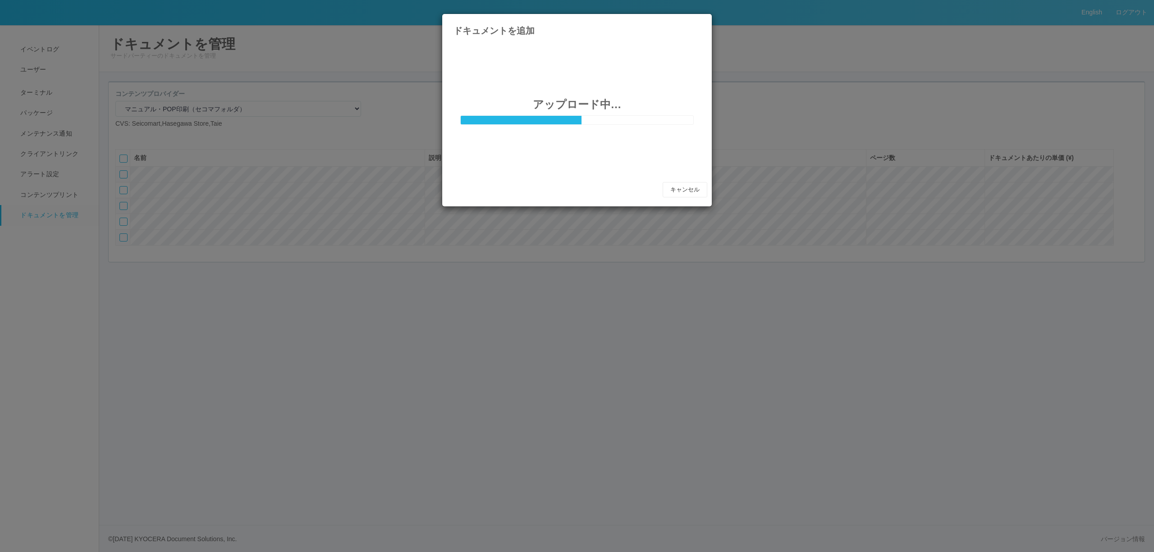
click at [628, 362] on div "ドキュメントを追加 アップロード中… キャンセル" at bounding box center [577, 276] width 1154 height 552
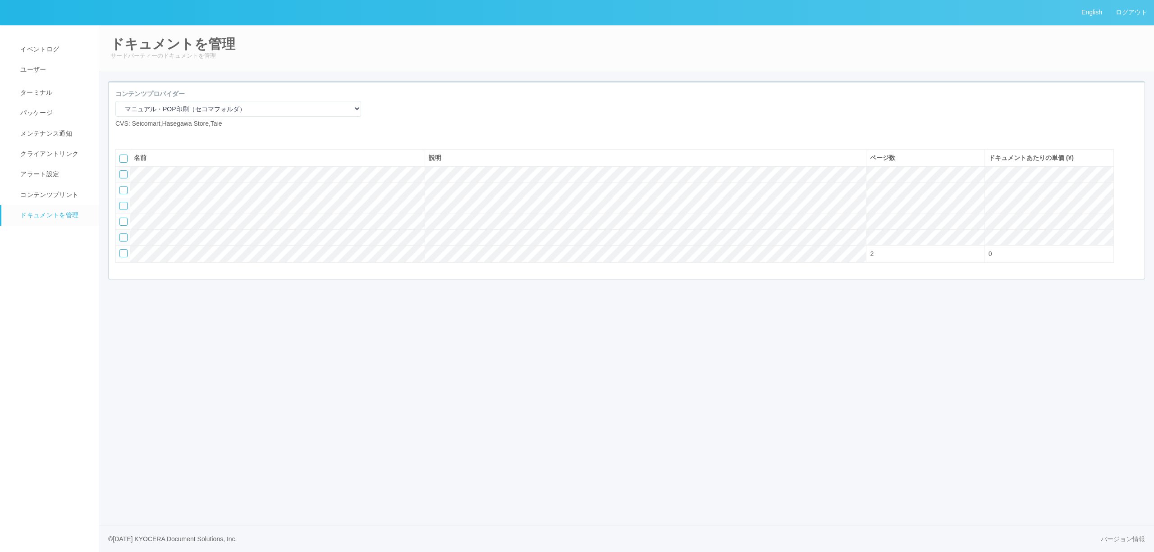
click at [122, 136] on icon at bounding box center [122, 136] width 0 height 0
select select "A4"
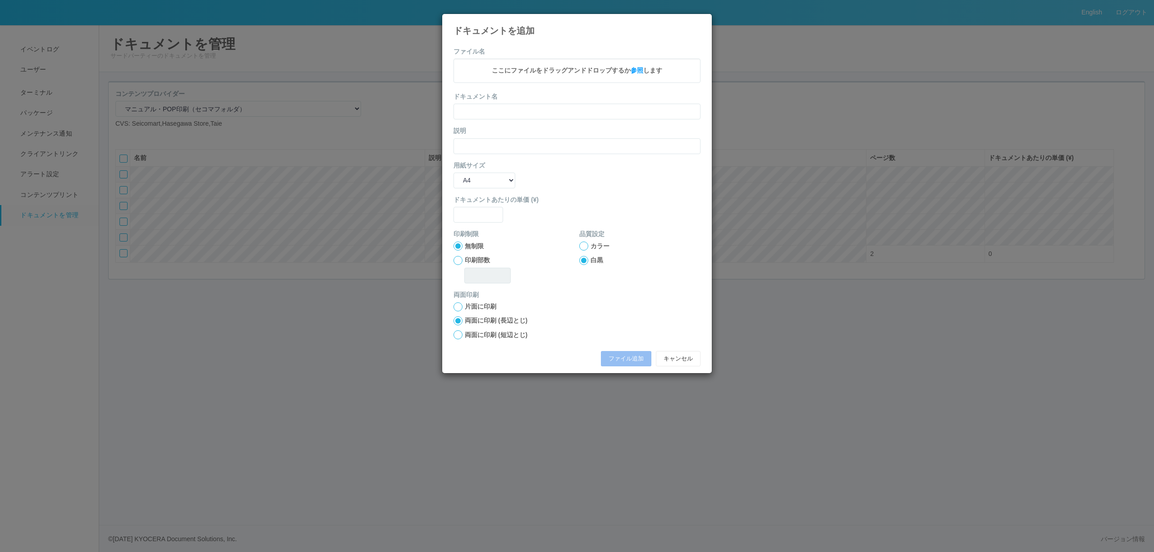
click at [577, 74] on span "ここにファイルをドラッグアンドドロップするか 参照 します" at bounding box center [577, 70] width 170 height 7
drag, startPoint x: 530, startPoint y: 69, endPoint x: 564, endPoint y: 69, distance: 34.3
click at [564, 69] on p "0818週12本.pdf - 5.17 MB x" at bounding box center [577, 71] width 233 height 11
click at [545, 109] on input "text" at bounding box center [576, 113] width 247 height 16
paste input "0818週12本"
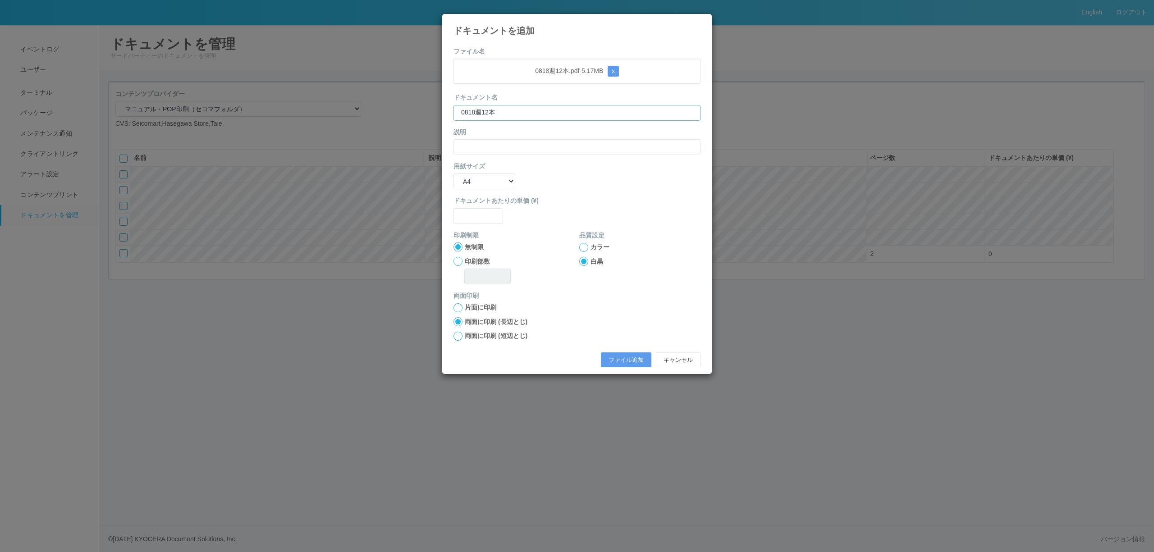
type input "0818週12本"
click at [547, 146] on input "text" at bounding box center [576, 147] width 247 height 16
paste input "0818週12本"
type input "0818週12本"
click at [488, 184] on select "B5 A4 B4 A3" at bounding box center [484, 182] width 62 height 16
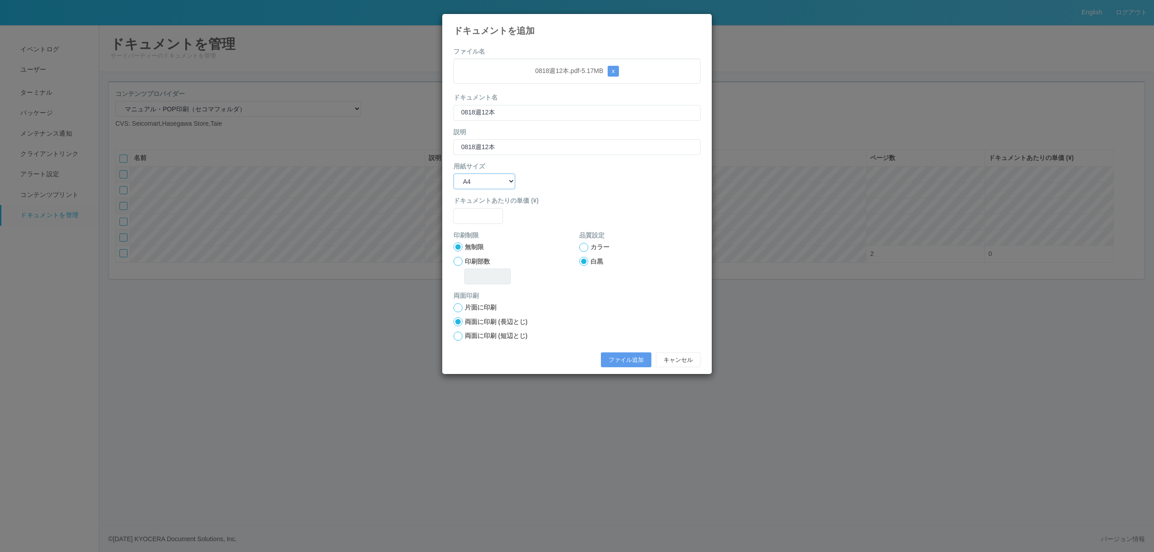
select select "A3"
click at [453, 174] on select "B5 A4 B4 A3" at bounding box center [484, 182] width 62 height 16
click at [485, 215] on input "text" at bounding box center [478, 216] width 50 height 16
type input "0"
drag, startPoint x: 585, startPoint y: 243, endPoint x: 587, endPoint y: 260, distance: 17.3
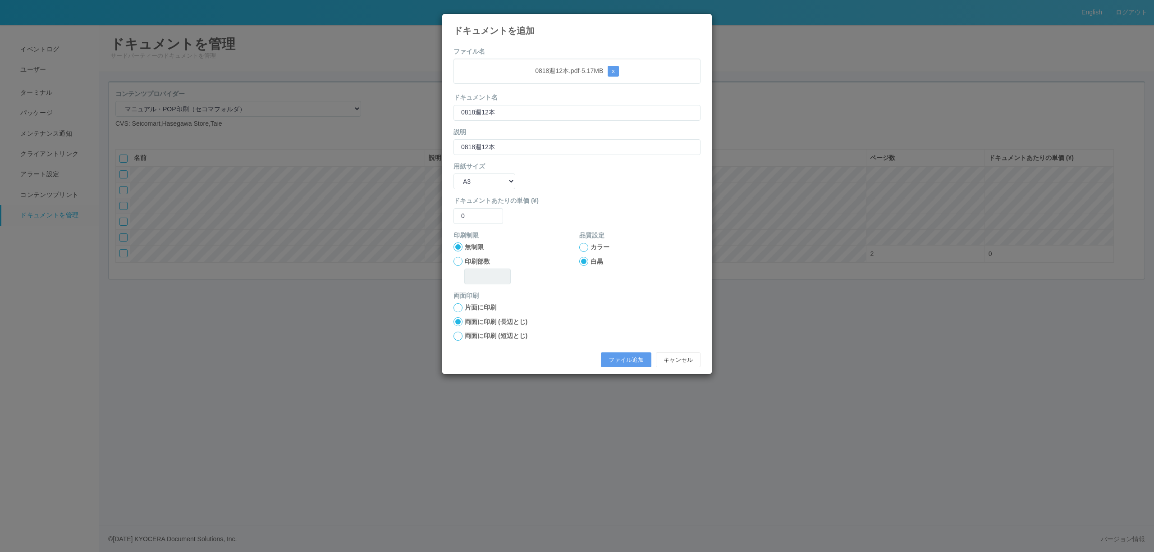
click at [585, 243] on div at bounding box center [583, 247] width 9 height 9
click at [615, 353] on button "ファイル追加" at bounding box center [626, 359] width 50 height 15
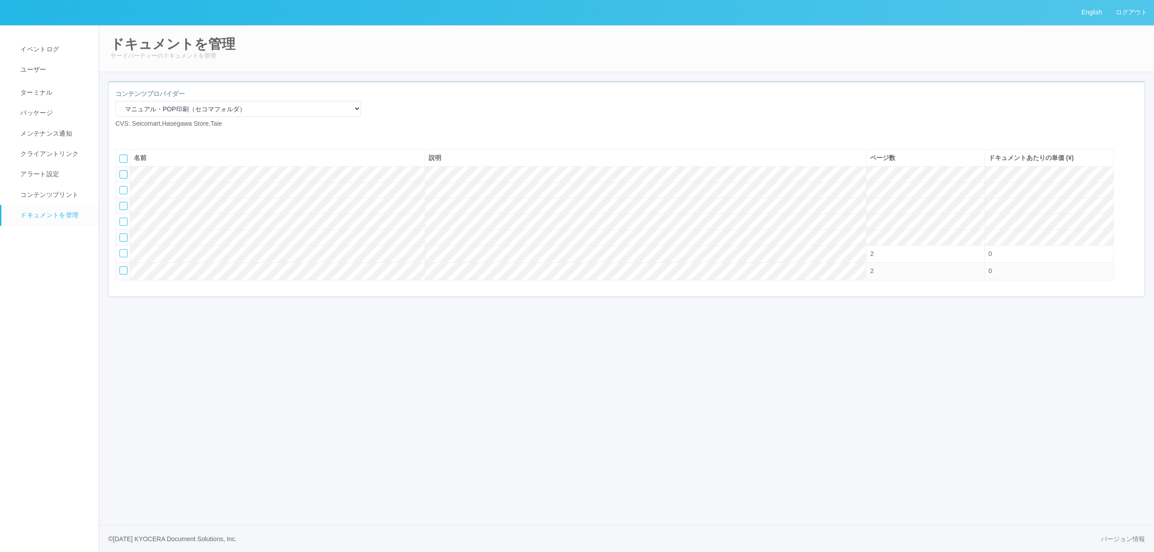
click at [122, 136] on icon at bounding box center [122, 136] width 0 height 0
select select "A4"
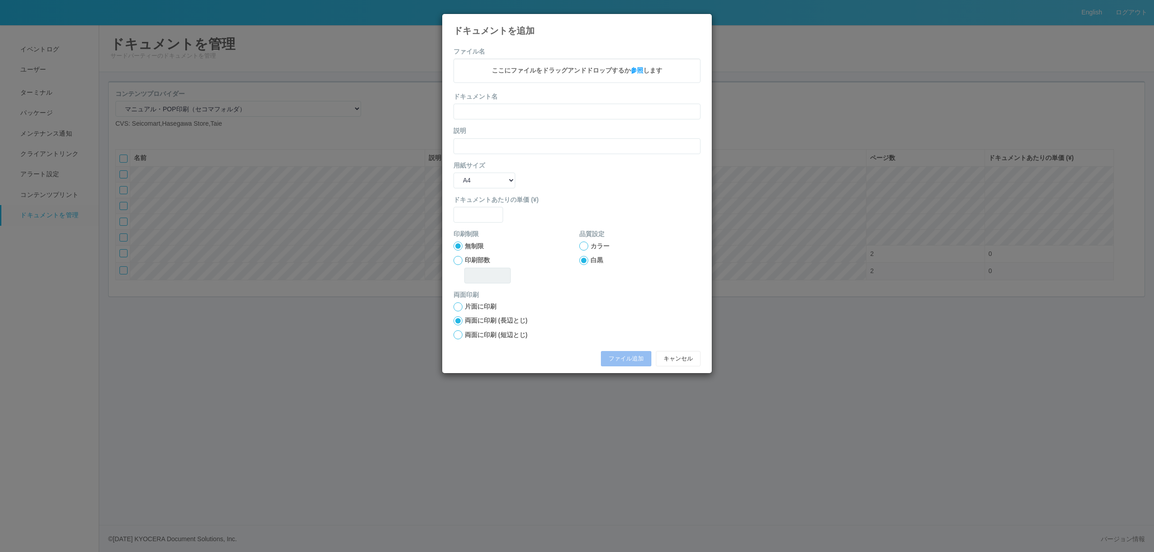
click at [552, 73] on span "ここにファイルをドラッグアンドドロップするか 参照 します" at bounding box center [577, 70] width 170 height 7
drag, startPoint x: 525, startPoint y: 74, endPoint x: 562, endPoint y: 72, distance: 37.0
click at [562, 72] on p "0818週13本.pdf - 5.13 MB x" at bounding box center [577, 71] width 233 height 11
click at [561, 108] on input "text" at bounding box center [576, 113] width 247 height 16
paste input "0818週13本"
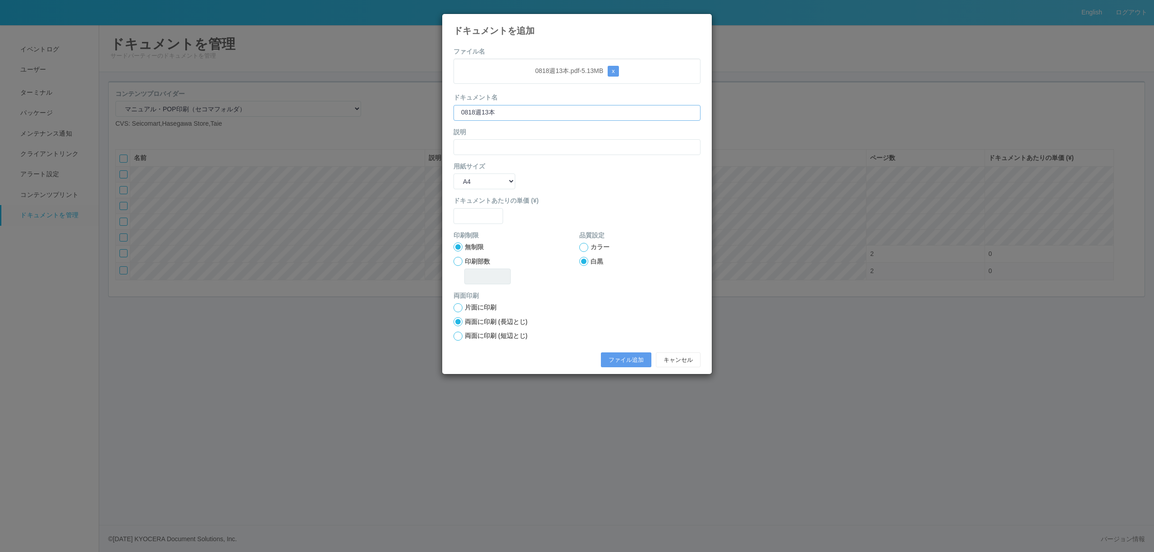
type input "0818週13本"
click at [511, 149] on input "text" at bounding box center [576, 147] width 247 height 16
paste input "0818週13本"
type input "0818週13本"
click at [487, 179] on select "B5 A4 B4 A3" at bounding box center [484, 182] width 62 height 16
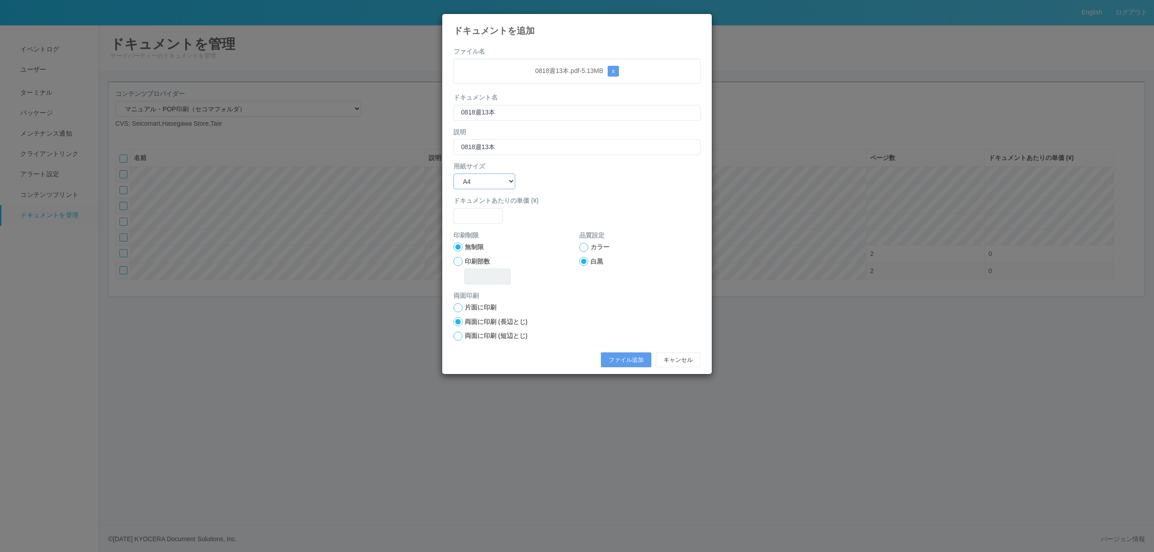
select select "A3"
click at [453, 174] on select "B5 A4 B4 A3" at bounding box center [484, 182] width 62 height 16
click at [486, 217] on input "text" at bounding box center [478, 216] width 50 height 16
type input "0"
click at [589, 244] on div "カラー" at bounding box center [639, 246] width 121 height 9
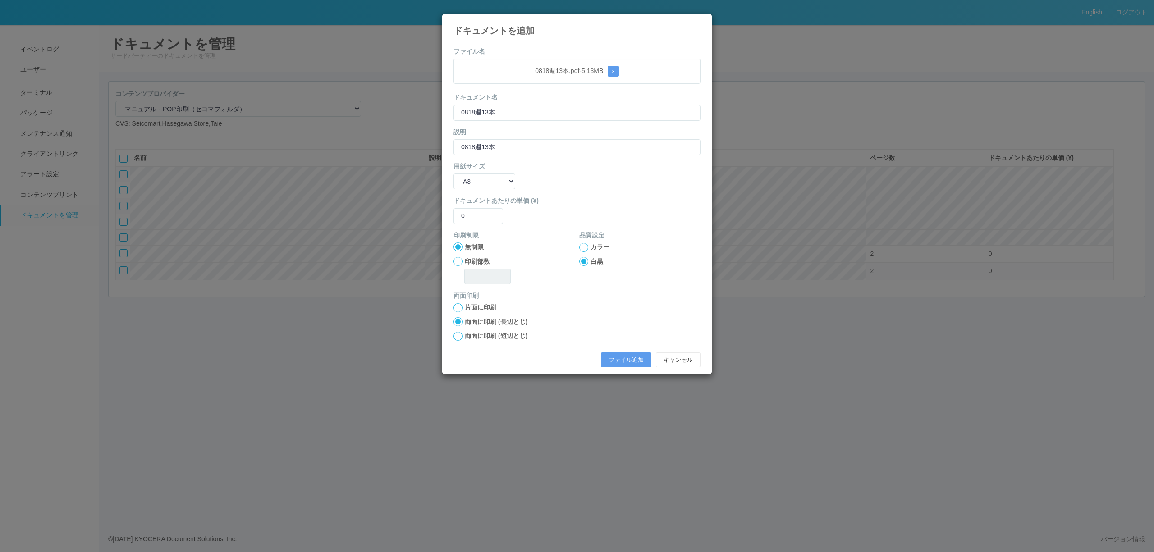
click at [586, 247] on div at bounding box center [583, 247] width 9 height 9
click at [628, 355] on button "ファイル追加" at bounding box center [626, 359] width 50 height 15
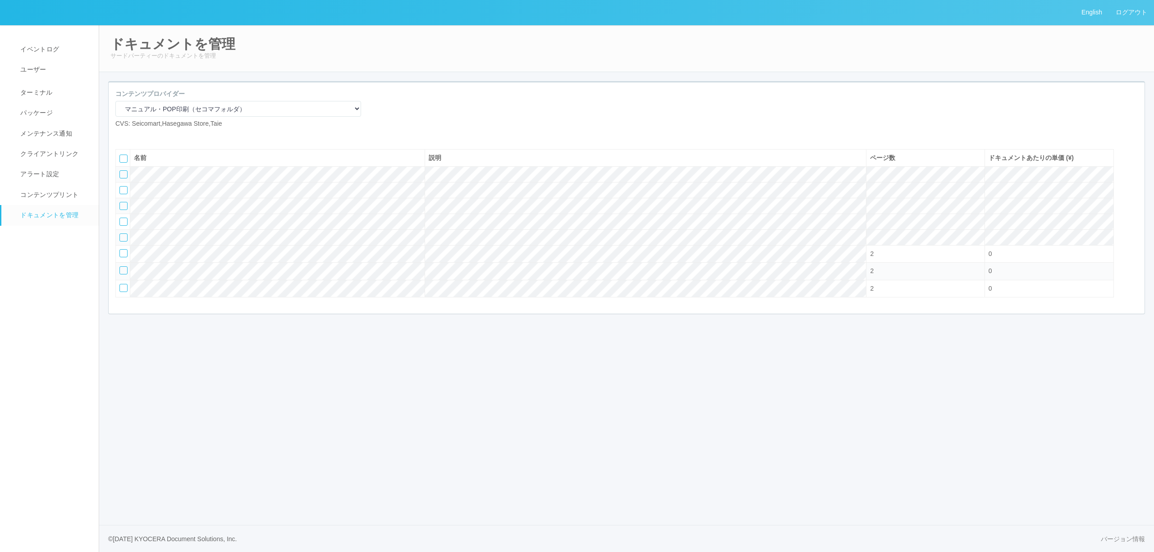
click at [122, 136] on icon at bounding box center [122, 136] width 0 height 0
select select "A4"
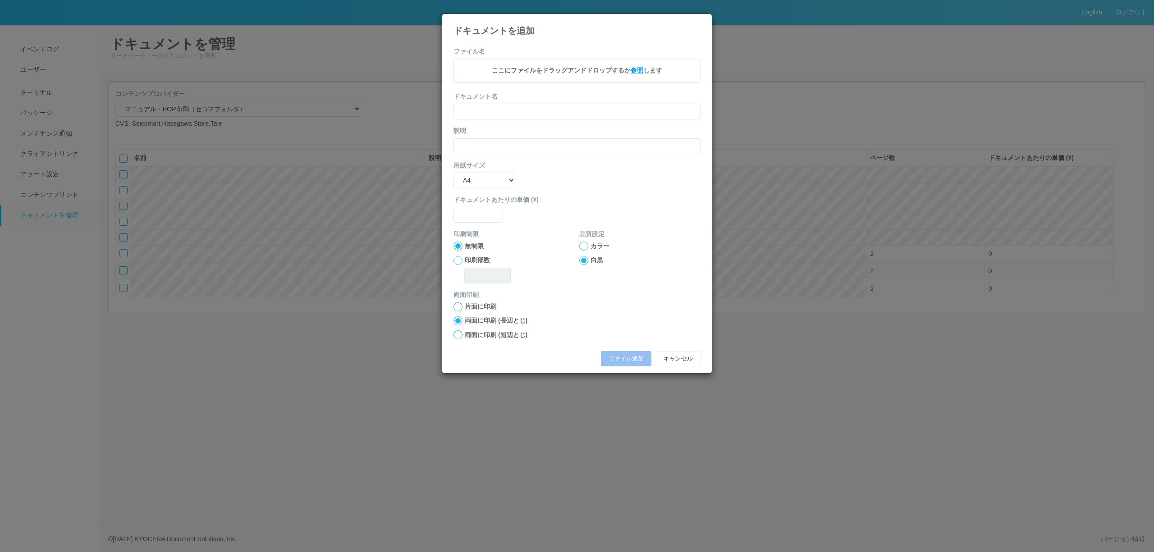
click at [642, 68] on span "参照" at bounding box center [636, 70] width 13 height 7
drag, startPoint x: 500, startPoint y: 76, endPoint x: 584, endPoint y: 78, distance: 83.8
click at [584, 78] on div "0818週13本＋ガム什器1台.pdf - 4.70 MB x" at bounding box center [576, 71] width 247 height 25
click at [572, 109] on input "text" at bounding box center [576, 113] width 247 height 16
paste input "0818週13本＋ガム什器1台"
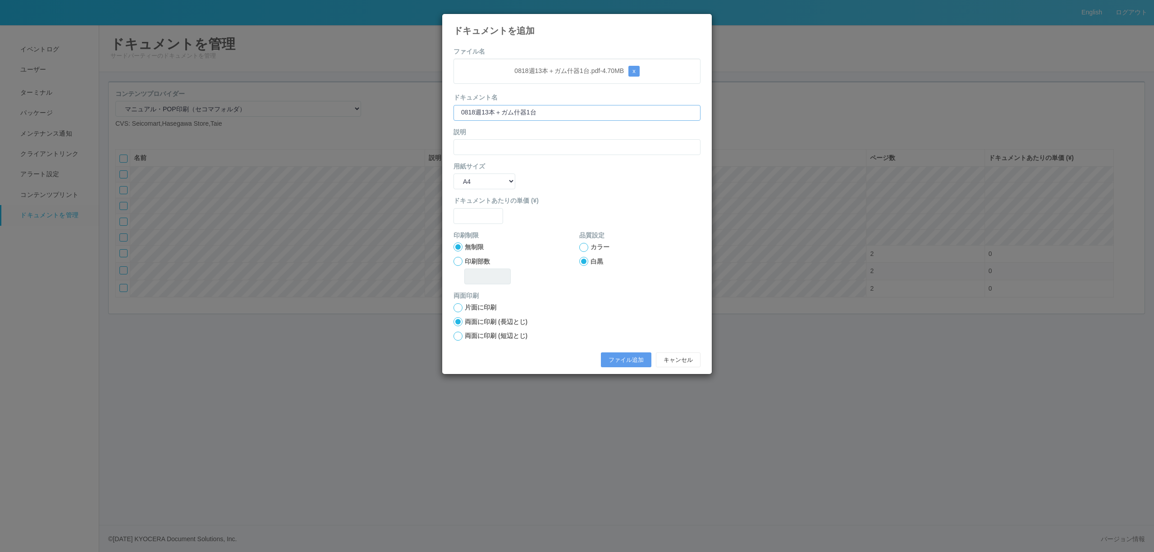
type input "0818週13本＋ガム什器1台"
click at [483, 148] on input "text" at bounding box center [576, 147] width 247 height 16
paste input "0818週13本＋ガム什器1台"
type input "0818週13本＋ガム什器1台"
click at [476, 175] on div "用紙サイズ B5 A4 B4 A3" at bounding box center [576, 175] width 247 height 27
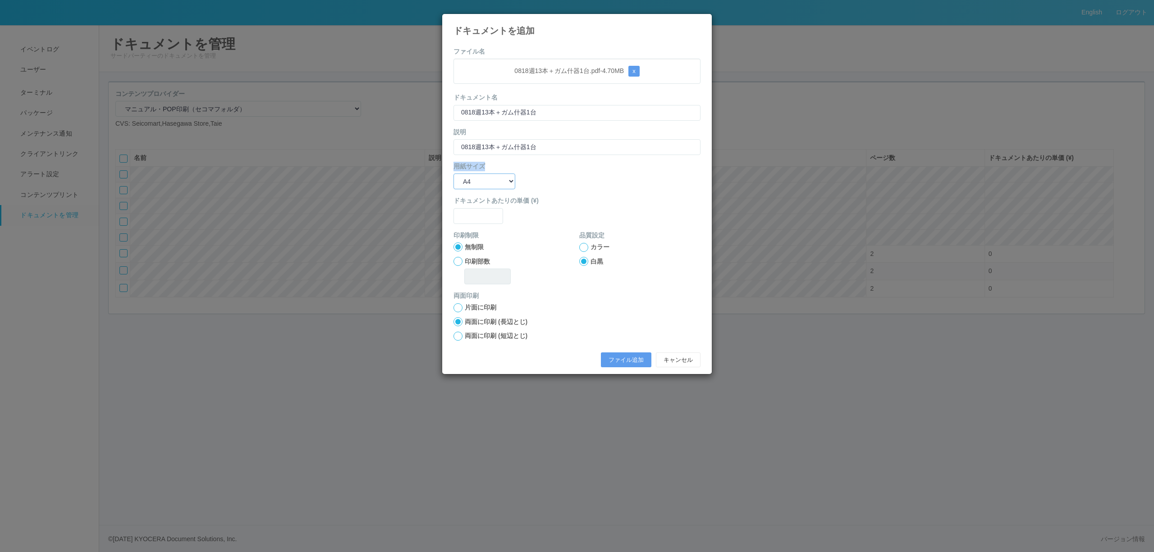
click at [476, 177] on select "B5 A4 B4 A3" at bounding box center [484, 182] width 62 height 16
select select "A3"
click at [453, 174] on select "B5 A4 B4 A3" at bounding box center [484, 182] width 62 height 16
click at [476, 219] on input "text" at bounding box center [478, 216] width 50 height 16
type input "0"
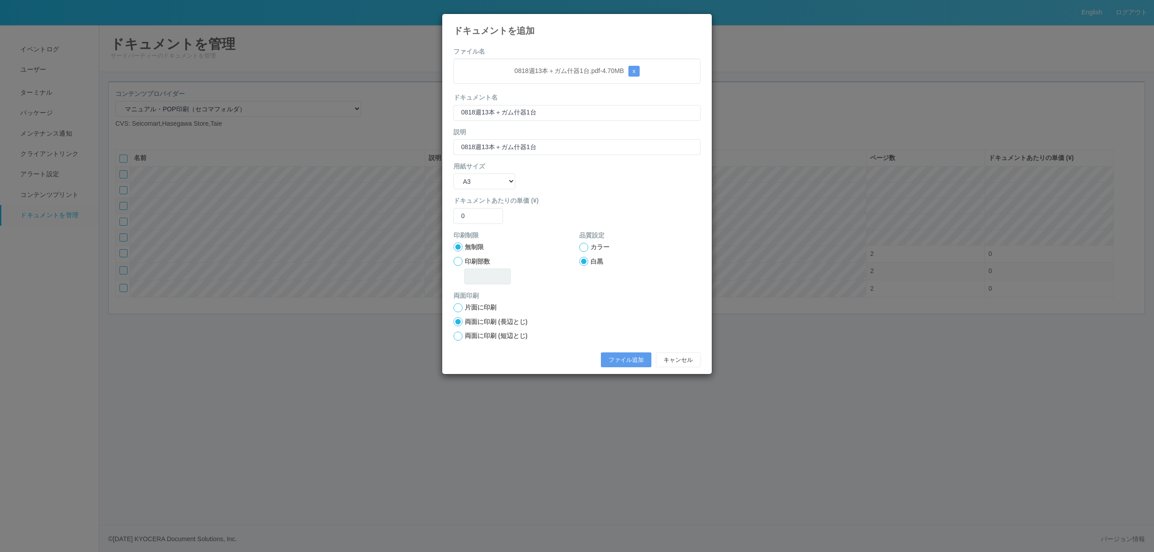
click at [587, 247] on div at bounding box center [583, 247] width 9 height 9
click at [621, 355] on button "ファイル追加" at bounding box center [626, 359] width 50 height 15
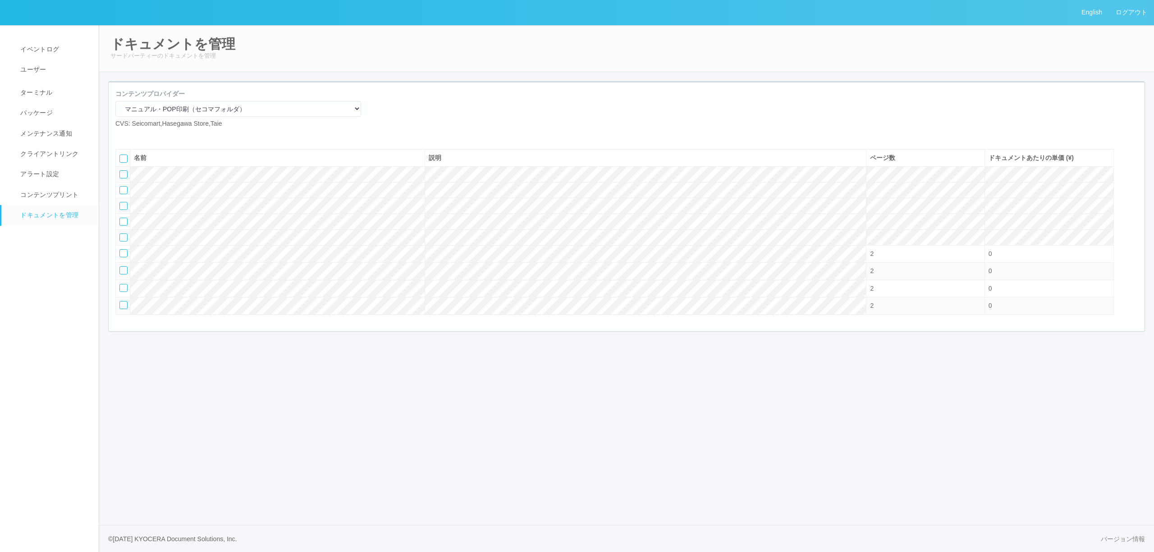
click at [122, 136] on icon at bounding box center [122, 136] width 0 height 0
select select "A4"
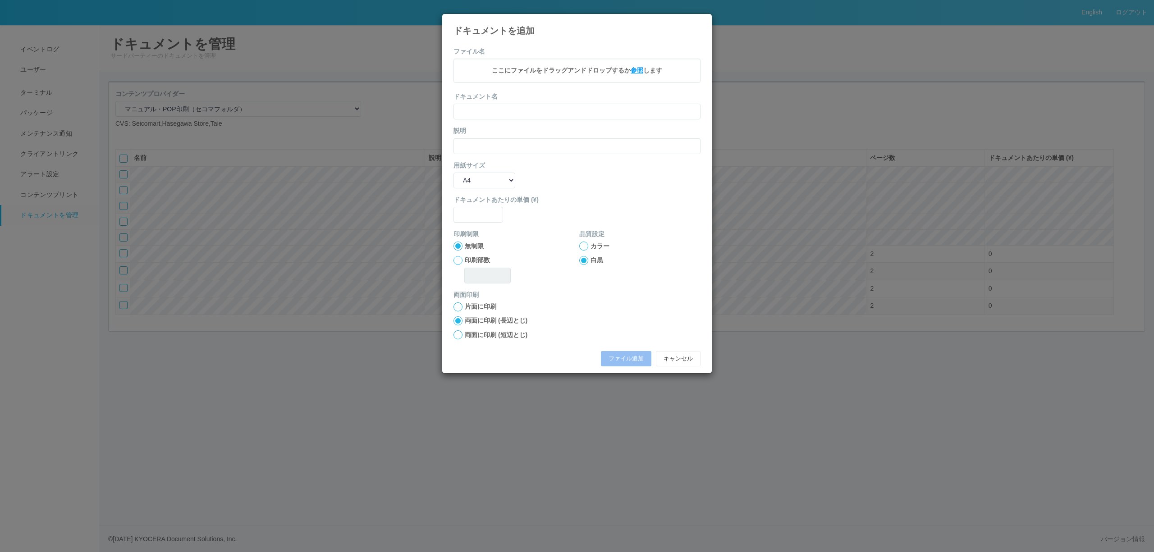
click at [631, 71] on span "参照" at bounding box center [636, 70] width 13 height 7
drag, startPoint x: 521, startPoint y: 71, endPoint x: 562, endPoint y: 71, distance: 40.1
click at [562, 71] on p "0818週14本.pdf - 4.75 MB x" at bounding box center [577, 71] width 233 height 11
click at [545, 112] on input "text" at bounding box center [576, 113] width 247 height 16
paste input "0818週14本"
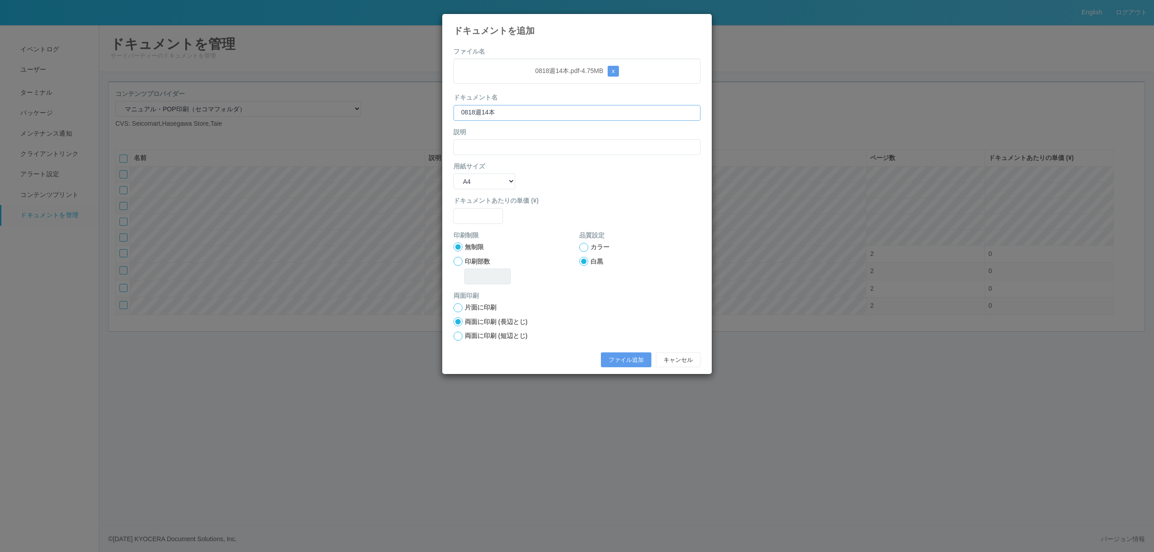
type input "0818週14本"
click at [490, 152] on input "text" at bounding box center [576, 147] width 247 height 16
paste input "0818週14本"
type input "0818週14本"
click at [481, 176] on select "B5 A4 B4 A3" at bounding box center [484, 182] width 62 height 16
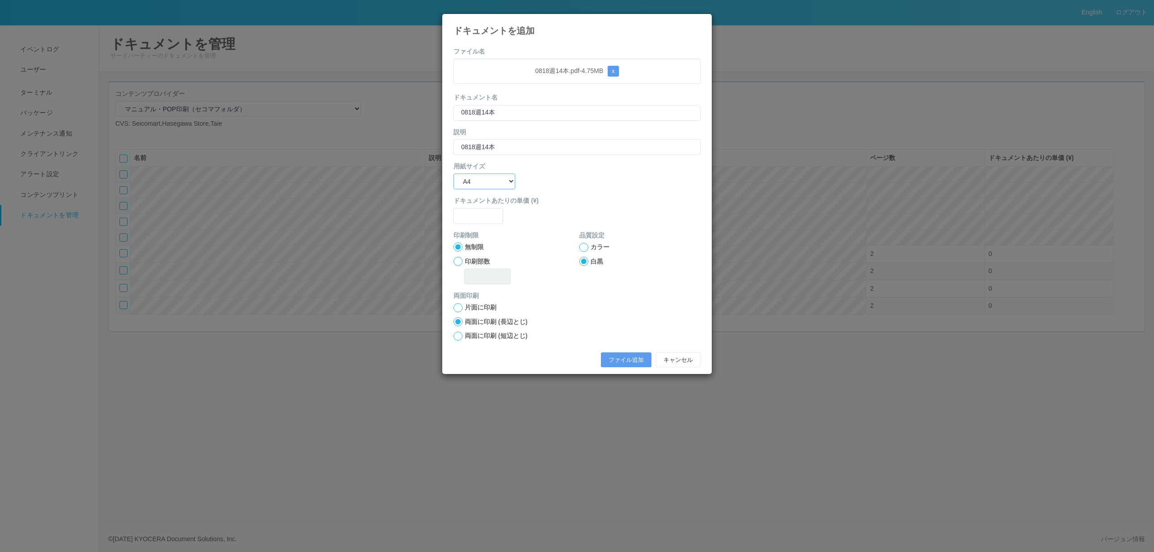
select select "A3"
click at [453, 174] on select "B5 A4 B4 A3" at bounding box center [484, 182] width 62 height 16
click at [479, 210] on input "text" at bounding box center [478, 216] width 50 height 16
type input "0"
click at [588, 238] on label "品質設定" at bounding box center [591, 235] width 25 height 9
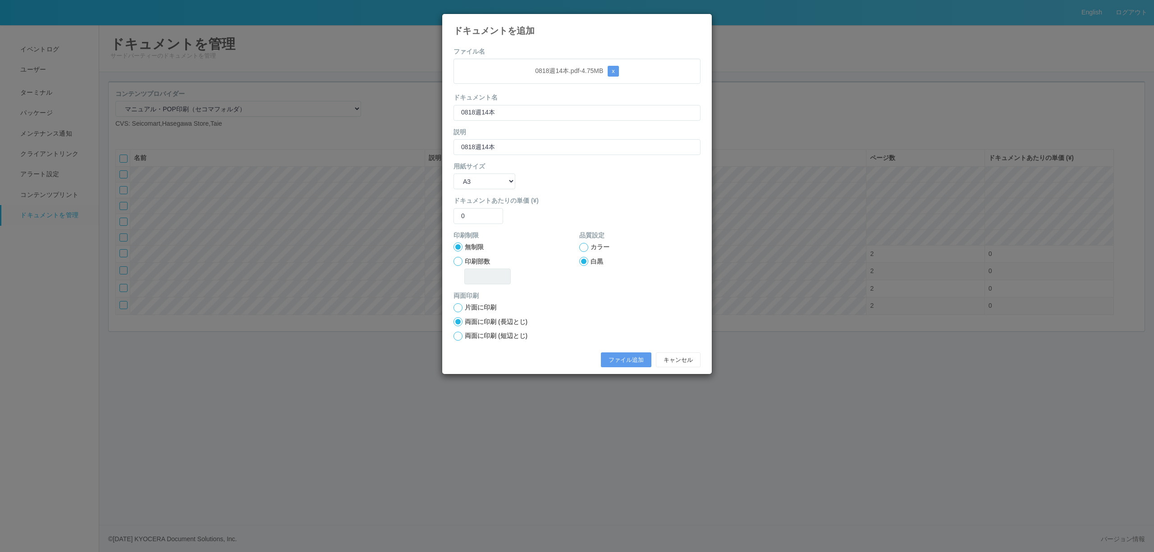
click at [587, 246] on div at bounding box center [583, 247] width 9 height 9
click at [626, 355] on button "ファイル追加" at bounding box center [626, 359] width 50 height 15
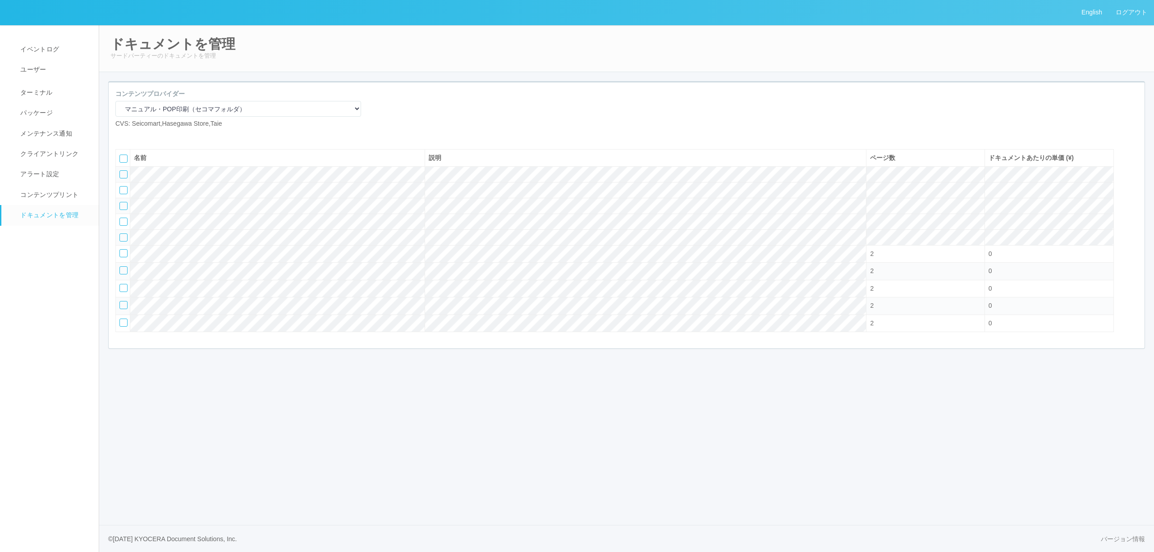
click at [136, 136] on icon at bounding box center [136, 136] width 0 height 0
click at [122, 136] on icon at bounding box center [122, 136] width 0 height 0
select select "A4"
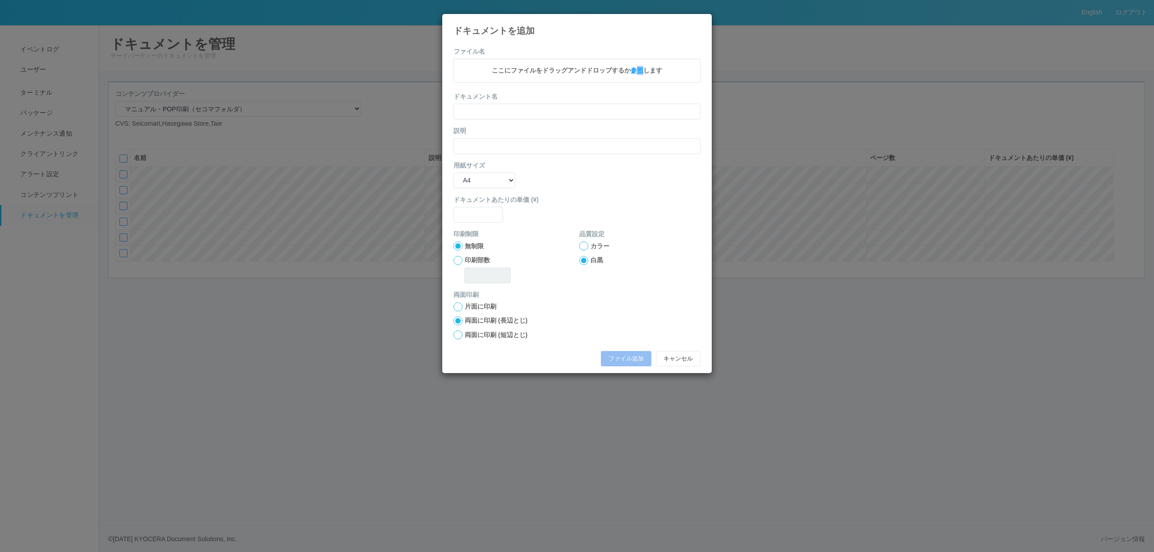
click at [641, 71] on span "参照" at bounding box center [636, 70] width 13 height 7
drag, startPoint x: 512, startPoint y: 78, endPoint x: 575, endPoint y: 72, distance: 63.3
click at [575, 72] on div "0818週【麺】　5本.pdf - 2.13 MB x" at bounding box center [576, 71] width 247 height 25
click at [557, 110] on input "text" at bounding box center [576, 113] width 247 height 16
paste input "0818週【麺】　5本"
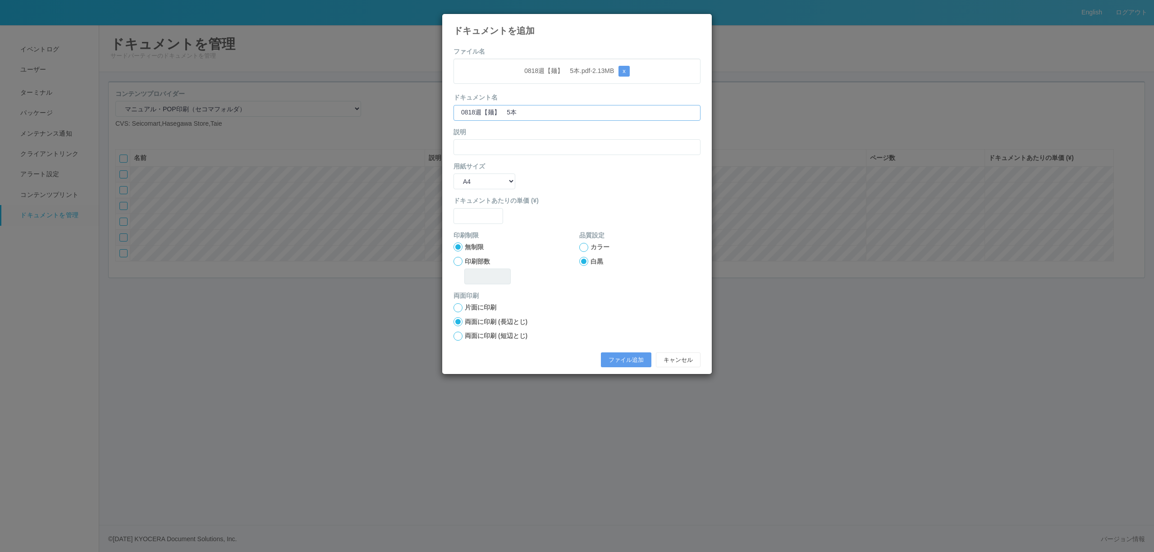
type input "0818週【麺】　5本"
click at [509, 146] on input "text" at bounding box center [576, 147] width 247 height 16
paste input "0818週【麺】　5本"
type input "0818週【麺】　5本"
click at [485, 173] on div "用紙サイズ B5 A4 B4 A3" at bounding box center [576, 175] width 247 height 27
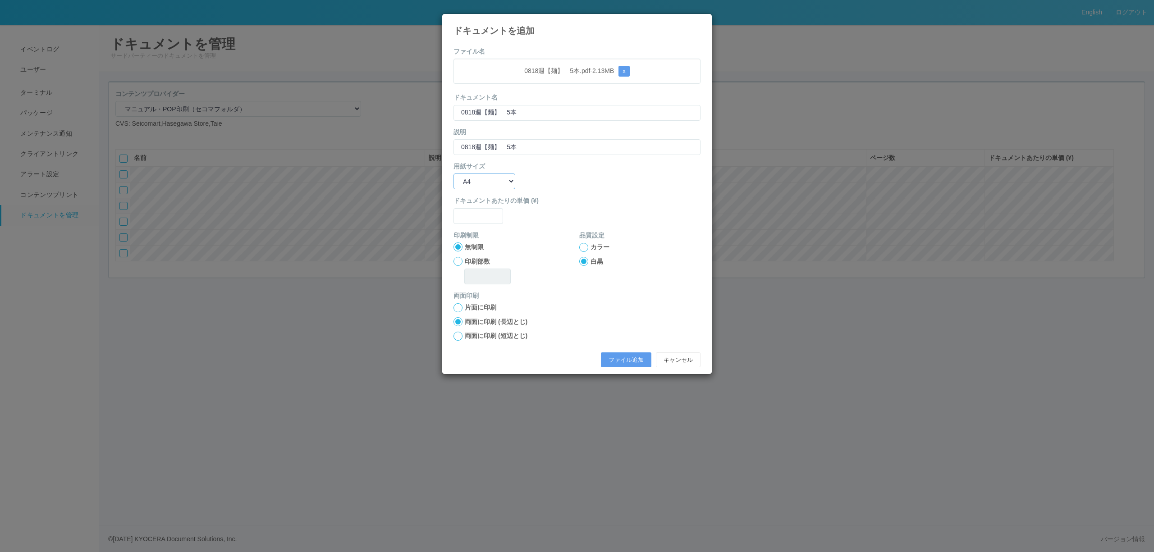
click at [487, 179] on select "B5 A4 B4 A3" at bounding box center [484, 182] width 62 height 16
select select "A3"
click at [453, 174] on select "B5 A4 B4 A3" at bounding box center [484, 182] width 62 height 16
click at [486, 221] on input "text" at bounding box center [478, 216] width 50 height 16
type input "0"
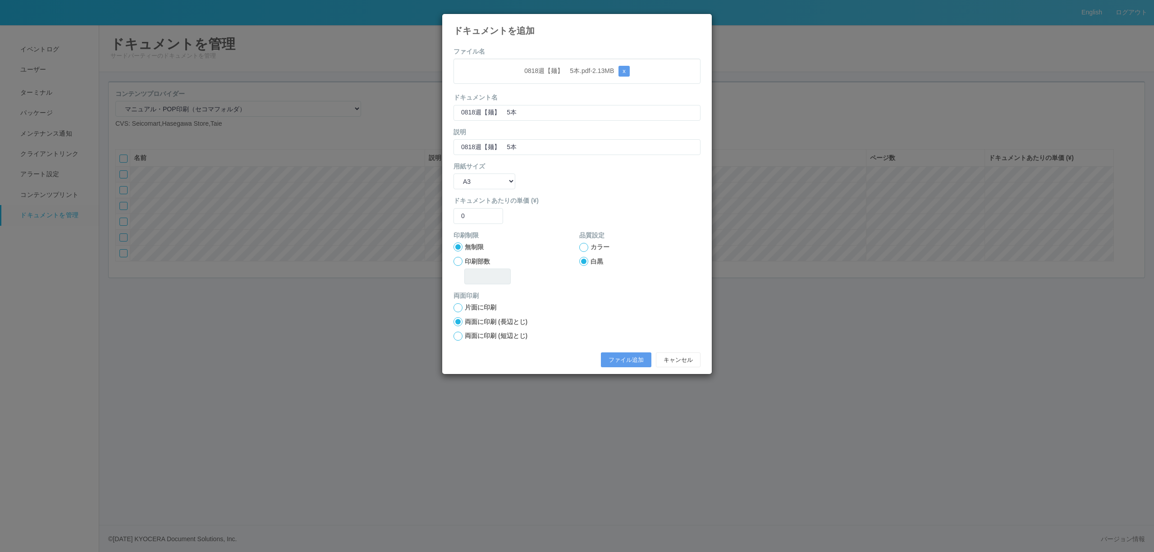
click at [588, 246] on div at bounding box center [583, 247] width 9 height 9
click at [617, 361] on button "ファイル追加" at bounding box center [626, 359] width 50 height 15
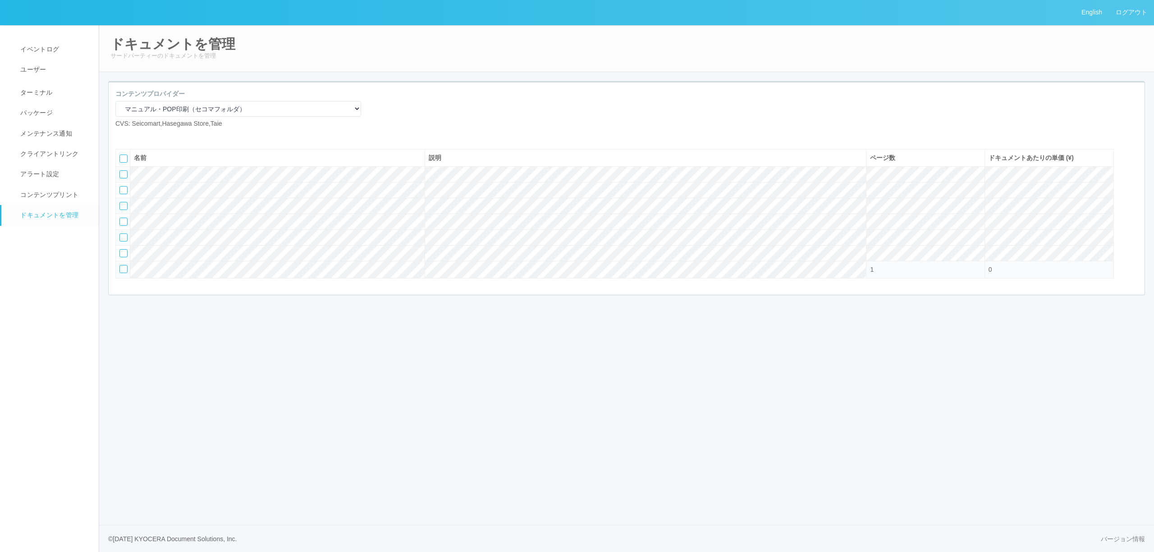
click at [122, 136] on icon at bounding box center [122, 136] width 0 height 0
select select "A4"
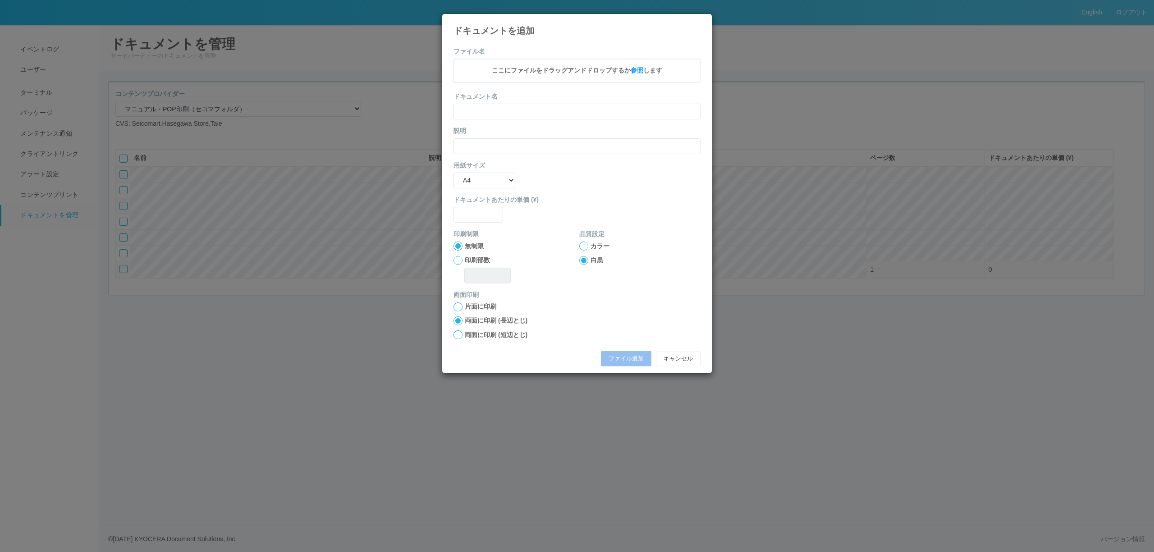
click at [643, 67] on span "ここにファイルをドラッグアンドドロップするか 参照 します" at bounding box center [577, 70] width 170 height 7
click at [469, 107] on input "text" at bounding box center [576, 113] width 247 height 16
drag, startPoint x: 508, startPoint y: 70, endPoint x: 574, endPoint y: 69, distance: 65.8
click at [574, 69] on p "0818週【麺】　6本.pdf - 1.85 MB x" at bounding box center [577, 71] width 233 height 11
click at [529, 120] on input "text" at bounding box center [576, 113] width 247 height 16
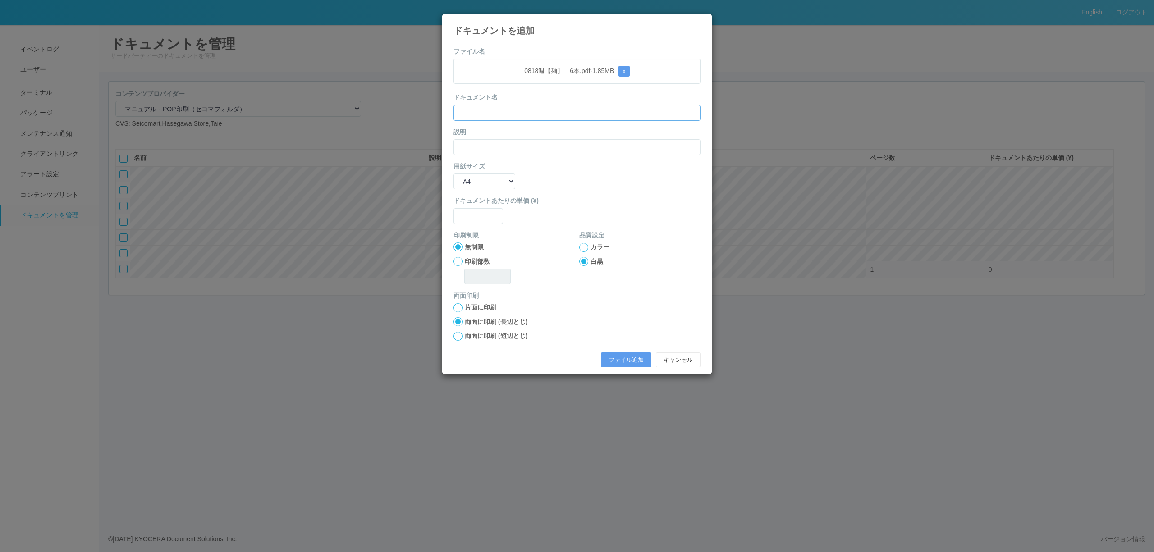
paste input "0818週【麺】　6本"
type input "0818週【麺】　6本"
click at [514, 146] on input "text" at bounding box center [576, 147] width 247 height 16
paste input "0818週【麺】　6本"
type input "0818週【麺】　6本"
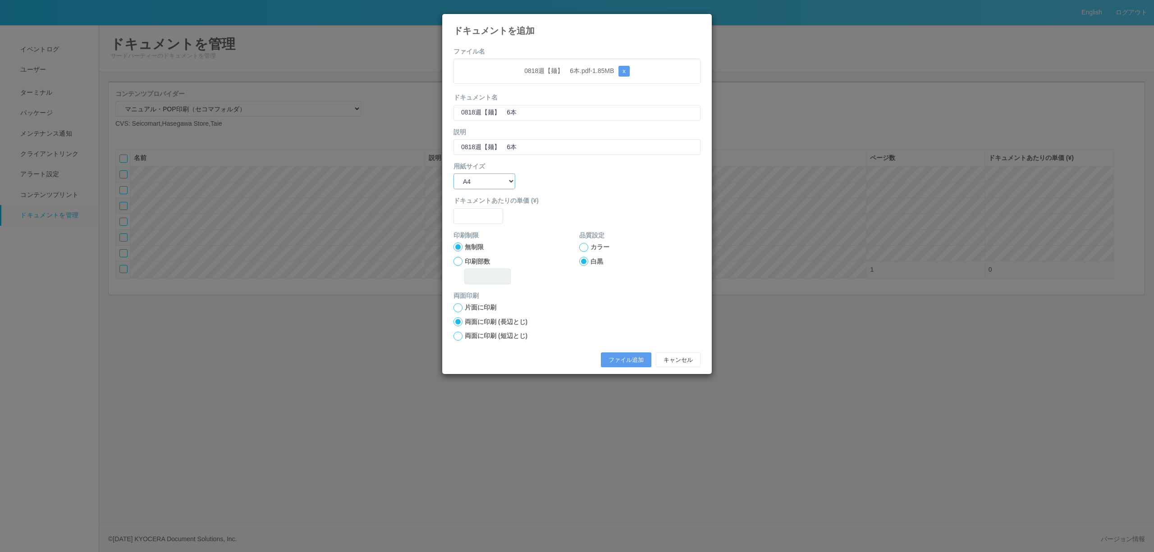
click at [474, 178] on select "B5 A4 B4 A3" at bounding box center [484, 182] width 62 height 16
select select "A3"
click at [453, 174] on select "B5 A4 B4 A3" at bounding box center [484, 182] width 62 height 16
click at [478, 216] on input "text" at bounding box center [478, 216] width 50 height 16
type input "0"
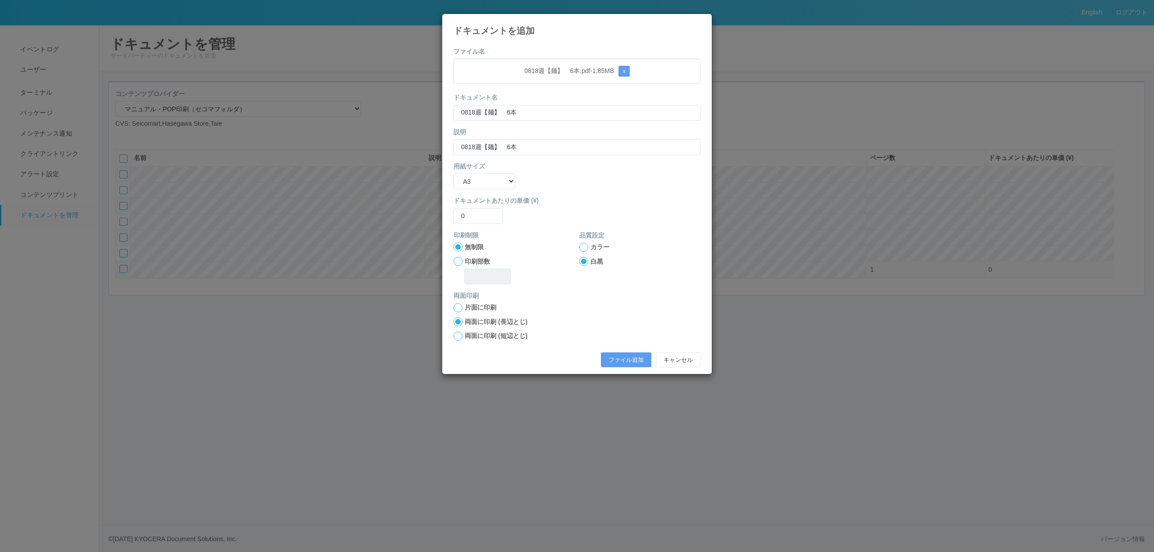
click at [586, 247] on div at bounding box center [583, 247] width 9 height 9
click at [635, 354] on button "ファイル追加" at bounding box center [626, 359] width 50 height 15
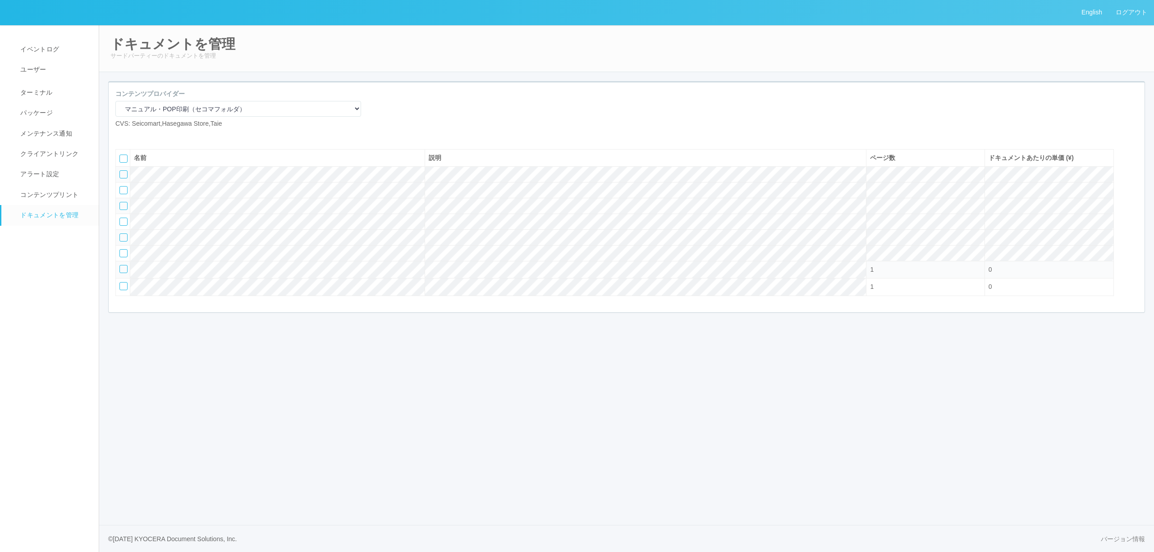
click at [122, 136] on icon at bounding box center [122, 136] width 0 height 0
select select "A4"
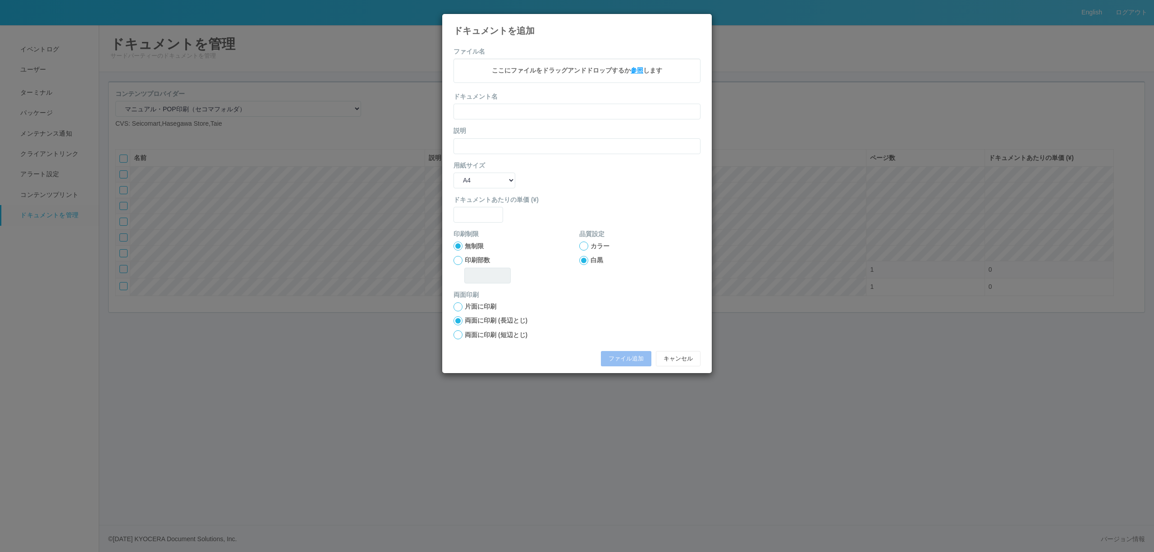
click at [635, 74] on span "参照" at bounding box center [636, 70] width 13 height 7
drag, startPoint x: 518, startPoint y: 69, endPoint x: 576, endPoint y: 72, distance: 58.2
click at [576, 72] on p "0818週【麺】　7本.pdf - 1.66 MB x" at bounding box center [577, 71] width 233 height 11
click at [558, 112] on input "text" at bounding box center [576, 113] width 247 height 16
paste input "0818週【麺】　7本"
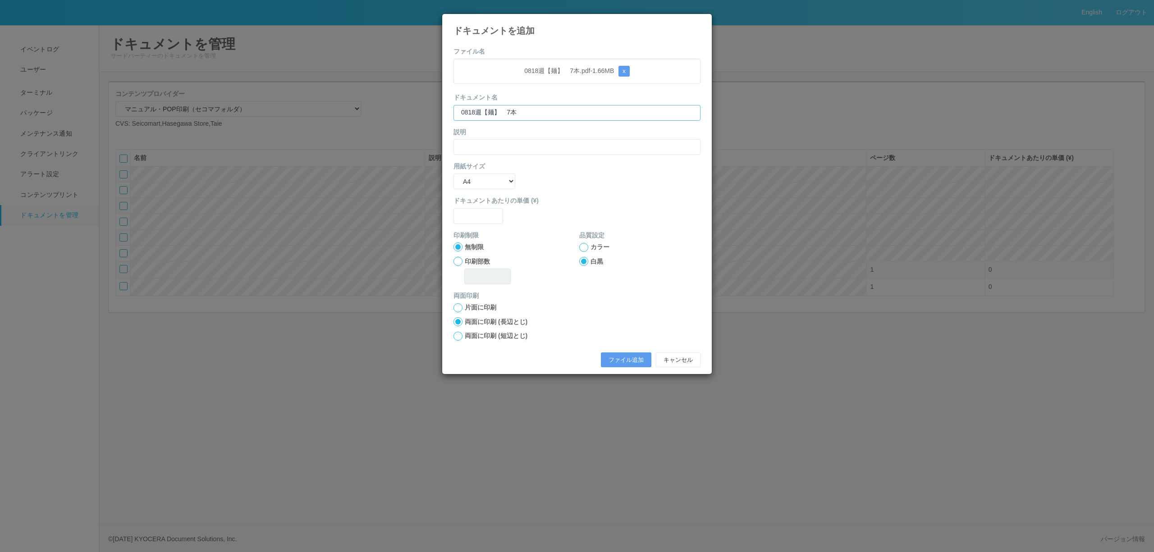
type input "0818週【麺】　7本"
click at [519, 149] on input "text" at bounding box center [576, 147] width 247 height 16
paste input "0818週【麺】　7本"
type input "0818週【麺】　7本"
click at [466, 185] on select "B5 A4 B4 A3" at bounding box center [484, 182] width 62 height 16
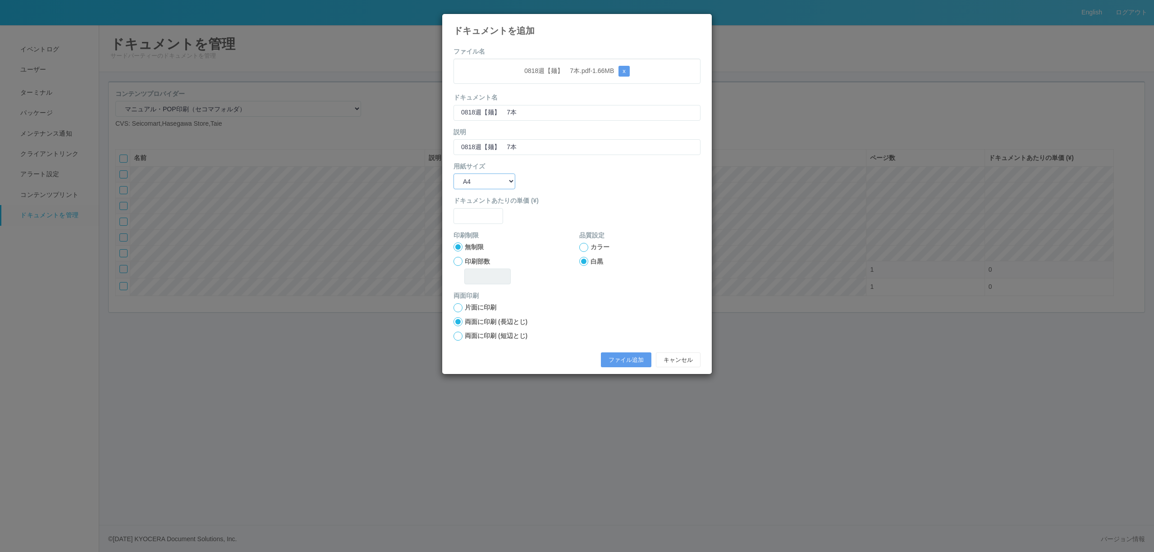
select select "A3"
click at [453, 174] on select "B5 A4 B4 A3" at bounding box center [484, 182] width 62 height 16
click at [483, 222] on input "text" at bounding box center [478, 216] width 50 height 16
type input "0"
click at [581, 251] on div at bounding box center [583, 247] width 9 height 9
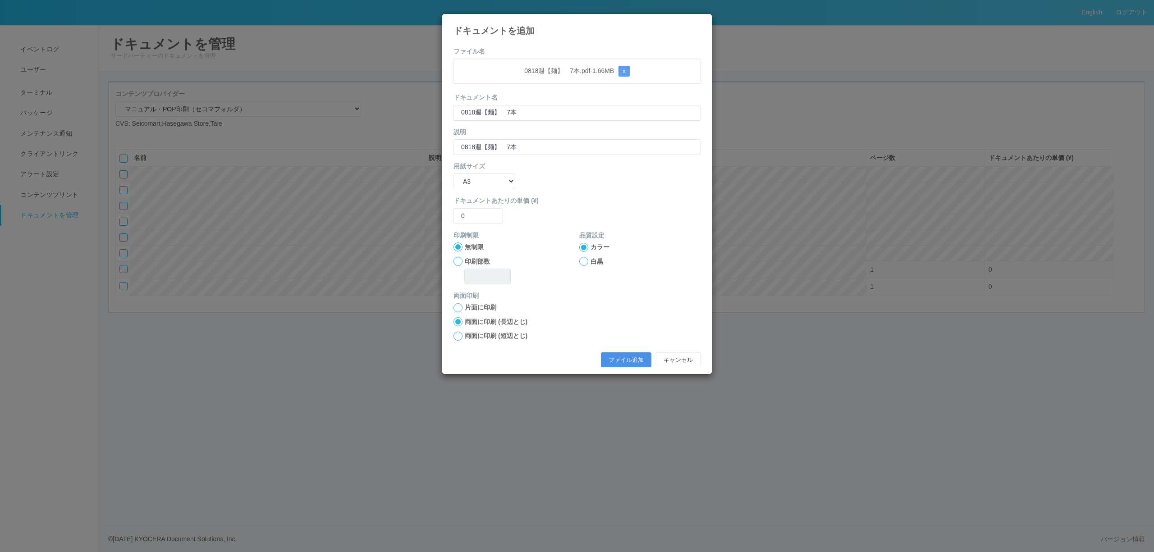
click at [640, 361] on button "ファイル追加" at bounding box center [626, 359] width 50 height 15
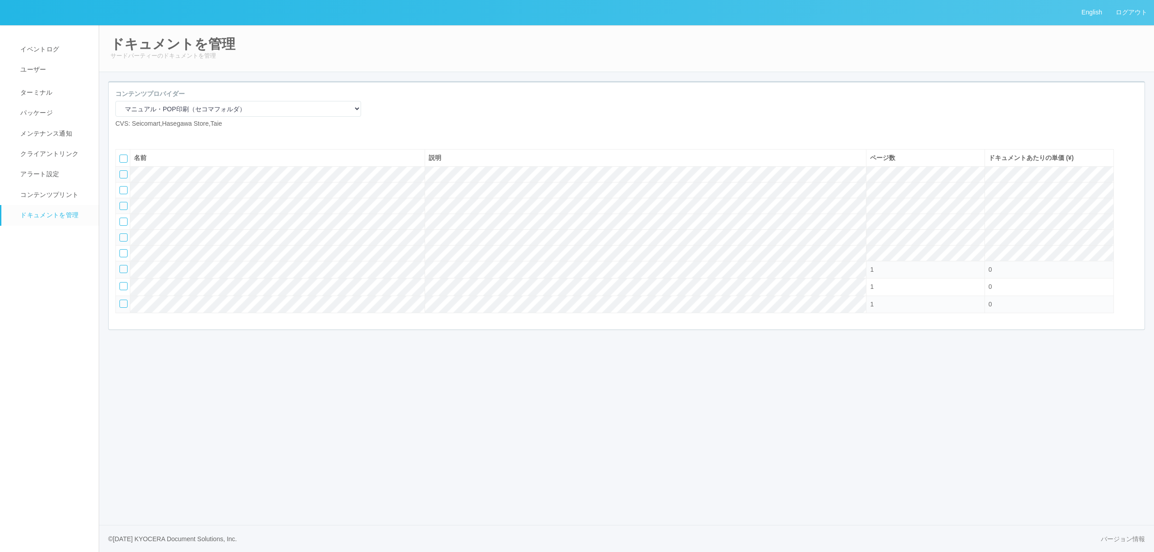
click at [136, 136] on icon at bounding box center [136, 136] width 0 height 0
click at [122, 136] on icon at bounding box center [122, 136] width 0 height 0
select select "A4"
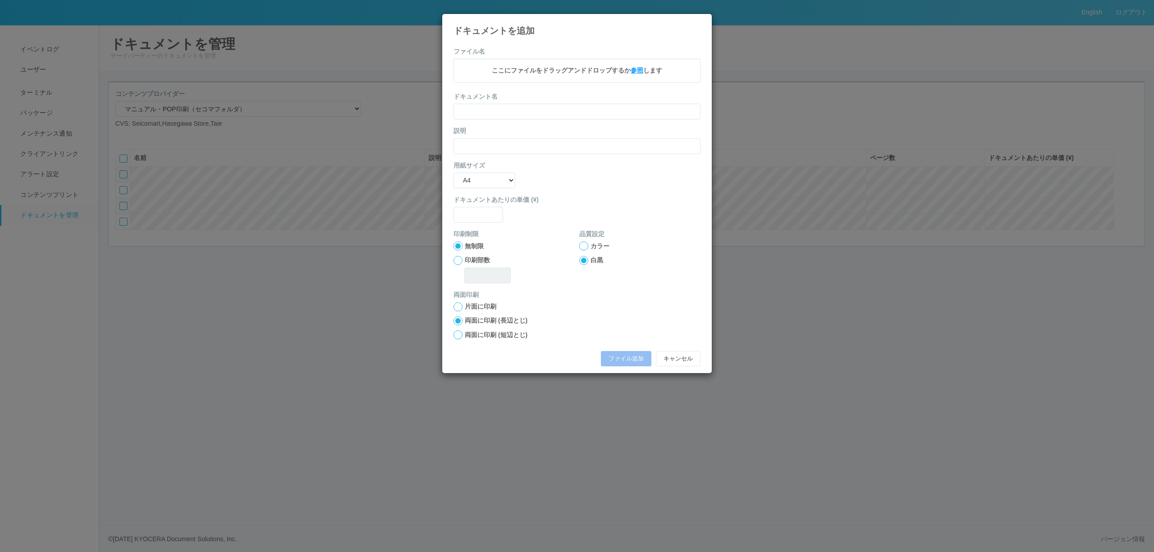
click at [637, 67] on span "参照" at bounding box center [636, 70] width 13 height 7
drag, startPoint x: 509, startPoint y: 69, endPoint x: 575, endPoint y: 69, distance: 66.3
click at [575, 69] on p "0818週【飲料】5枚.pdf - 4.28 MB x" at bounding box center [577, 71] width 233 height 11
click at [557, 114] on input "text" at bounding box center [576, 113] width 247 height 16
paste input "0818週【飲料】5枚"
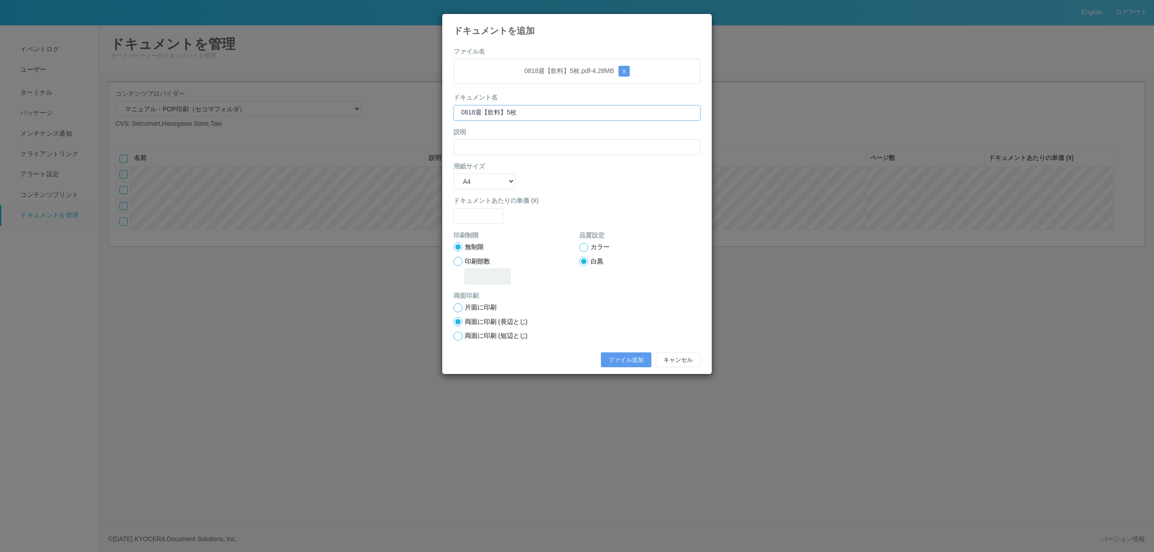
type input "0818週【飲料】5枚"
click at [516, 138] on div "説明" at bounding box center [576, 141] width 247 height 27
click at [516, 142] on input "text" at bounding box center [576, 147] width 247 height 16
paste input "0818週【飲料】5枚"
type input "0818週【飲料】5枚"
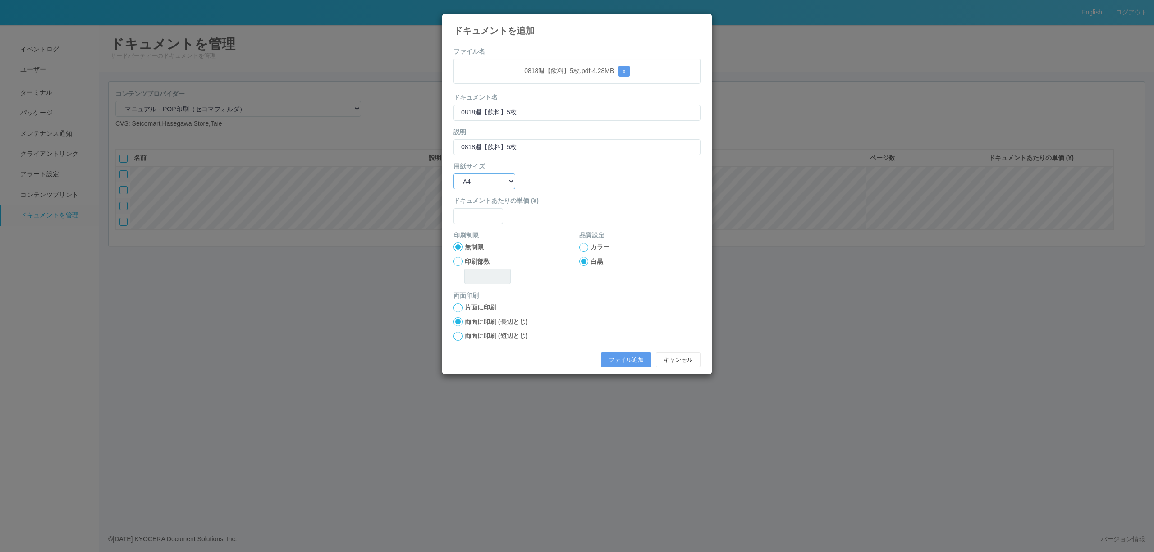
click at [497, 174] on select "B5 A4 B4 A3" at bounding box center [484, 182] width 62 height 16
select select "A3"
click at [453, 174] on select "B5 A4 B4 A3" at bounding box center [484, 182] width 62 height 16
click at [487, 221] on input "text" at bounding box center [478, 216] width 50 height 16
type input "0"
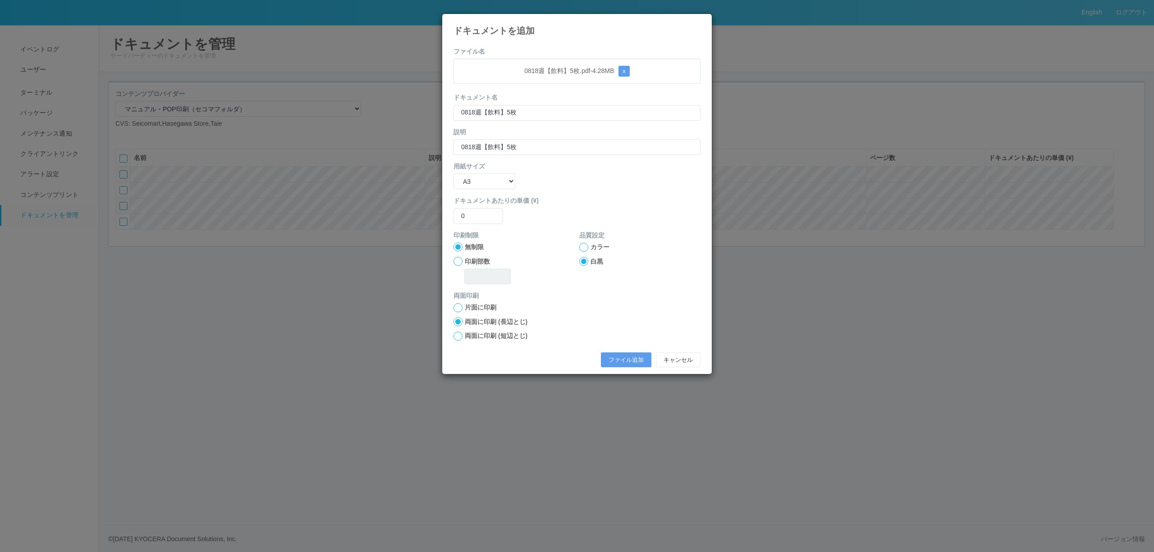
click at [585, 246] on div at bounding box center [583, 247] width 9 height 9
click at [615, 362] on button "ファイル追加" at bounding box center [626, 359] width 50 height 15
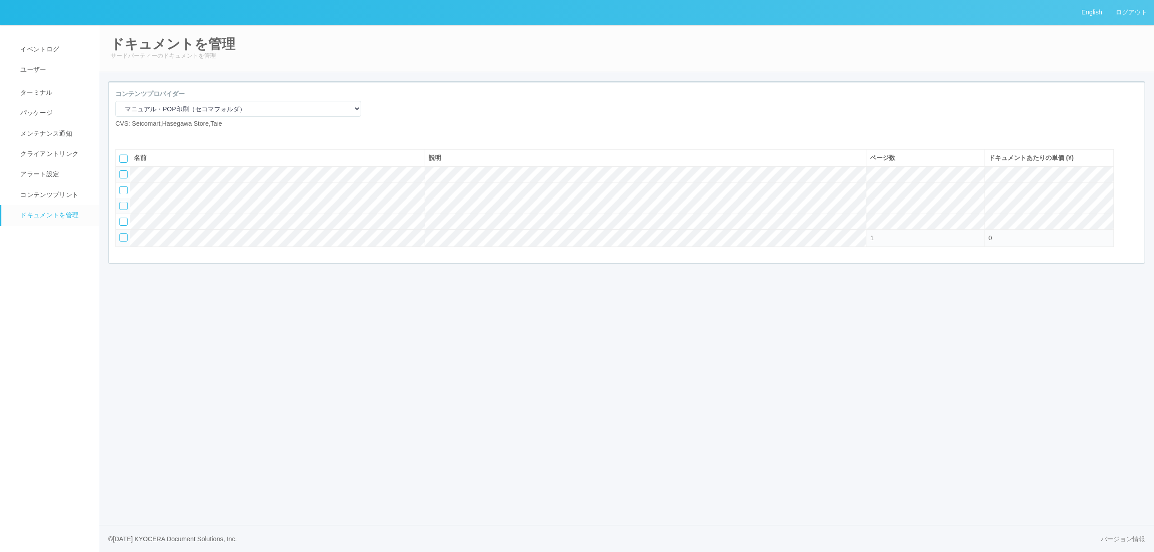
click at [122, 136] on icon at bounding box center [122, 136] width 0 height 0
select select "A4"
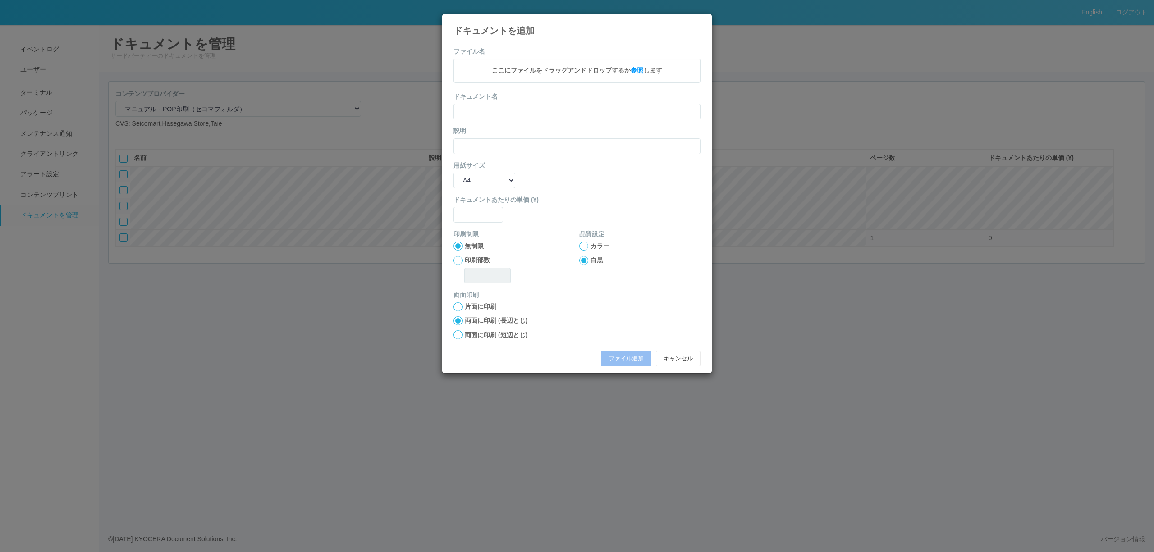
click at [630, 68] on span "ここにファイルをドラッグアンドドロップするか 参照 します" at bounding box center [577, 70] width 170 height 7
drag, startPoint x: 511, startPoint y: 76, endPoint x: 582, endPoint y: 74, distance: 71.2
click at [582, 74] on p "0818週【飲料】5枚(03).pdf - 3.91 MB x" at bounding box center [577, 71] width 233 height 11
click at [564, 107] on input "text" at bounding box center [576, 113] width 247 height 16
paste input "text"
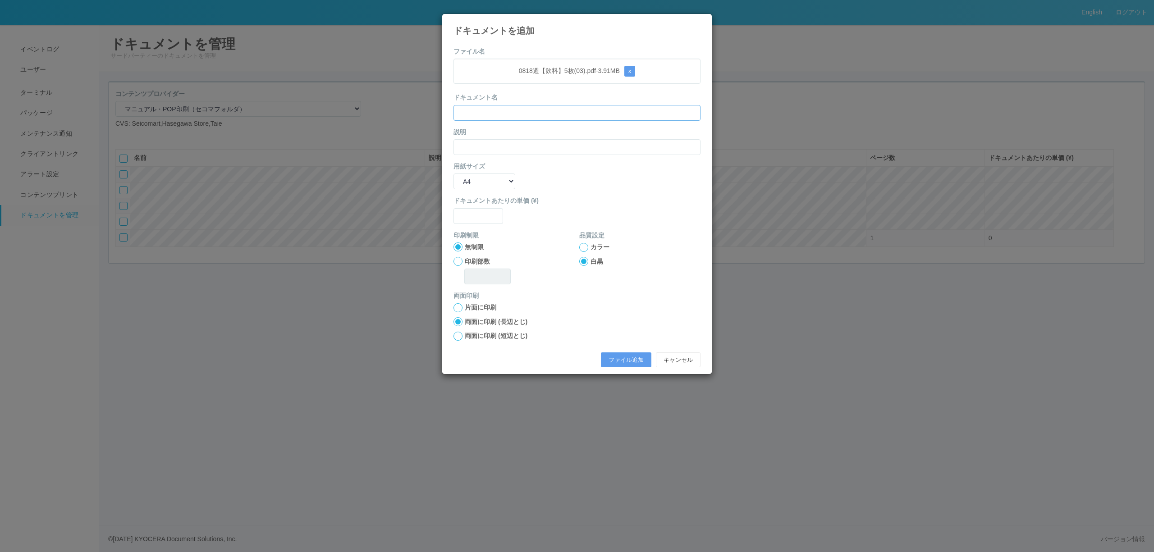
paste input "text"
drag, startPoint x: 509, startPoint y: 69, endPoint x: 582, endPoint y: 74, distance: 73.1
click at [582, 74] on p "0818週【飲料】5枚(03).pdf - 3.91 MB x" at bounding box center [577, 71] width 233 height 11
click at [554, 112] on input "text" at bounding box center [576, 113] width 247 height 16
paste input "text"
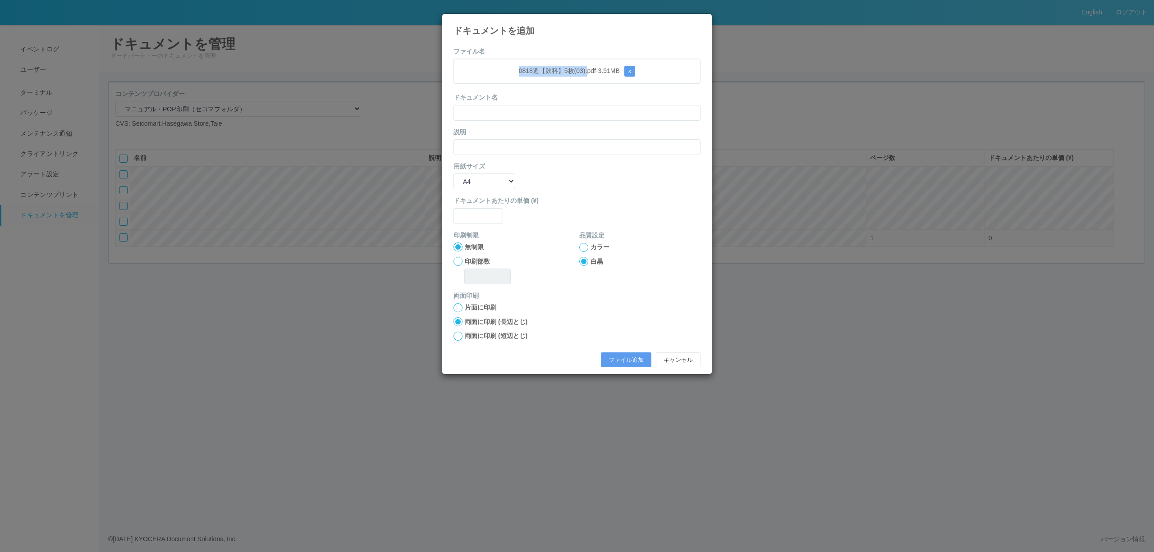
drag, startPoint x: 507, startPoint y: 71, endPoint x: 585, endPoint y: 78, distance: 77.8
click at [585, 78] on div "0818週【飲料】5枚(03).pdf - 3.91 MB x" at bounding box center [576, 71] width 247 height 25
click at [535, 71] on p "0818週【飲料】5枚(03).pdf - 3.91 MB x" at bounding box center [577, 71] width 233 height 11
drag, startPoint x: 509, startPoint y: 73, endPoint x: 581, endPoint y: 76, distance: 71.7
click at [581, 76] on p "0818週【飲料】5枚(03).pdf - 3.91 MB x" at bounding box center [577, 71] width 233 height 11
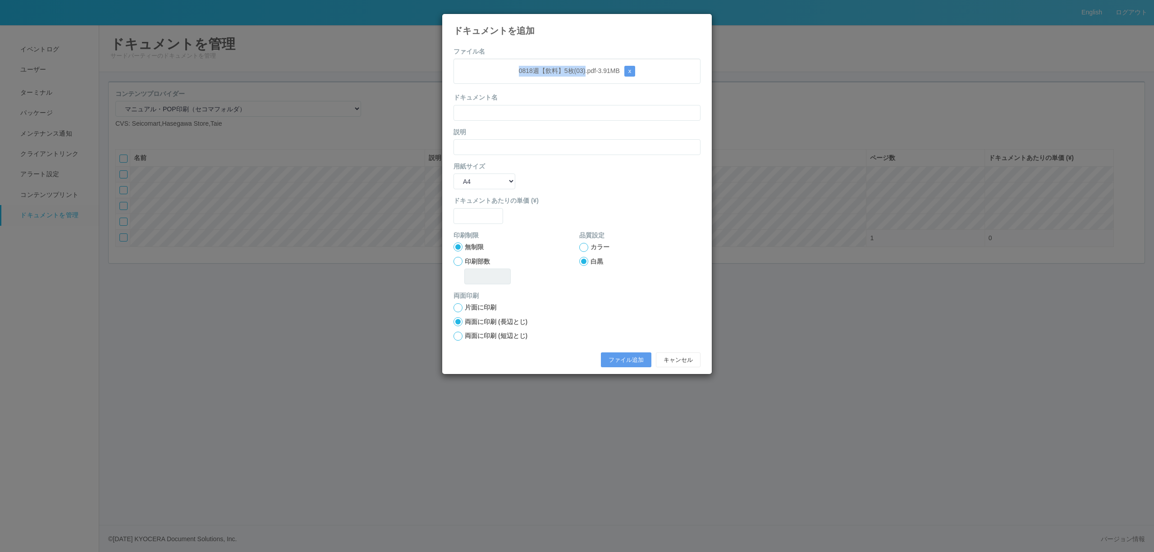
click at [581, 76] on p "0818週【飲料】5枚(03).pdf - 3.91 MB x" at bounding box center [577, 71] width 233 height 11
drag, startPoint x: 580, startPoint y: 73, endPoint x: 511, endPoint y: 71, distance: 68.5
click at [511, 71] on p "0818週【飲料】5枚(03).pdf - 3.91 MB x" at bounding box center [577, 71] width 233 height 11
click at [507, 71] on p "0818週【飲料】5枚(03).pdf - 3.91 MB x" at bounding box center [577, 71] width 233 height 11
drag, startPoint x: 507, startPoint y: 71, endPoint x: 580, endPoint y: 73, distance: 73.5
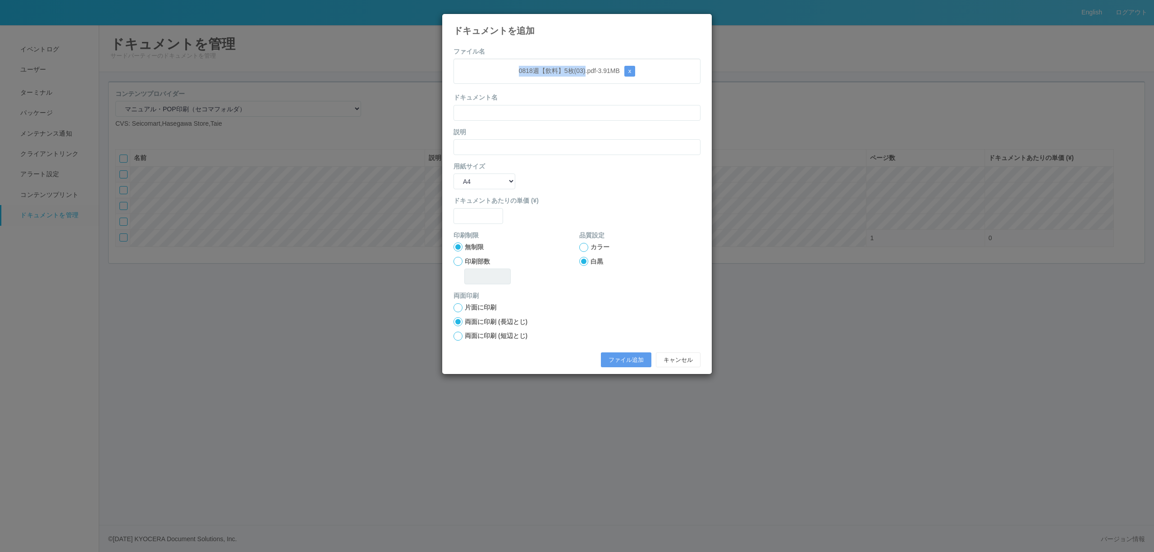
click at [580, 73] on p "0818週【飲料】5枚(03).pdf - 3.91 MB x" at bounding box center [577, 71] width 233 height 11
drag, startPoint x: 553, startPoint y: 116, endPoint x: 552, endPoint y: 122, distance: 5.4
click at [552, 122] on form "ファイル名 0818週【飲料】5枚(03).pdf - 3.91 MB x ドキュメント名 説明 用紙サイズ B5 A4 B4 A3 ドキュメントあたりの単価…" at bounding box center [576, 209] width 247 height 325
paste input "text"
click at [497, 152] on input "text" at bounding box center [576, 147] width 247 height 16
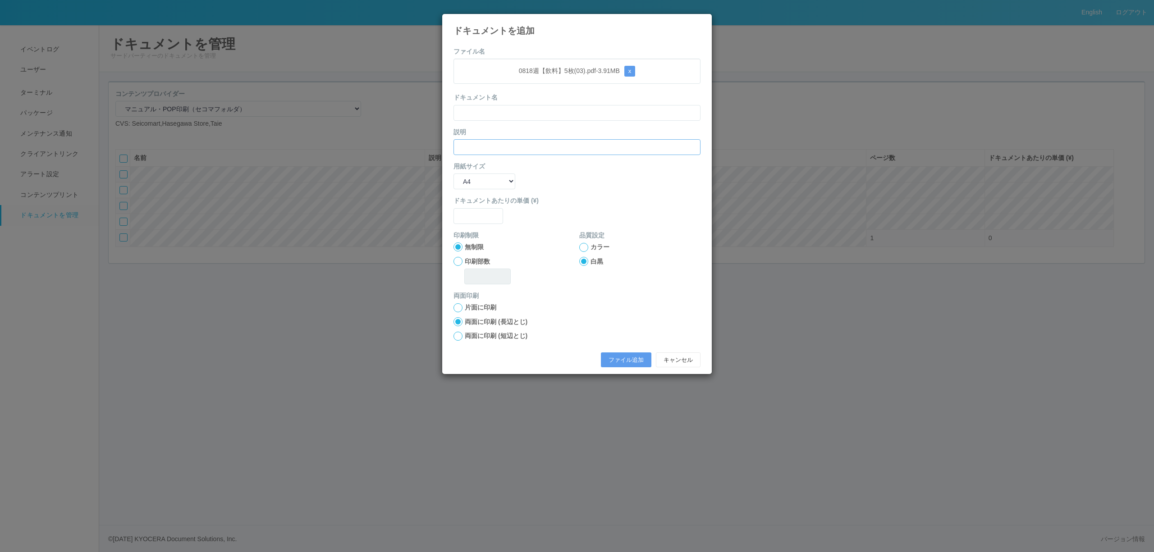
paste input "text"
click at [509, 114] on input "text" at bounding box center [576, 113] width 247 height 16
click at [511, 69] on p "0818週【飲料】5枚(03).pdf - 3.91 MB x" at bounding box center [577, 71] width 233 height 11
drag, startPoint x: 511, startPoint y: 70, endPoint x: 566, endPoint y: 76, distance: 56.2
click at [566, 76] on p "0818週【飲料】5枚(03).pdf - 3.91 MB x" at bounding box center [577, 71] width 233 height 11
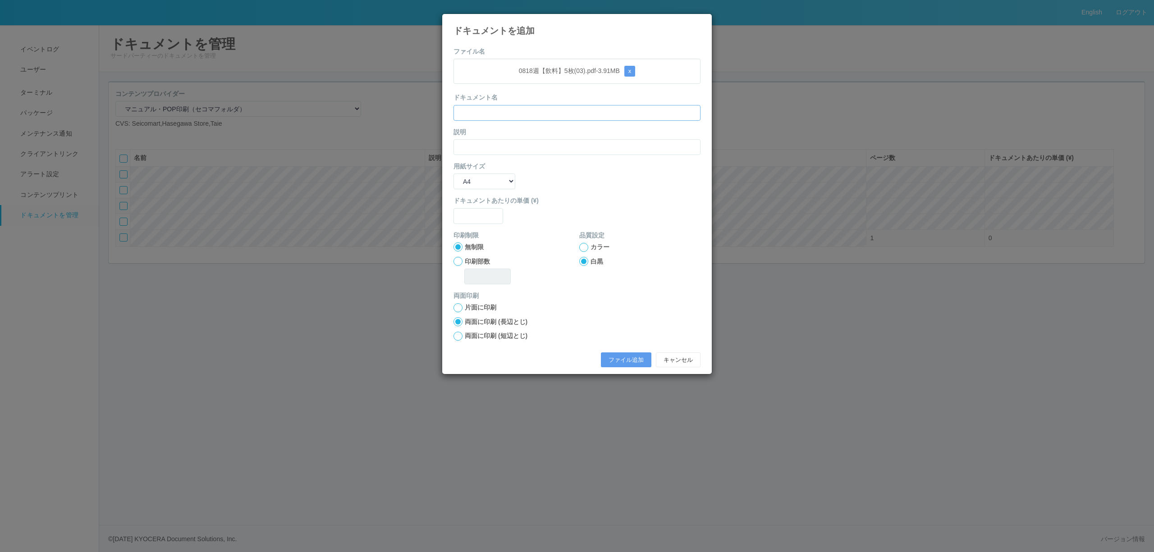
click at [539, 114] on input "text" at bounding box center [576, 113] width 247 height 16
paste input "0818週【飲料】5枚"
type input "0818週【飲料】5枚"
click at [507, 145] on input "text" at bounding box center [576, 147] width 247 height 16
paste input "0818週【飲料】5枚"
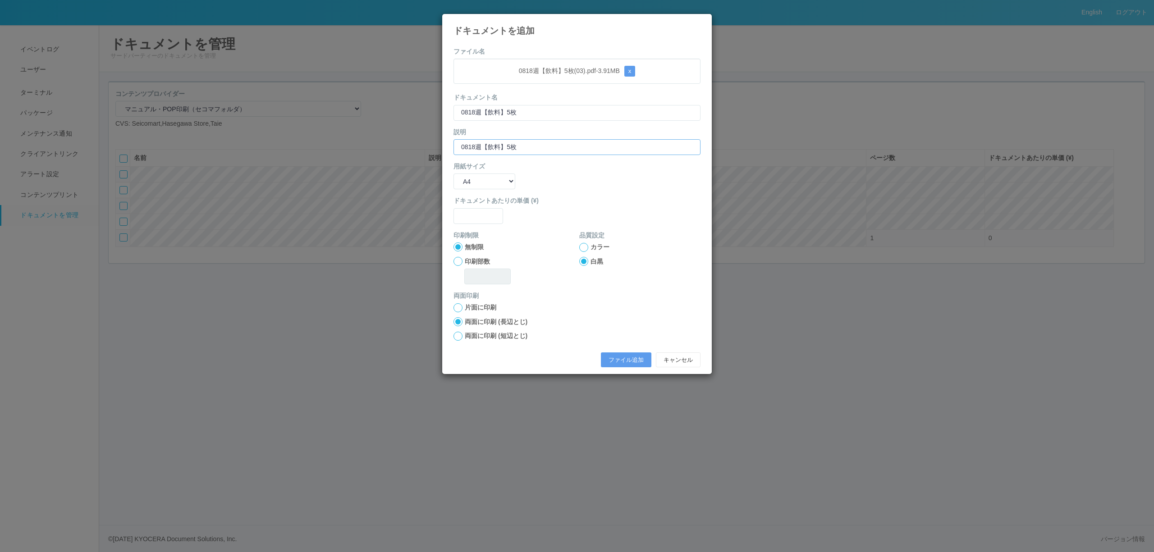
type input "0818週【飲料】5枚"
click at [541, 108] on input "0818週【飲料】5枚" at bounding box center [576, 113] width 247 height 16
drag, startPoint x: 519, startPoint y: 113, endPoint x: 552, endPoint y: 113, distance: 32.9
click at [552, 113] on input "0818週【飲料】5枚（03）" at bounding box center [576, 113] width 247 height 16
type input "0818週【飲料】5枚（03）"
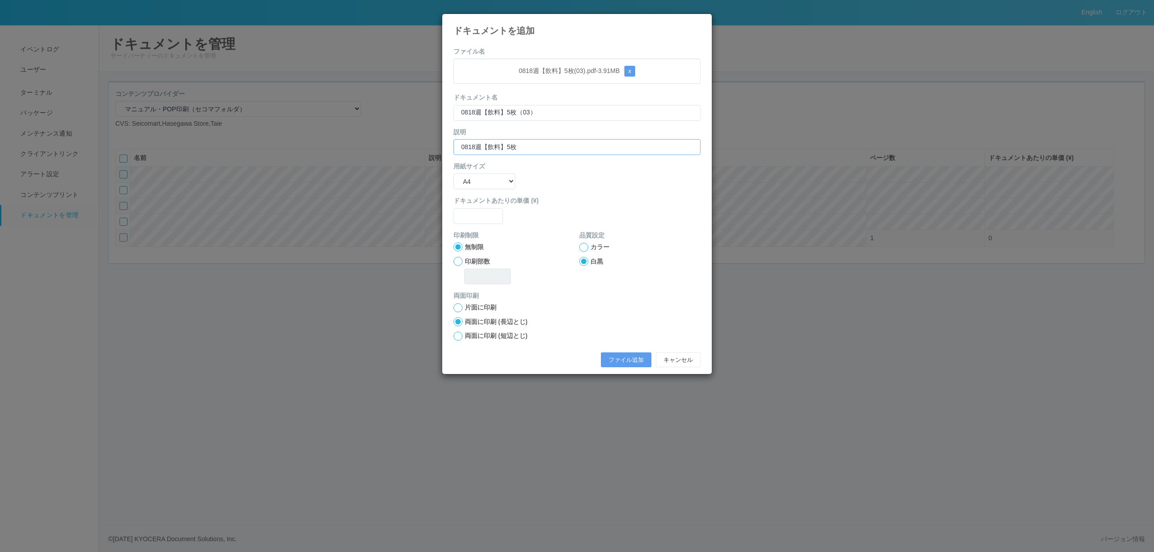
click at [543, 141] on input "0818週【飲料】5枚" at bounding box center [576, 147] width 247 height 16
paste input "（03）"
type input "0818週【飲料】5枚（03）"
click at [500, 181] on select "B5 A4 B4 A3" at bounding box center [484, 182] width 62 height 16
select select "A3"
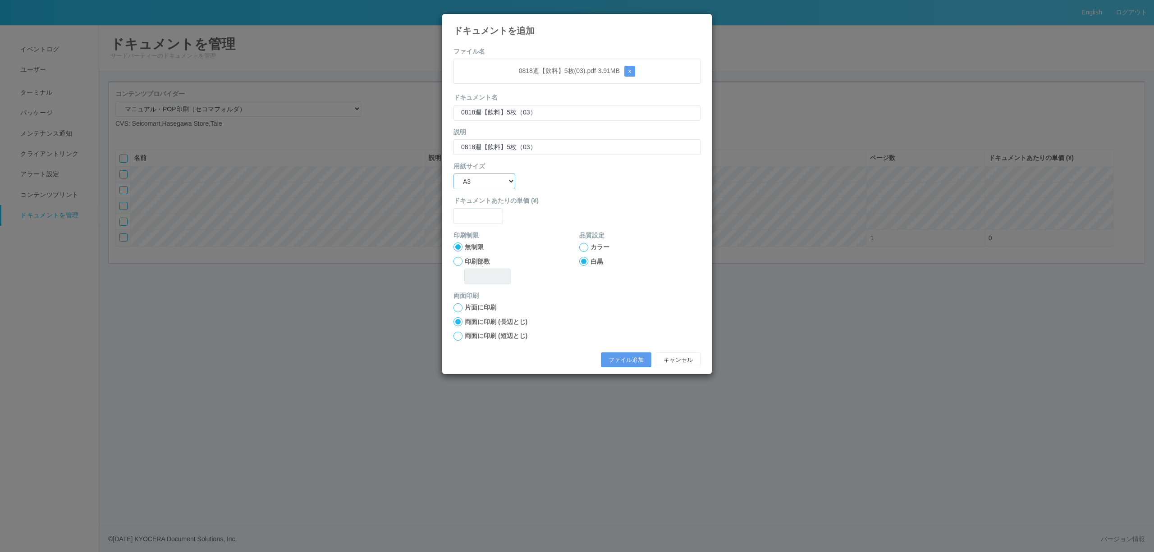
click at [453, 174] on select "B5 A4 B4 A3" at bounding box center [484, 182] width 62 height 16
click at [494, 219] on input "text" at bounding box center [478, 216] width 50 height 16
type input "0"
click at [586, 246] on div at bounding box center [583, 247] width 9 height 9
click at [615, 368] on button "ファイル追加" at bounding box center [626, 359] width 50 height 15
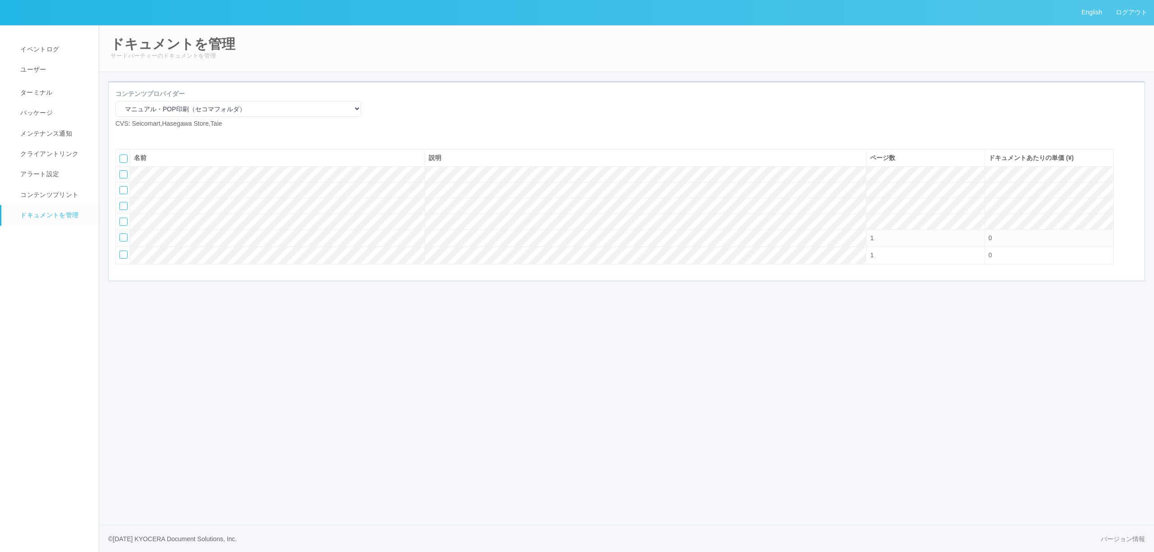
click at [122, 136] on icon at bounding box center [122, 136] width 0 height 0
select select "A4"
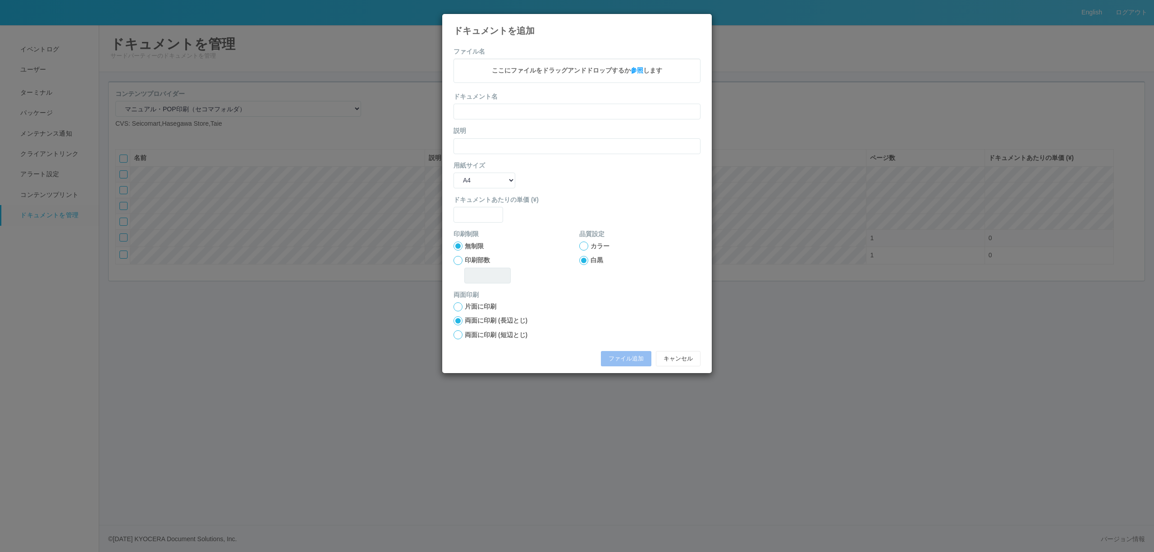
click at [483, 74] on p "ここにファイルをドラッグアンドドロップするか 参照 します" at bounding box center [577, 70] width 233 height 9
drag, startPoint x: 510, startPoint y: 72, endPoint x: 574, endPoint y: 73, distance: 64.0
click at [574, 73] on p "0818週【飲料】6枚.pdf - 4.24 MB x" at bounding box center [577, 71] width 233 height 11
click at [562, 111] on input "text" at bounding box center [576, 113] width 247 height 16
paste input "0818週【飲料】6枚"
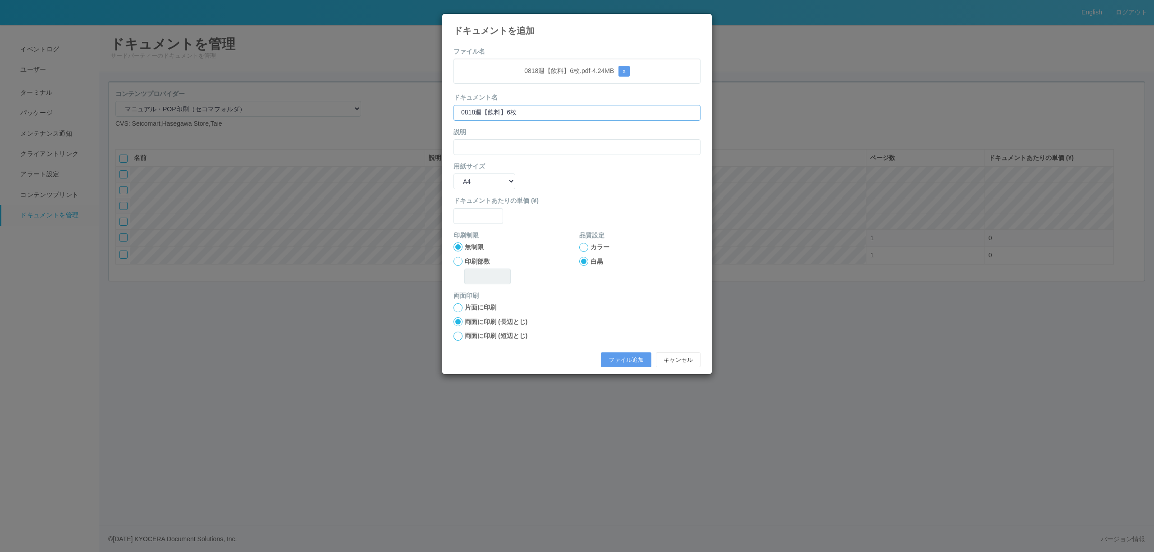
type input "0818週【飲料】6枚"
click at [504, 145] on input "text" at bounding box center [576, 147] width 247 height 16
paste input "0818週【飲料】6枚"
type input "0818週【飲料】6枚"
click at [480, 171] on label "用紙サイズ" at bounding box center [469, 166] width 32 height 9
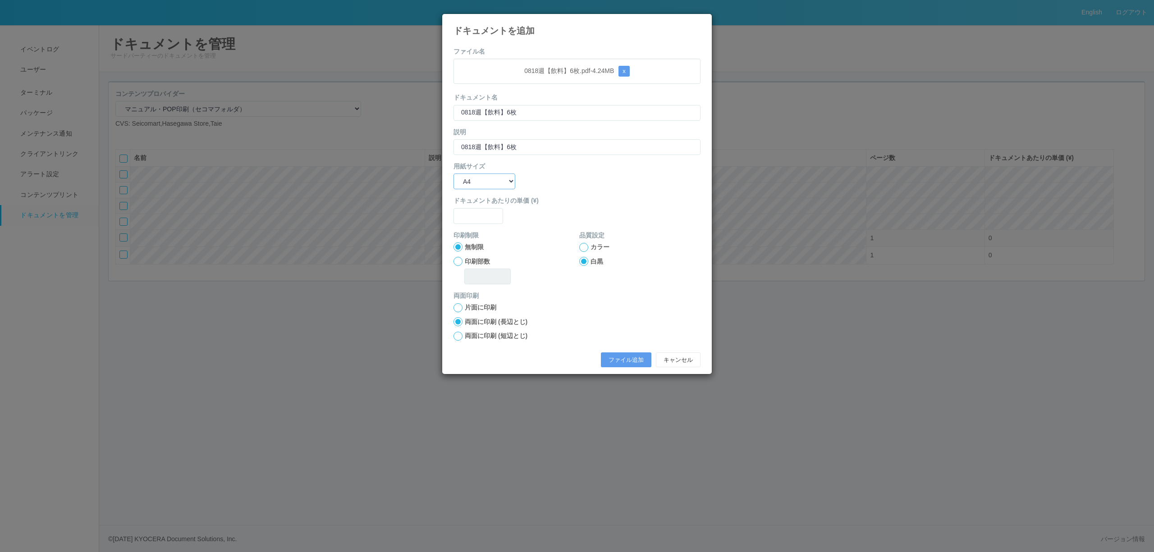
click at [480, 178] on select "B5 A4 B4 A3" at bounding box center [484, 182] width 62 height 16
select select "A3"
click at [453, 174] on select "B5 A4 B4 A3" at bounding box center [484, 182] width 62 height 16
click at [480, 213] on input "text" at bounding box center [478, 216] width 50 height 16
type input "0"
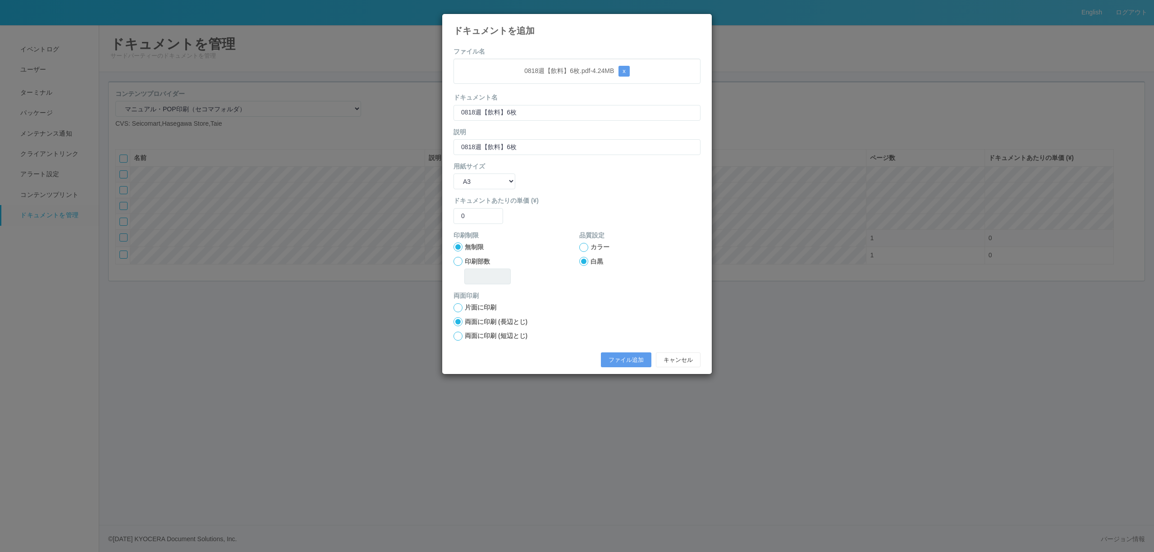
click at [587, 248] on div at bounding box center [583, 247] width 9 height 9
click at [639, 361] on button "ファイル追加" at bounding box center [626, 359] width 50 height 15
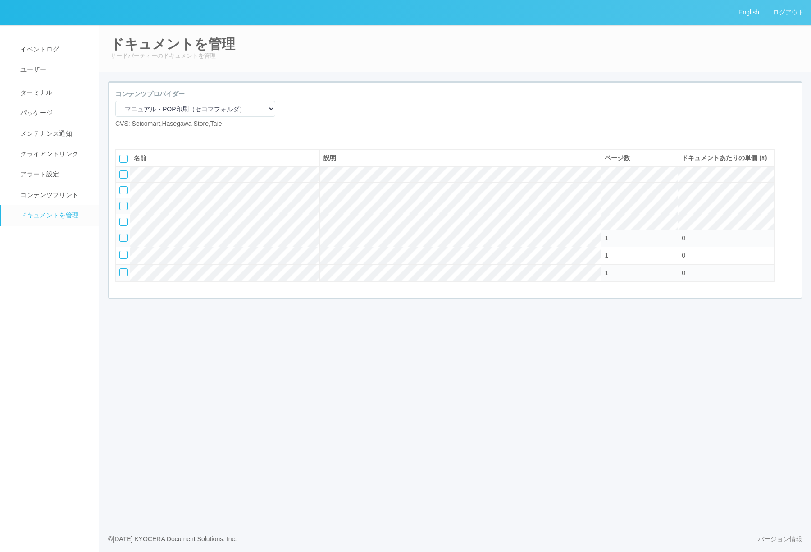
click at [136, 136] on icon at bounding box center [136, 136] width 0 height 0
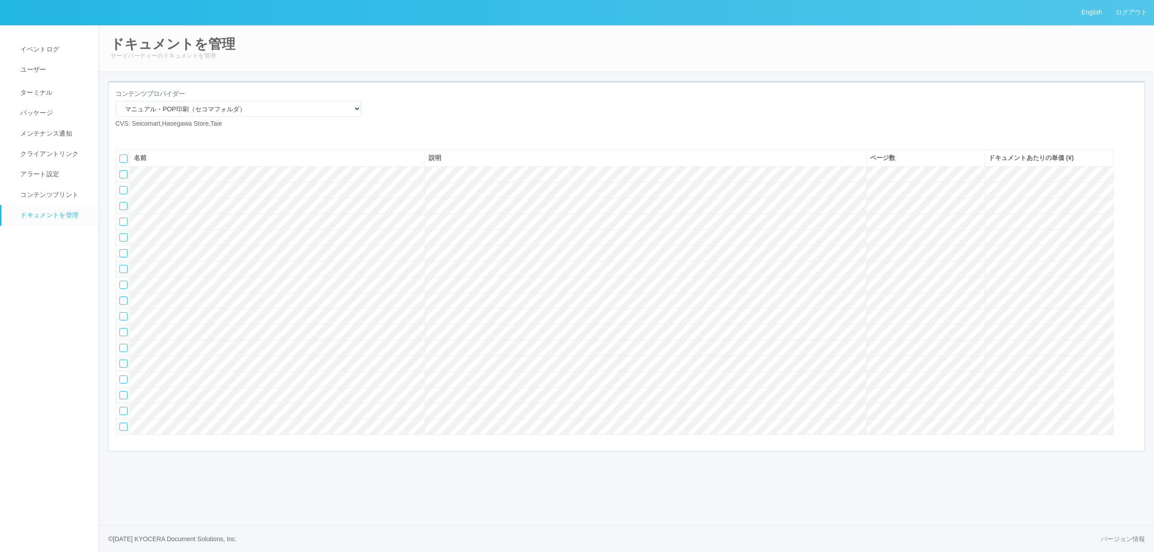
click at [136, 136] on icon at bounding box center [136, 136] width 0 height 0
click at [123, 336] on div at bounding box center [123, 332] width 8 height 8
click at [128, 356] on td at bounding box center [123, 348] width 14 height 16
click at [126, 352] on div at bounding box center [123, 348] width 8 height 8
click at [125, 368] on div at bounding box center [123, 364] width 8 height 8
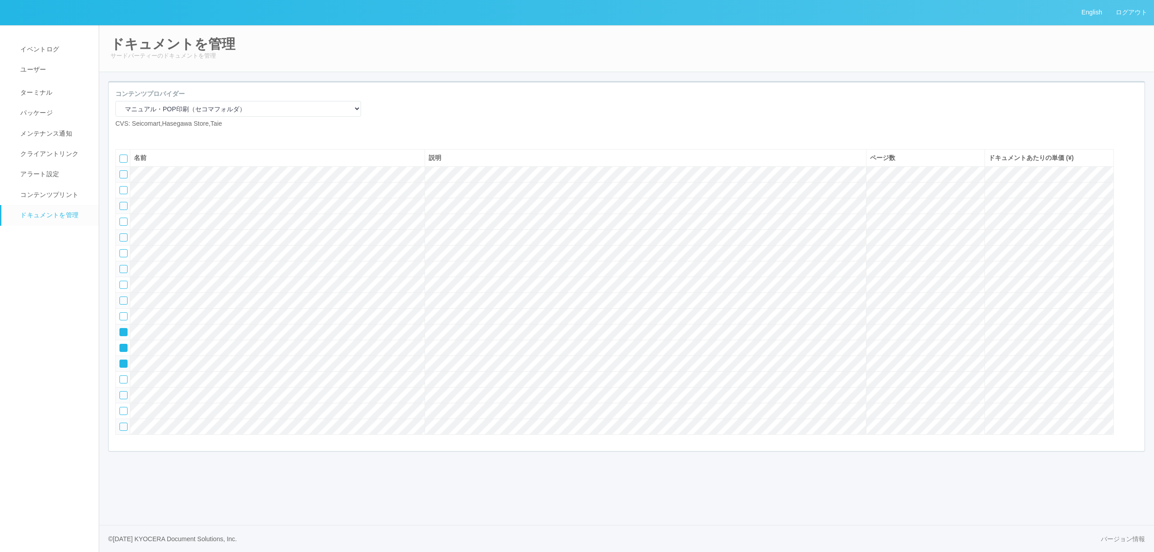
click at [1137, 165] on div at bounding box center [1133, 156] width 14 height 18
click at [123, 230] on td at bounding box center [123, 222] width 14 height 16
click at [121, 226] on div at bounding box center [123, 222] width 8 height 8
click at [123, 242] on div at bounding box center [123, 237] width 8 height 8
click at [123, 257] on div at bounding box center [123, 253] width 8 height 8
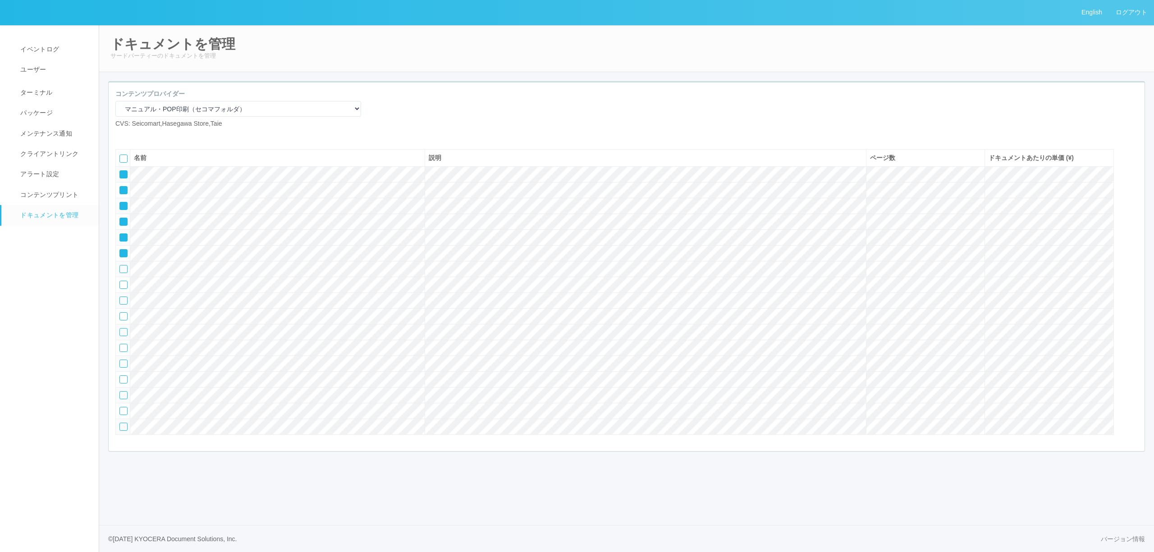
drag, startPoint x: 126, startPoint y: 228, endPoint x: 125, endPoint y: 223, distance: 5.1
click at [120, 203] on icon at bounding box center [120, 203] width 0 height 0
click at [120, 187] on icon at bounding box center [120, 187] width 0 height 0
click at [120, 171] on icon at bounding box center [120, 171] width 0 height 0
click at [1132, 201] on div at bounding box center [1133, 192] width 14 height 18
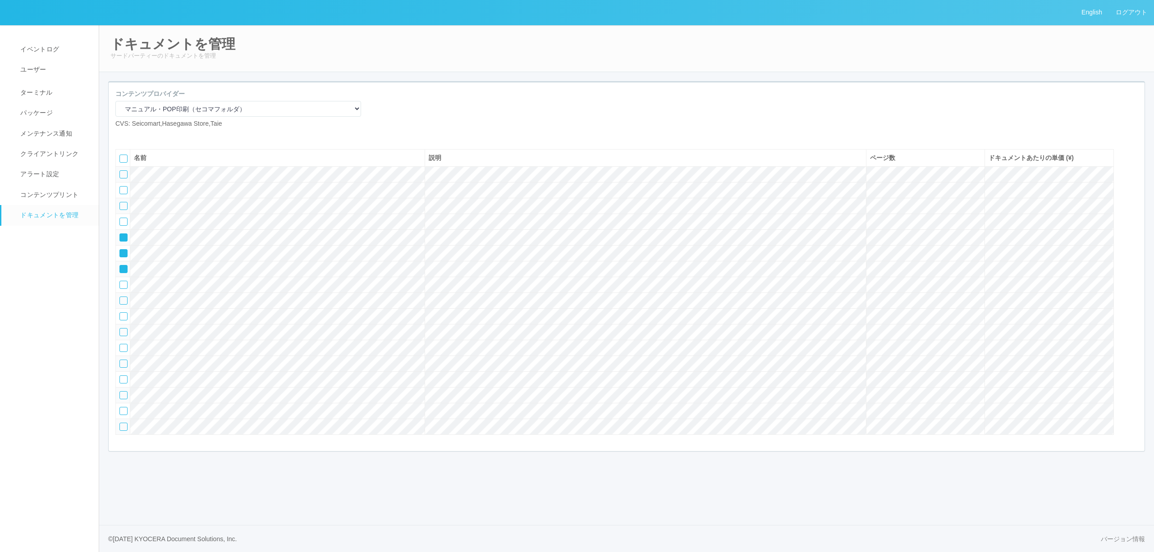
click at [1132, 201] on div at bounding box center [1133, 192] width 14 height 18
click at [1133, 201] on div at bounding box center [1133, 192] width 14 height 18
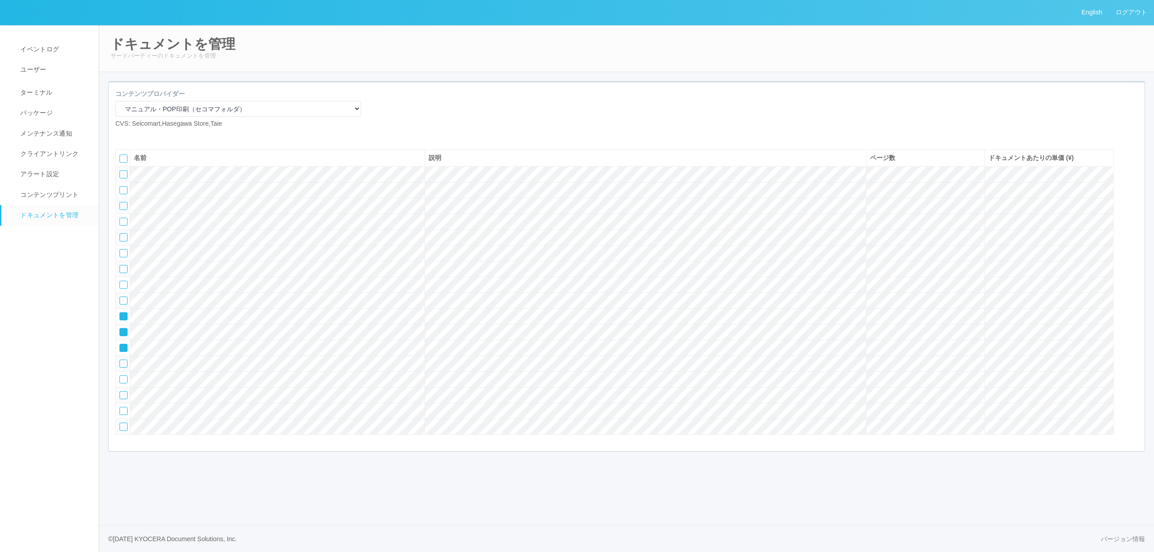
click at [1133, 201] on div at bounding box center [1133, 192] width 14 height 18
click at [120, 329] on icon at bounding box center [120, 329] width 0 height 0
click at [123, 352] on div at bounding box center [123, 348] width 8 height 8
click at [120, 361] on icon at bounding box center [120, 361] width 0 height 0
click at [124, 384] on div at bounding box center [123, 379] width 8 height 8
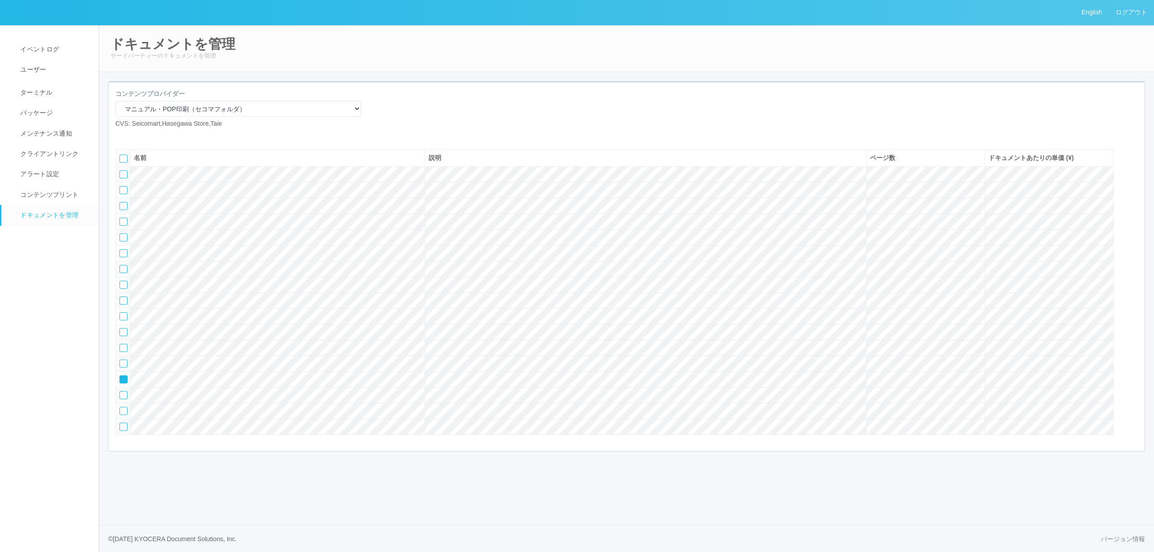
click at [1134, 183] on div at bounding box center [1133, 174] width 14 height 18
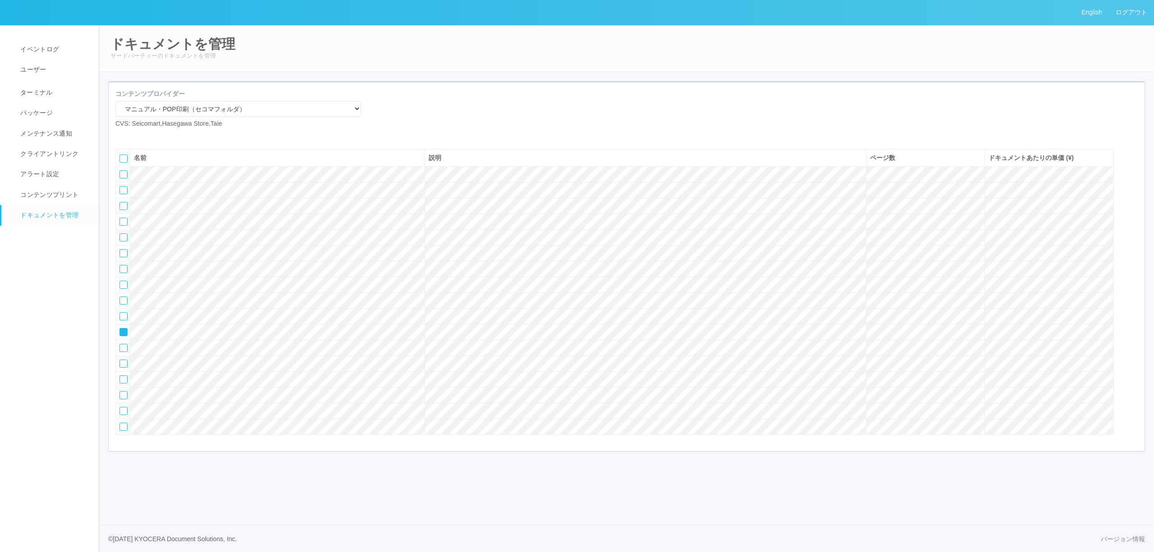
click at [1134, 183] on div at bounding box center [1133, 174] width 14 height 18
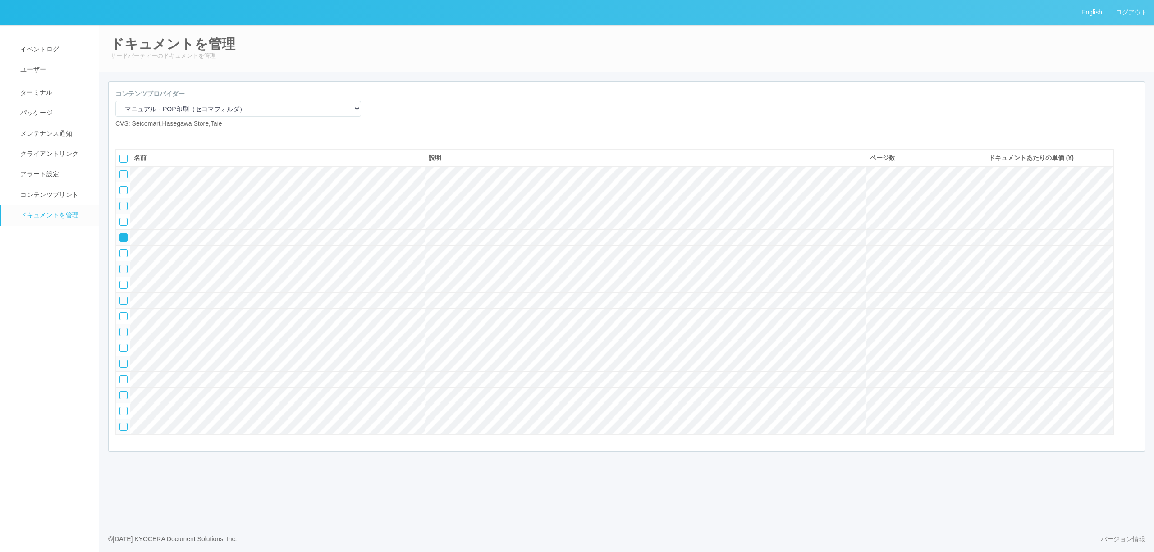
click at [1134, 183] on div at bounding box center [1133, 174] width 14 height 18
click at [120, 219] on icon at bounding box center [120, 219] width 0 height 0
click at [124, 242] on div at bounding box center [123, 237] width 8 height 8
click at [1134, 201] on div at bounding box center [1133, 192] width 14 height 18
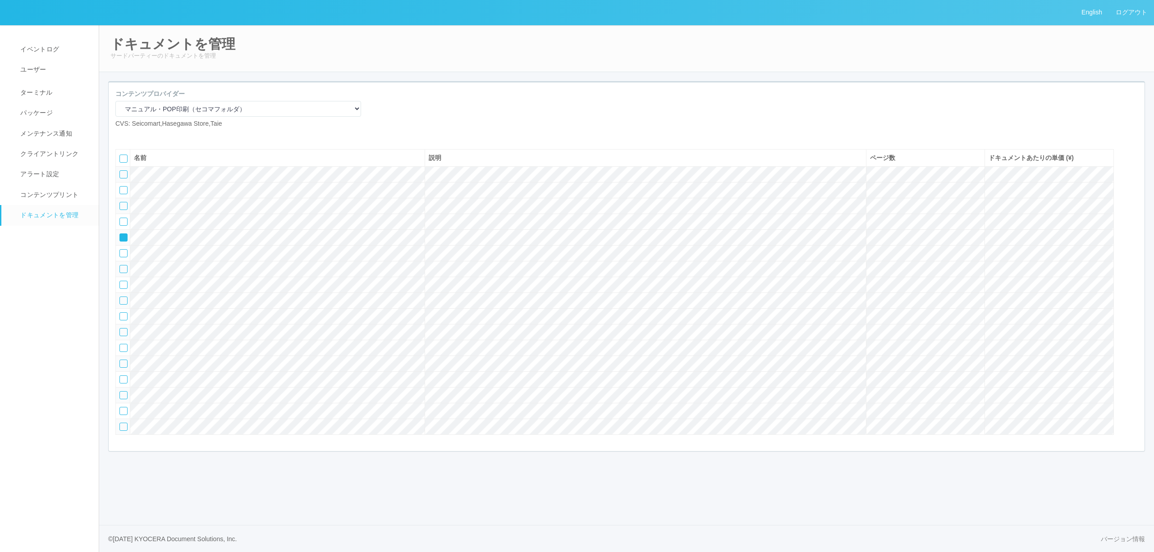
click at [1134, 201] on div at bounding box center [1133, 192] width 14 height 18
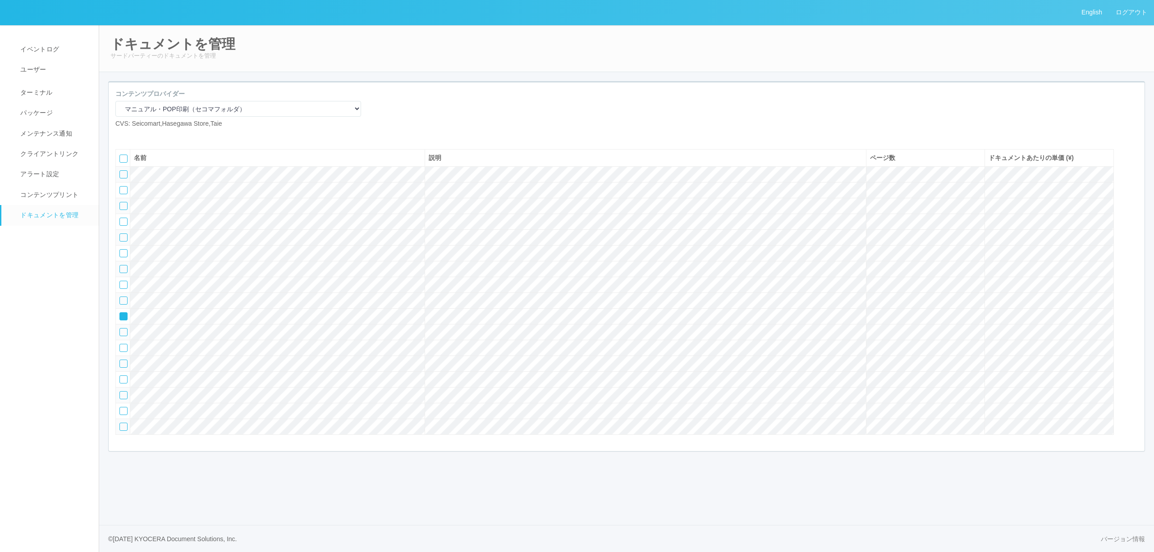
click at [1133, 201] on div at bounding box center [1133, 192] width 14 height 18
click at [1129, 183] on div at bounding box center [1133, 174] width 14 height 18
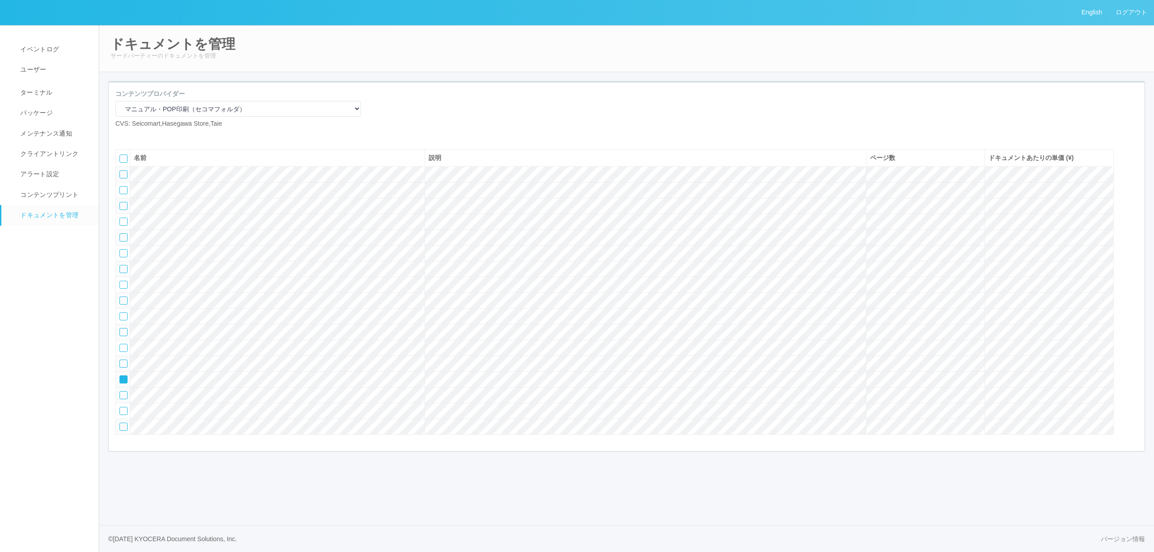
click at [120, 376] on icon at bounding box center [120, 376] width 0 height 0
click at [124, 399] on div at bounding box center [123, 395] width 8 height 8
click at [123, 415] on div at bounding box center [123, 411] width 8 height 8
click at [1133, 183] on div at bounding box center [1133, 174] width 14 height 18
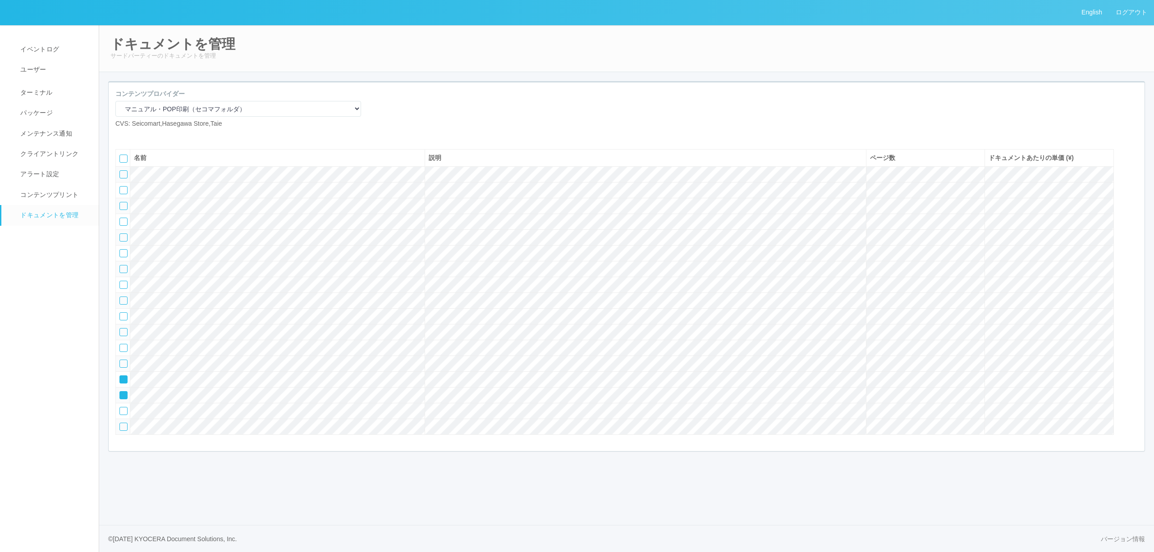
click at [1133, 183] on div at bounding box center [1133, 174] width 14 height 18
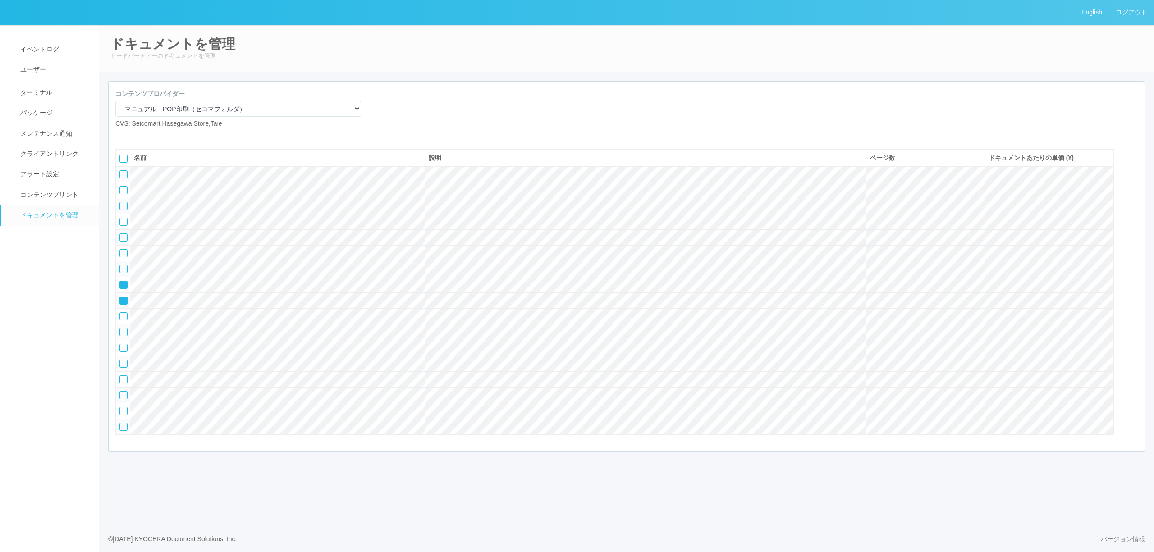
click at [1133, 183] on div at bounding box center [1133, 174] width 14 height 18
click at [1135, 201] on div at bounding box center [1133, 192] width 14 height 18
click at [120, 250] on icon at bounding box center [120, 250] width 0 height 0
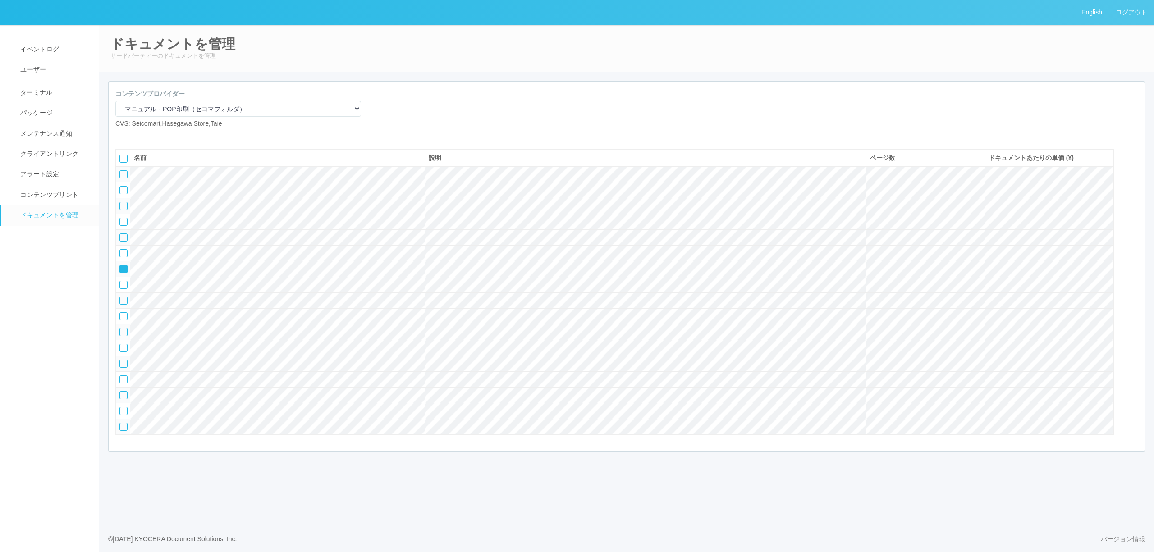
click at [121, 273] on div at bounding box center [123, 269] width 8 height 8
click at [125, 289] on div at bounding box center [123, 285] width 8 height 8
click at [123, 305] on div at bounding box center [123, 301] width 8 height 8
click at [1128, 219] on div at bounding box center [1133, 210] width 14 height 18
click at [1134, 183] on div at bounding box center [1133, 174] width 14 height 18
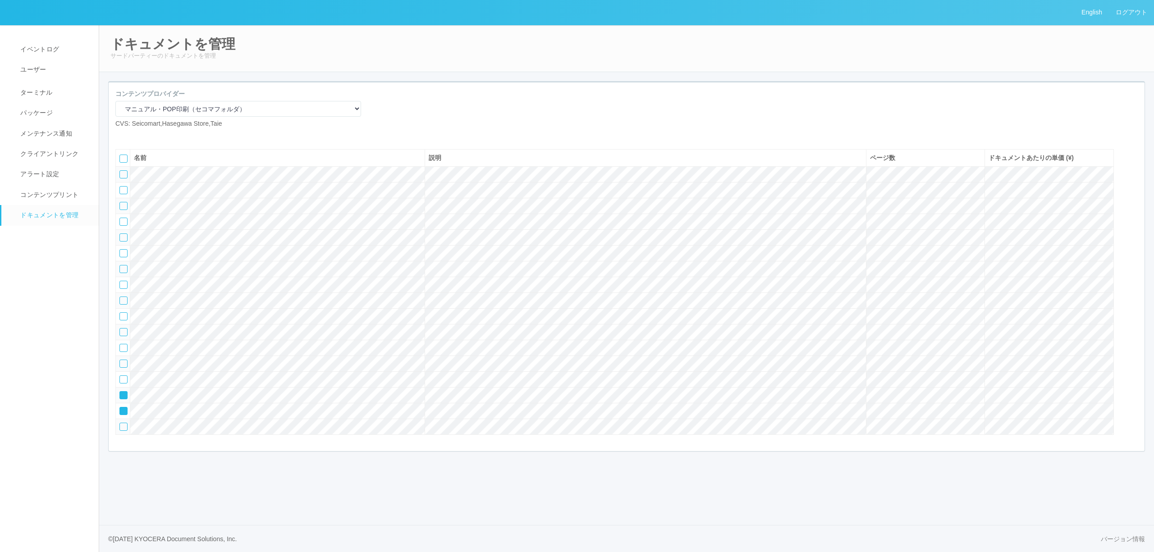
click at [120, 392] on icon at bounding box center [120, 392] width 0 height 0
click at [120, 408] on icon at bounding box center [120, 408] width 0 height 0
click at [125, 431] on div at bounding box center [123, 427] width 8 height 8
click at [1136, 183] on div at bounding box center [1133, 174] width 14 height 18
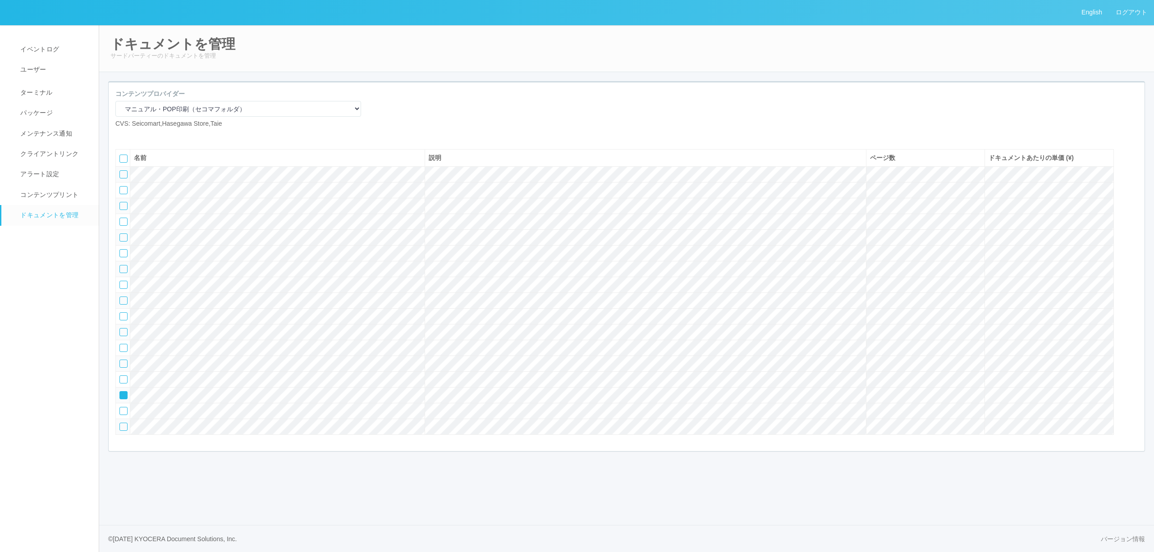
click at [1136, 183] on div at bounding box center [1133, 174] width 14 height 18
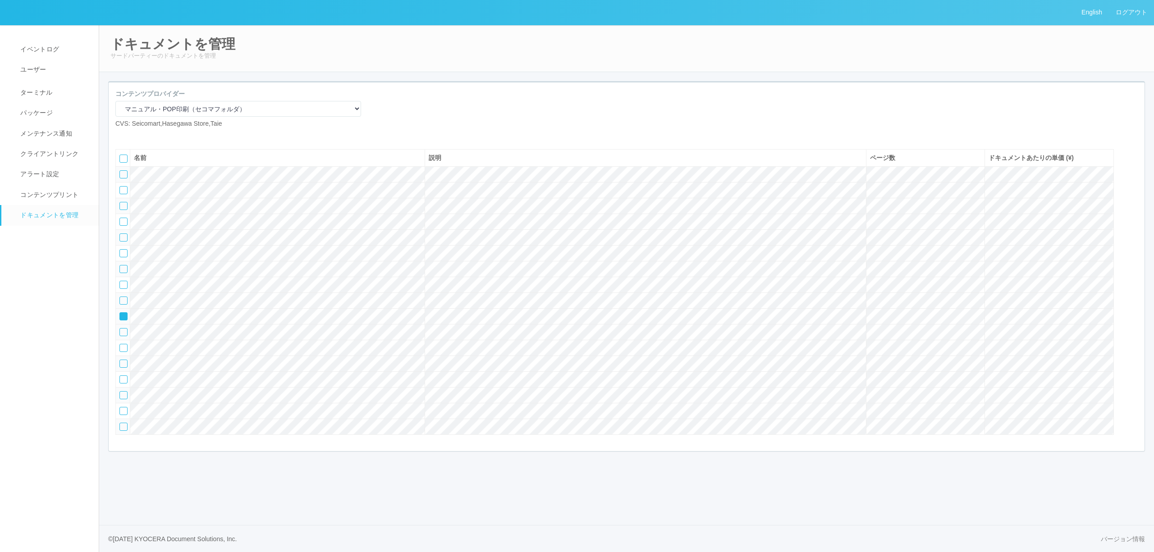
click at [128, 324] on td at bounding box center [123, 317] width 14 height 16
click at [120, 313] on icon at bounding box center [120, 313] width 0 height 0
click at [123, 336] on div at bounding box center [123, 332] width 8 height 8
click at [1128, 219] on div at bounding box center [1133, 210] width 14 height 18
click at [439, 470] on div "ドキュメントを管理 サードパーティーのドキュメントを管理 コンテンツプロバイダー マニュアル・POP印刷（スギ薬局） マニュアル・POP印刷（DY） マニュア…" at bounding box center [626, 247] width 1055 height 445
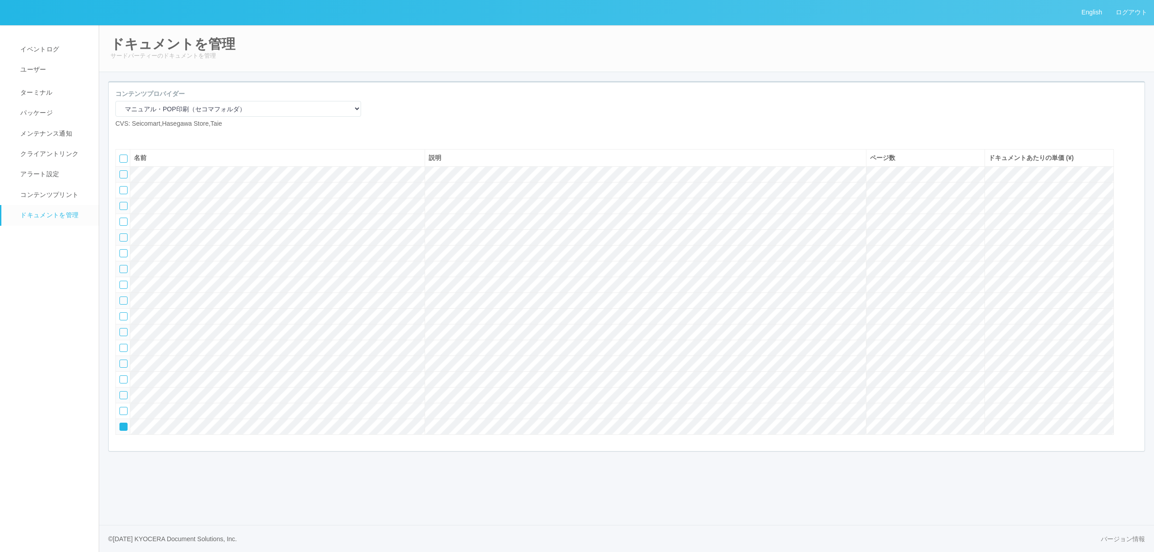
click at [119, 431] on div at bounding box center [123, 427] width 8 height 8
click at [136, 136] on icon at bounding box center [136, 136] width 0 height 0
click at [126, 242] on div at bounding box center [123, 237] width 8 height 8
click at [125, 261] on td at bounding box center [123, 254] width 14 height 16
drag, startPoint x: 125, startPoint y: 277, endPoint x: 125, endPoint y: 291, distance: 14.0
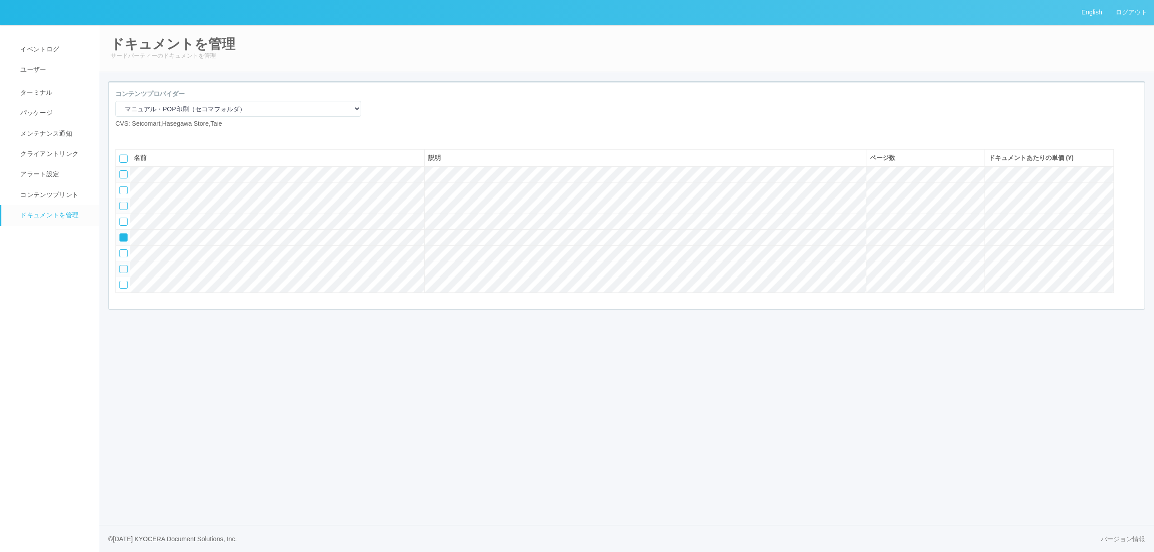
click at [125, 257] on div at bounding box center [123, 253] width 8 height 8
click at [126, 273] on div at bounding box center [123, 269] width 8 height 8
click at [122, 289] on div at bounding box center [123, 285] width 8 height 8
click at [1132, 165] on div at bounding box center [1133, 156] width 14 height 18
click at [136, 136] on icon at bounding box center [136, 136] width 0 height 0
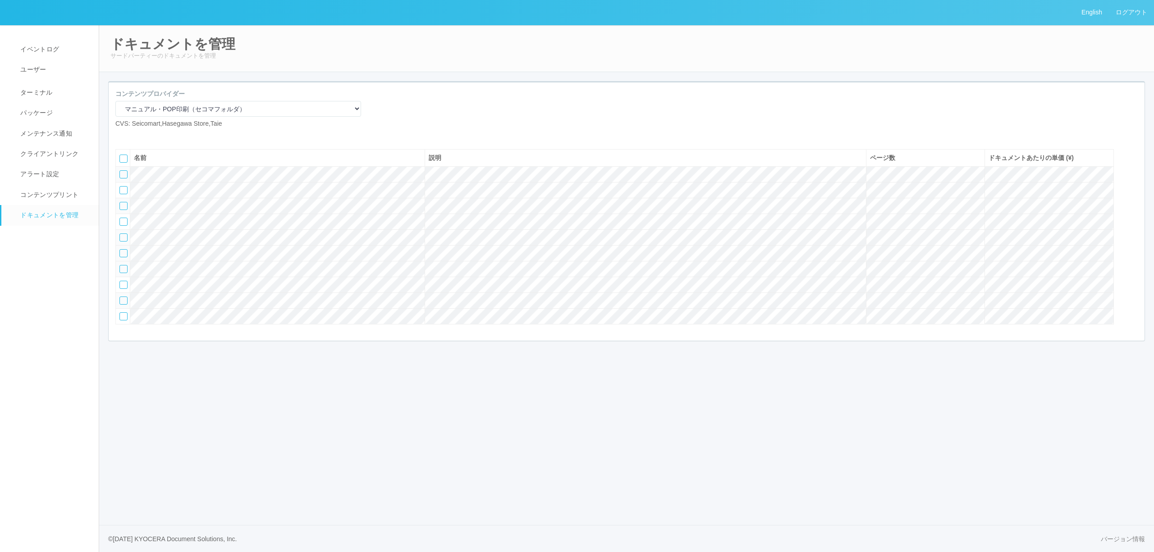
click at [123, 261] on td at bounding box center [123, 254] width 14 height 16
click at [123, 257] on div at bounding box center [123, 253] width 8 height 8
click at [123, 273] on div at bounding box center [123, 269] width 8 height 8
click at [125, 293] on td at bounding box center [123, 285] width 14 height 16
click at [124, 289] on div at bounding box center [123, 285] width 8 height 8
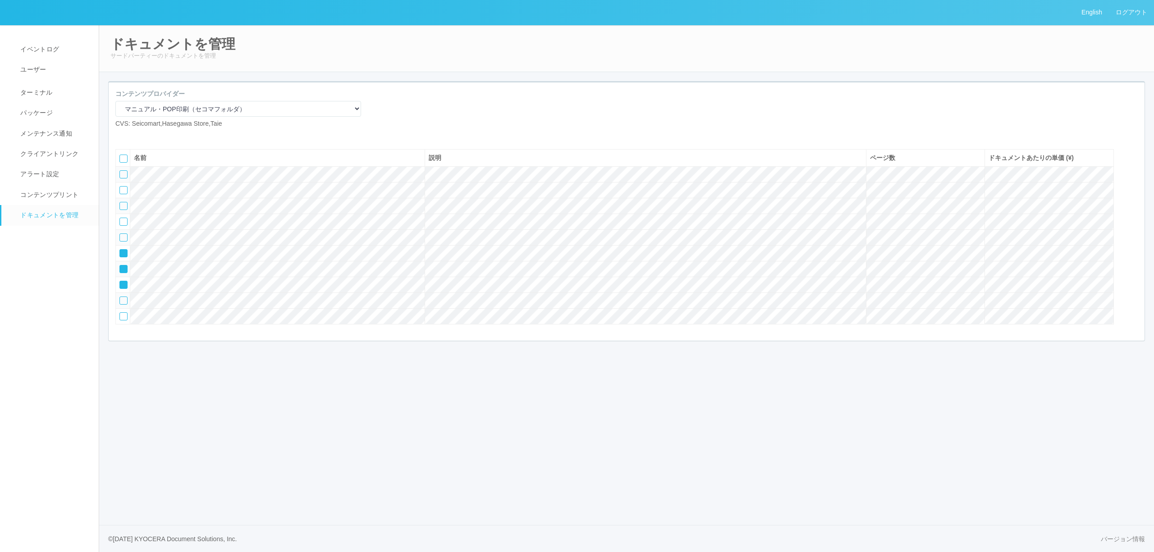
click at [125, 305] on div at bounding box center [123, 301] width 8 height 8
click at [122, 320] on div at bounding box center [123, 316] width 8 height 8
click at [136, 136] on icon at bounding box center [136, 136] width 0 height 0
click at [123, 257] on div at bounding box center [123, 253] width 8 height 8
click at [125, 273] on div at bounding box center [123, 269] width 8 height 8
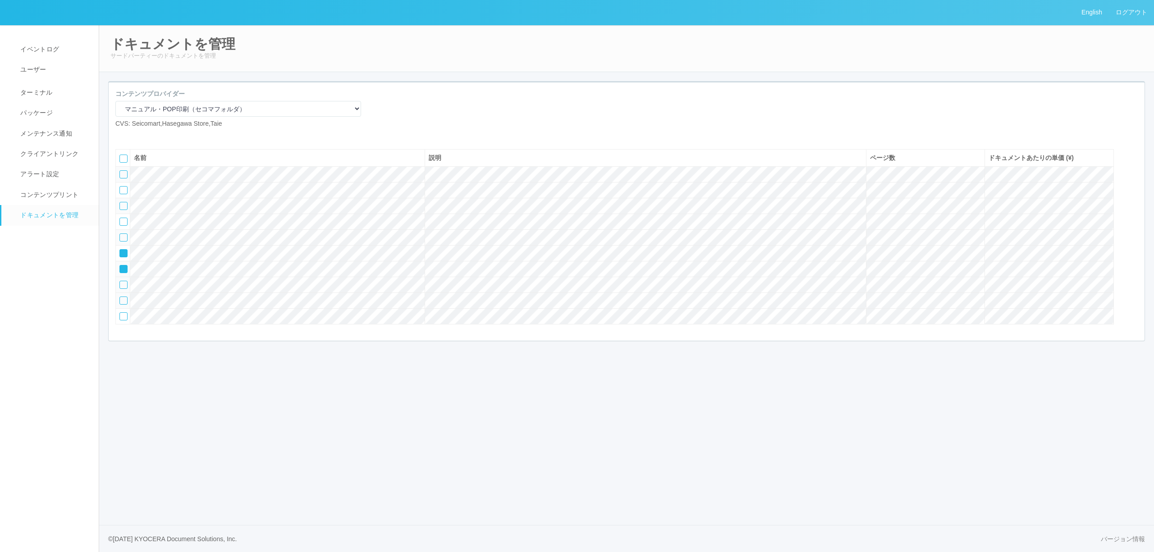
click at [126, 289] on div at bounding box center [123, 285] width 8 height 8
click at [130, 309] on td at bounding box center [123, 301] width 14 height 16
click at [118, 309] on td at bounding box center [123, 301] width 14 height 16
drag, startPoint x: 123, startPoint y: 345, endPoint x: 123, endPoint y: 334, distance: 11.3
click at [123, 320] on div at bounding box center [123, 316] width 8 height 8
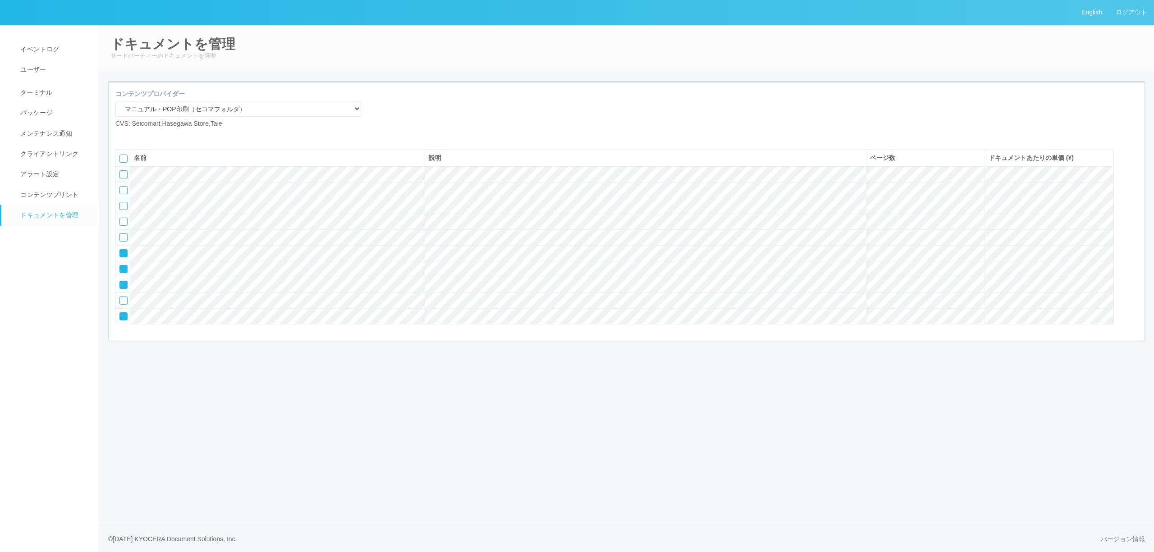
click at [123, 305] on div at bounding box center [123, 301] width 8 height 8
click at [1131, 165] on div at bounding box center [1133, 156] width 14 height 18
click at [136, 136] on icon at bounding box center [136, 136] width 0 height 0
drag, startPoint x: 121, startPoint y: 297, endPoint x: 121, endPoint y: 302, distance: 5.4
click at [121, 273] on div at bounding box center [123, 269] width 8 height 8
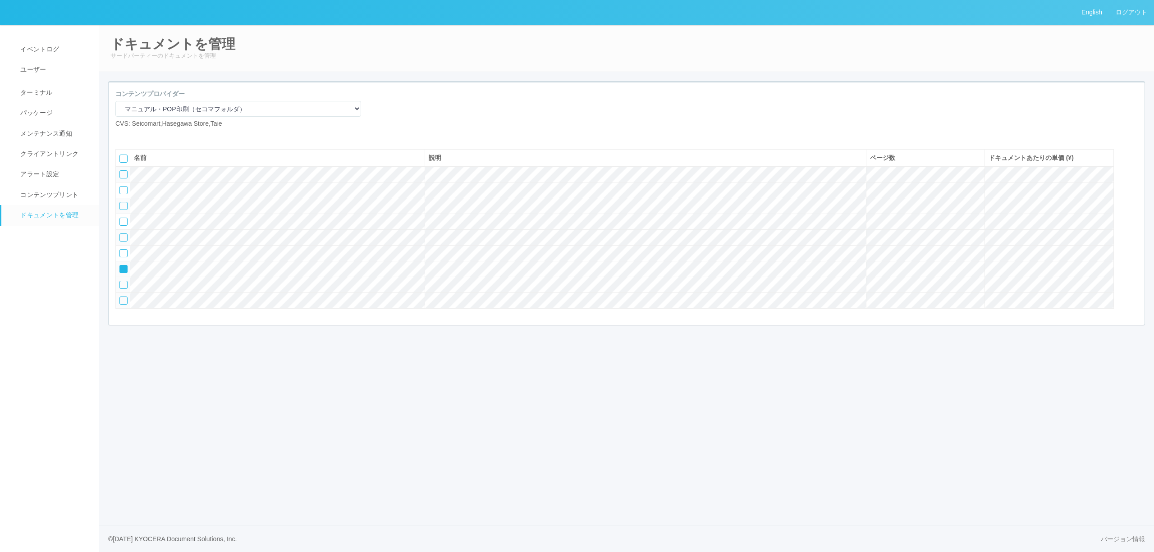
click at [124, 289] on div at bounding box center [123, 285] width 8 height 8
click at [123, 305] on div at bounding box center [123, 301] width 8 height 8
click at [1132, 165] on div at bounding box center [1133, 156] width 14 height 18
click at [128, 183] on td at bounding box center [123, 175] width 14 height 16
click at [120, 171] on icon at bounding box center [120, 171] width 0 height 0
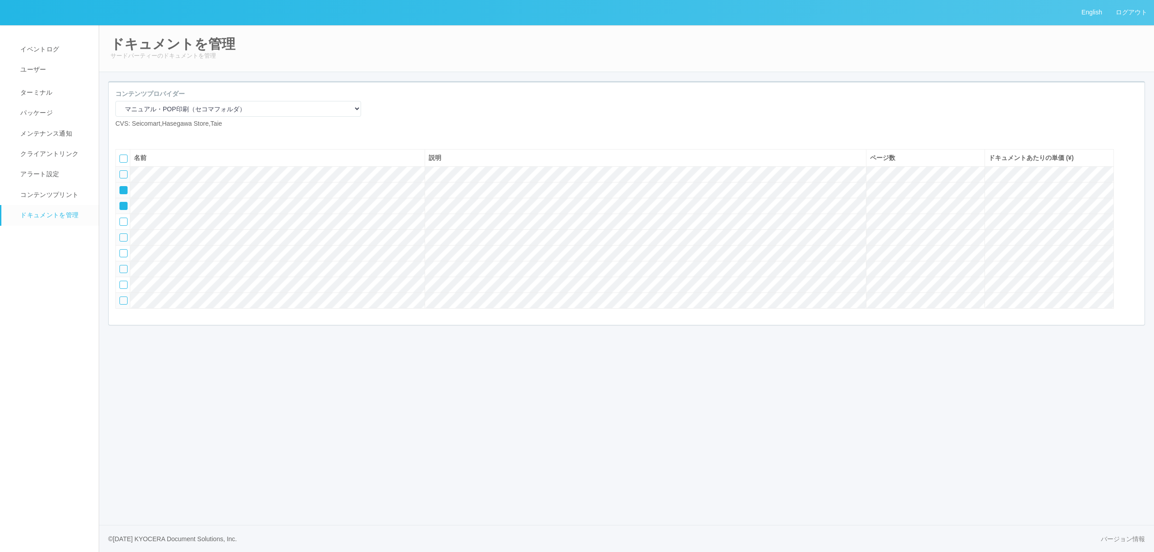
click at [120, 187] on icon at bounding box center [120, 187] width 0 height 0
click at [125, 210] on div at bounding box center [123, 206] width 8 height 8
click at [125, 226] on div at bounding box center [123, 222] width 8 height 8
click at [123, 242] on div at bounding box center [123, 237] width 8 height 8
click at [124, 257] on div at bounding box center [123, 253] width 8 height 8
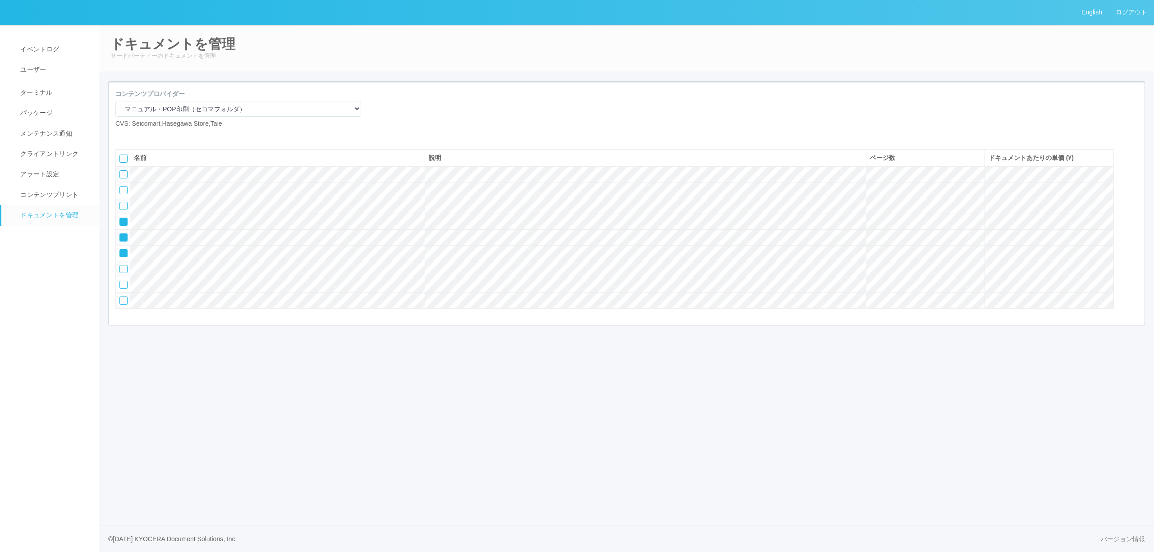
click at [1137, 219] on div at bounding box center [1133, 210] width 14 height 18
click at [136, 136] on icon at bounding box center [136, 136] width 0 height 0
click at [121, 246] on td at bounding box center [123, 238] width 14 height 16
click at [122, 242] on div at bounding box center [123, 237] width 8 height 8
click at [121, 261] on td at bounding box center [123, 254] width 14 height 16
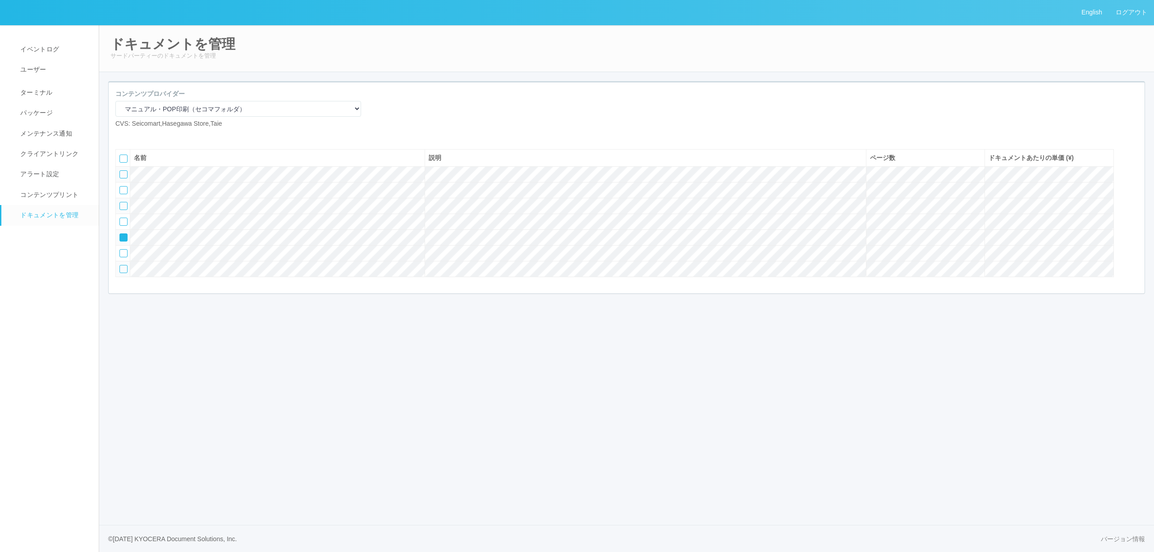
click at [121, 277] on td at bounding box center [123, 269] width 14 height 16
click at [123, 257] on div at bounding box center [123, 253] width 8 height 8
click at [124, 277] on td at bounding box center [123, 269] width 14 height 16
click at [124, 273] on div at bounding box center [123, 269] width 8 height 8
click at [1142, 179] on div "名前 説明 ページ数 ドキュメントあたりの単価 (¥)" at bounding box center [627, 214] width 1036 height 144
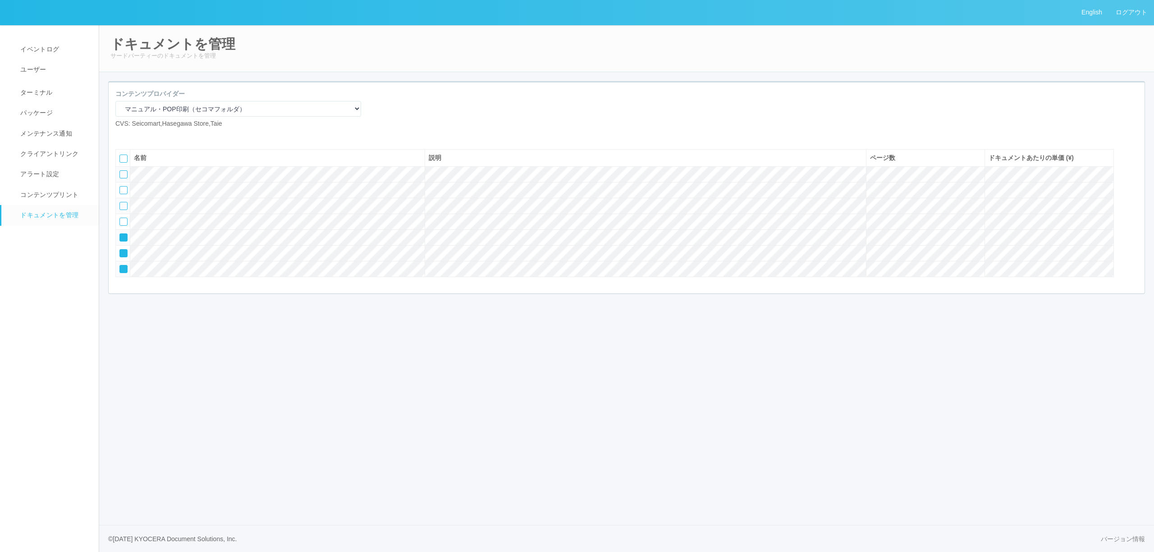
click at [1133, 183] on div at bounding box center [1133, 174] width 14 height 18
click at [1132, 183] on div at bounding box center [1133, 174] width 14 height 18
click at [136, 136] on icon at bounding box center [136, 136] width 0 height 0
